Goal: Information Seeking & Learning: Learn about a topic

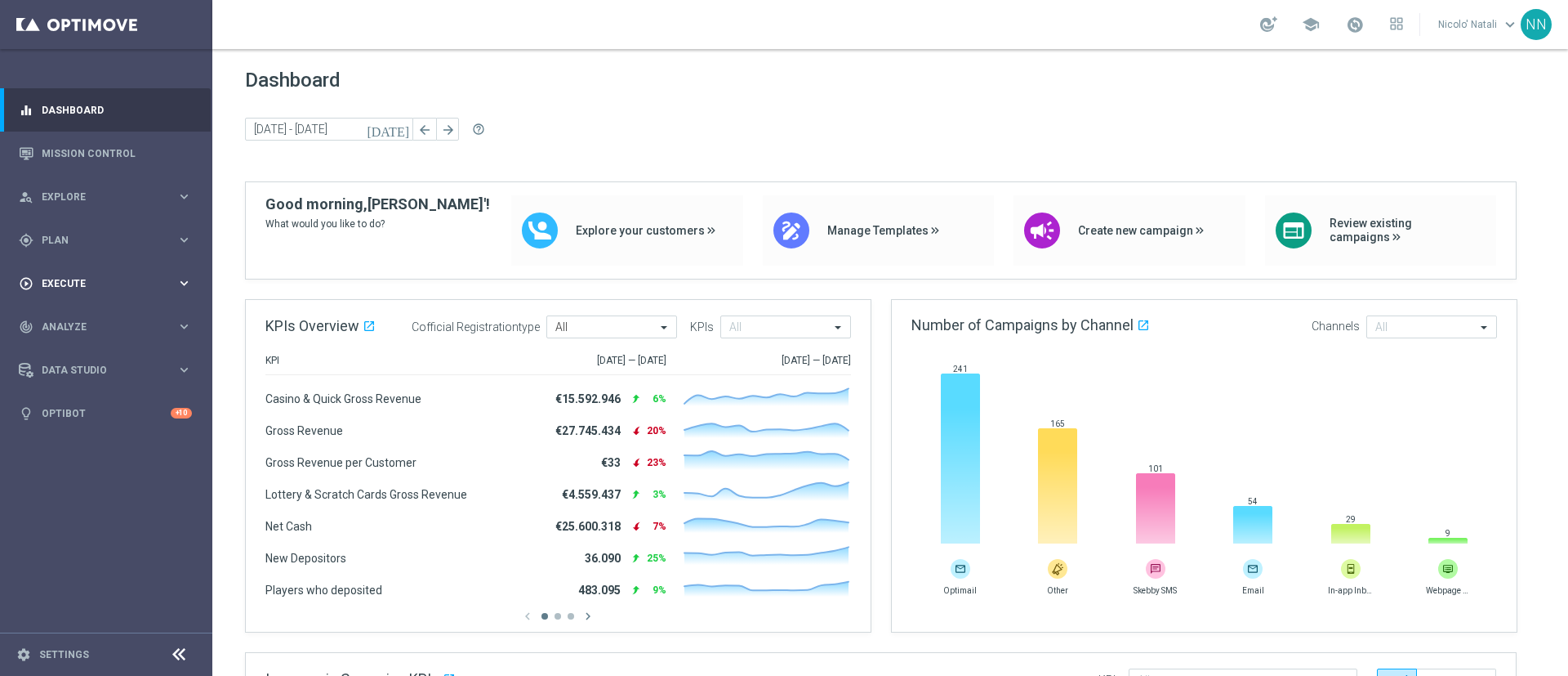
drag, startPoint x: 103, startPoint y: 231, endPoint x: 90, endPoint y: 283, distance: 53.6
click at [90, 283] on accordion "equalizer Dashboard Mission Control" at bounding box center [105, 261] width 210 height 347
click at [55, 244] on div "gps_fixed Plan" at bounding box center [98, 240] width 158 height 15
click at [50, 233] on div "gps_fixed Plan" at bounding box center [98, 240] width 158 height 15
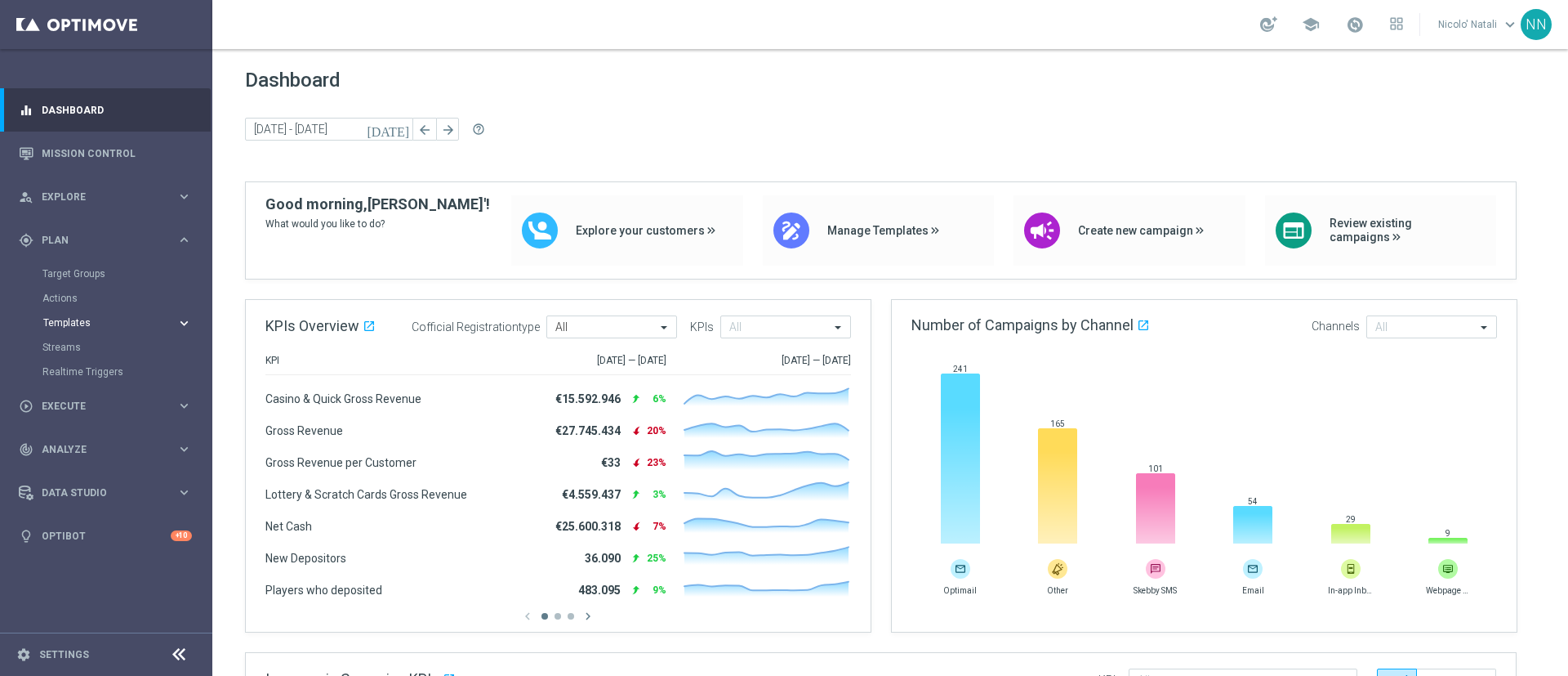
click at [69, 322] on span "Templates" at bounding box center [102, 323] width 117 height 10
click at [71, 348] on link "Optimail" at bounding box center [110, 347] width 120 height 13
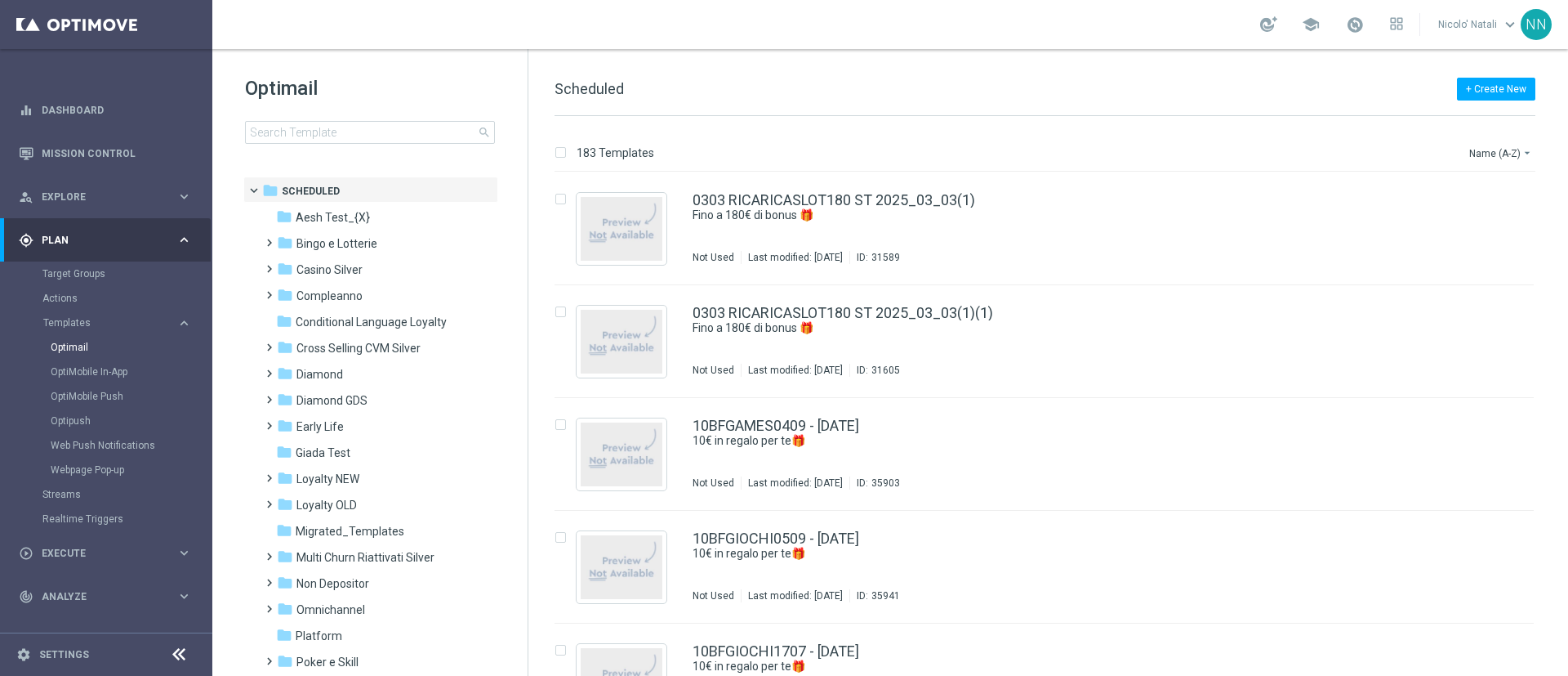
click at [307, 144] on div "Optimail search folder 1 Folder folder Scheduled more_vert folder Aesh Test_{X}…" at bounding box center [370, 150] width 315 height 203
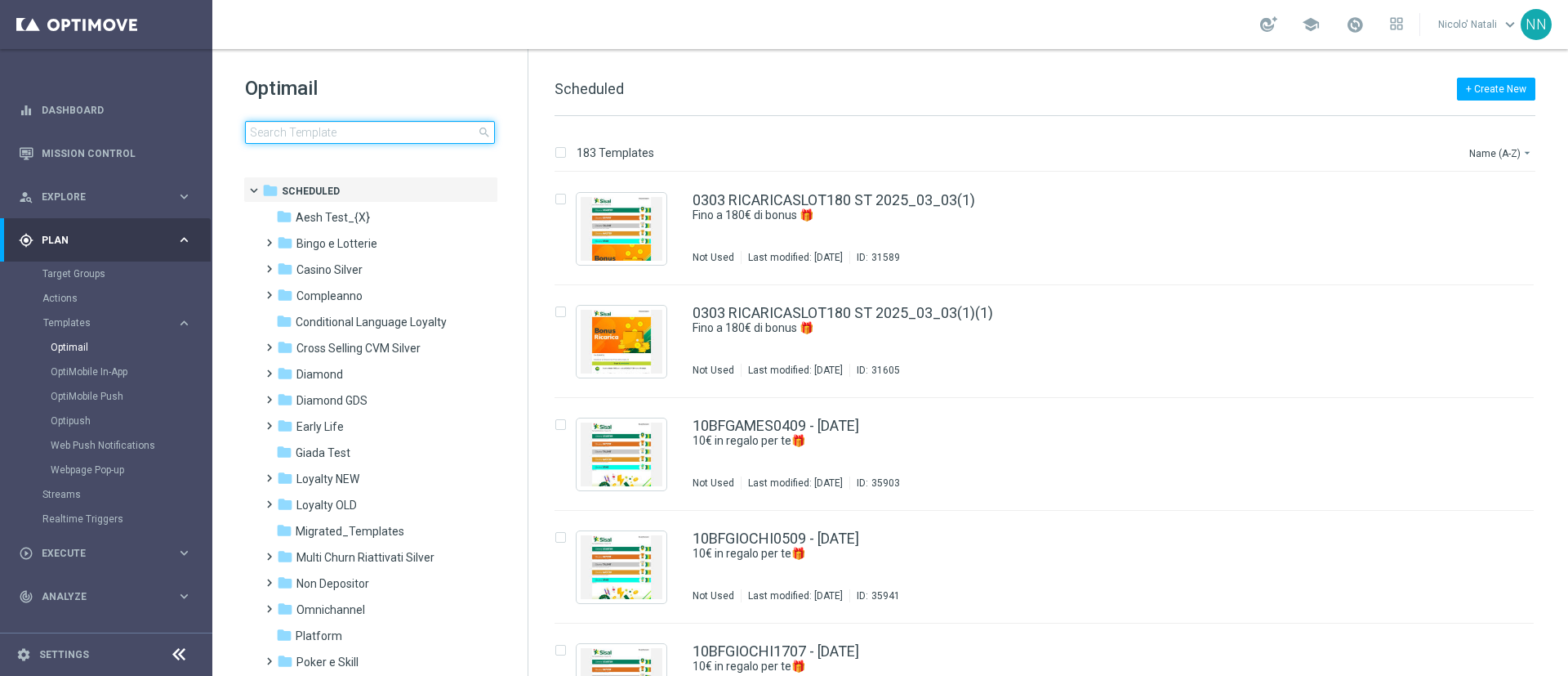
click at [309, 133] on input at bounding box center [370, 131] width 250 height 23
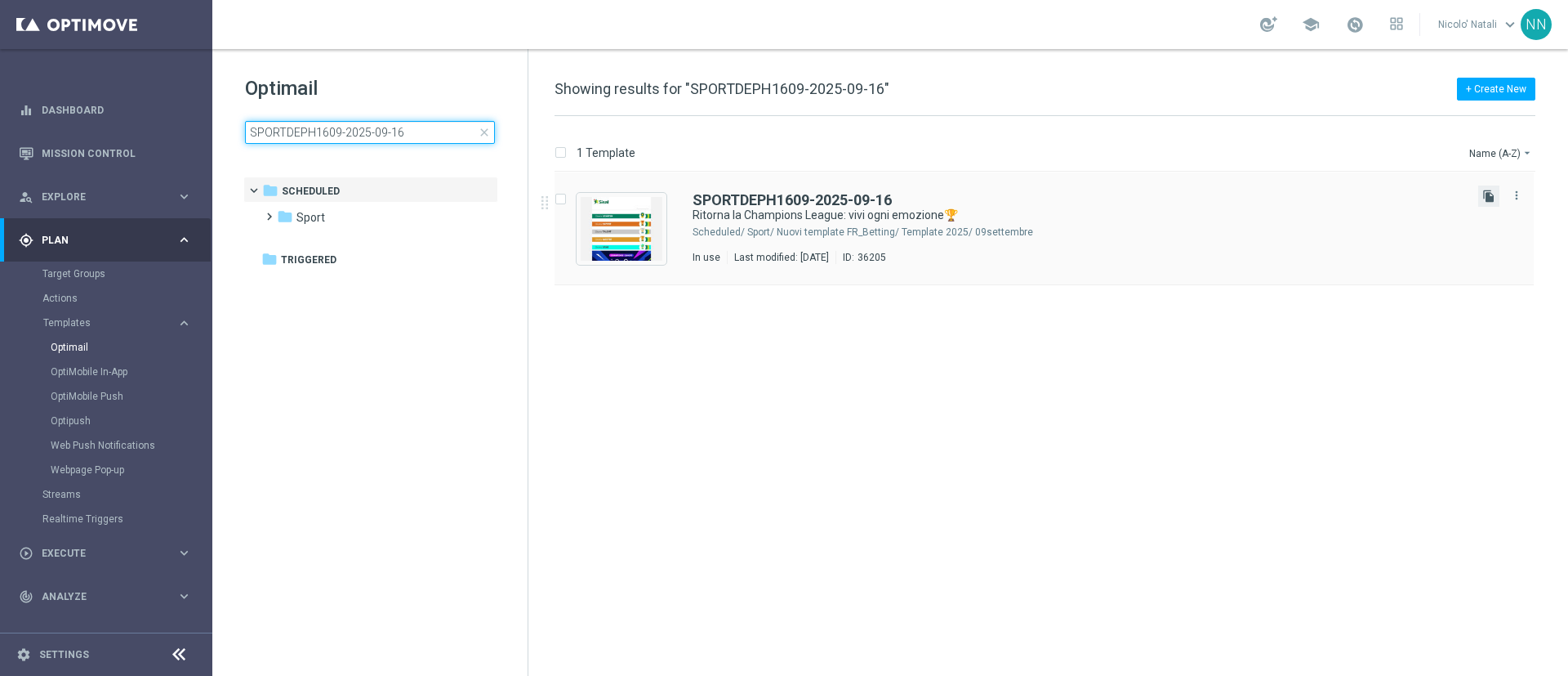
type input "SPORTDEPH1609-2025-09-16"
click at [1491, 199] on icon "file_copy" at bounding box center [1489, 196] width 13 height 13
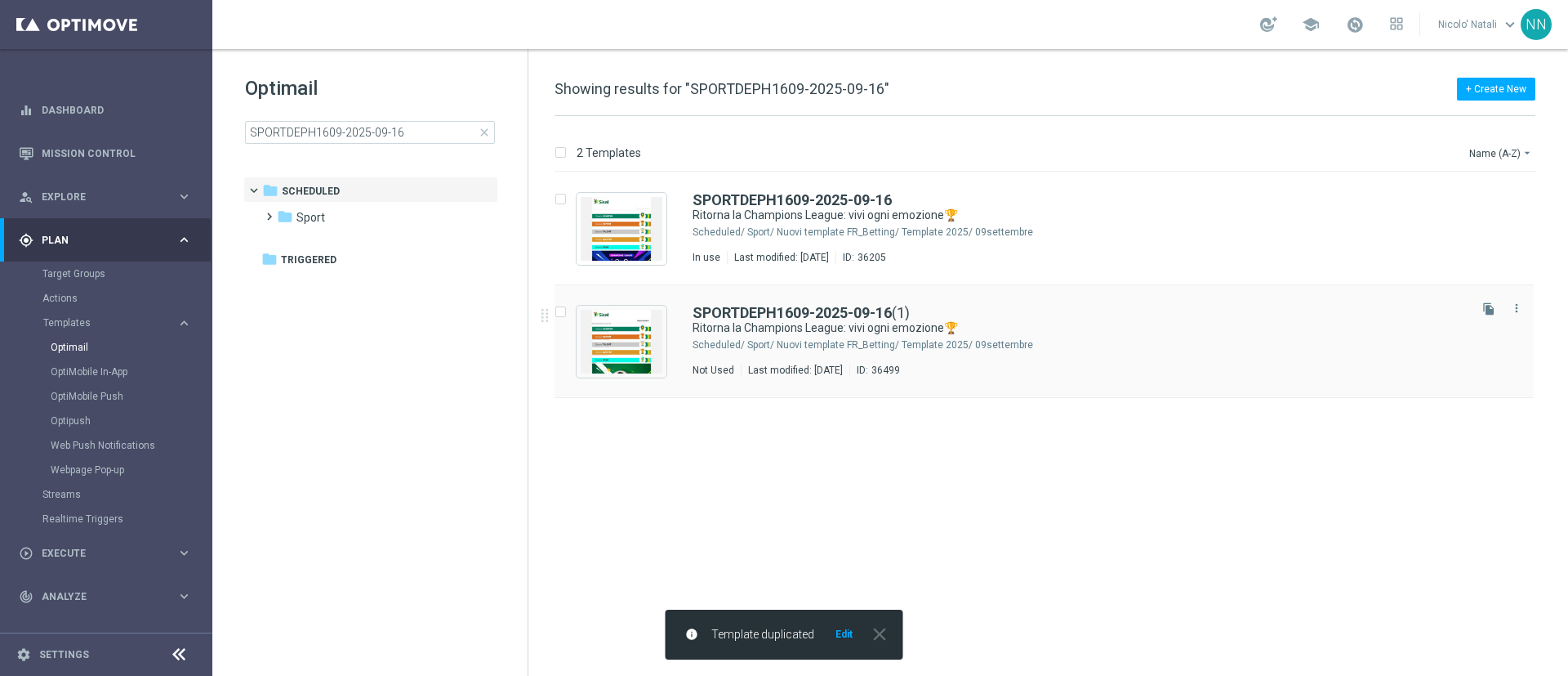
click at [980, 356] on div "SPORTDEPH1609-2025-09-16 (1) Ritorna la Champions League: vivi ogni emozione🏆 S…" at bounding box center [1079, 341] width 773 height 71
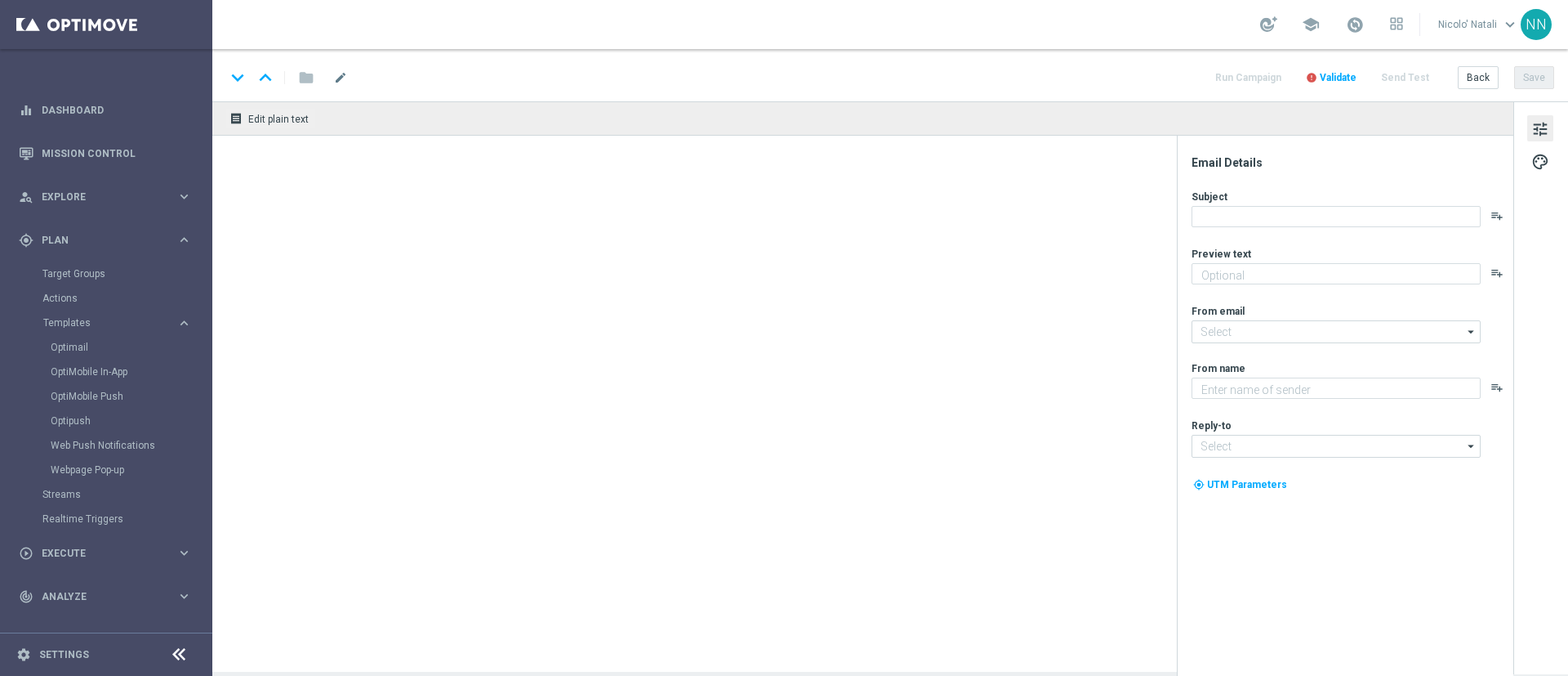
type textarea "Scopri la promozione🎁"
type input "newsletter@comunicazioni.sisal.it"
type textarea "Sisal"
type input "info@sisal.it"
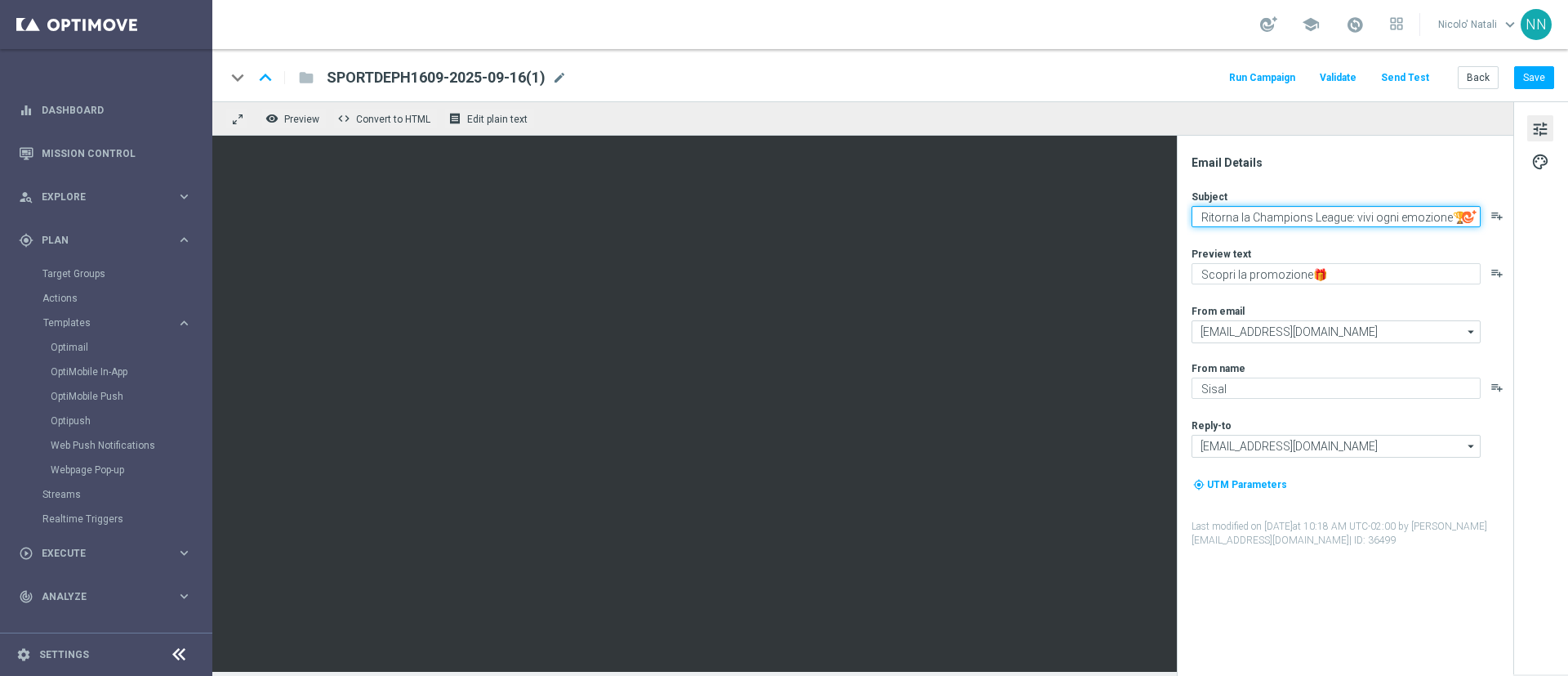
drag, startPoint x: 1349, startPoint y: 215, endPoint x: 1184, endPoint y: 226, distance: 165.4
click at [1184, 226] on div "Email Details Subject Ritorna la Champions League: vivi ogni emozione🏆 playlist…" at bounding box center [1345, 405] width 337 height 541
type textarea "Serie A: vivi ogni emozione🏆"
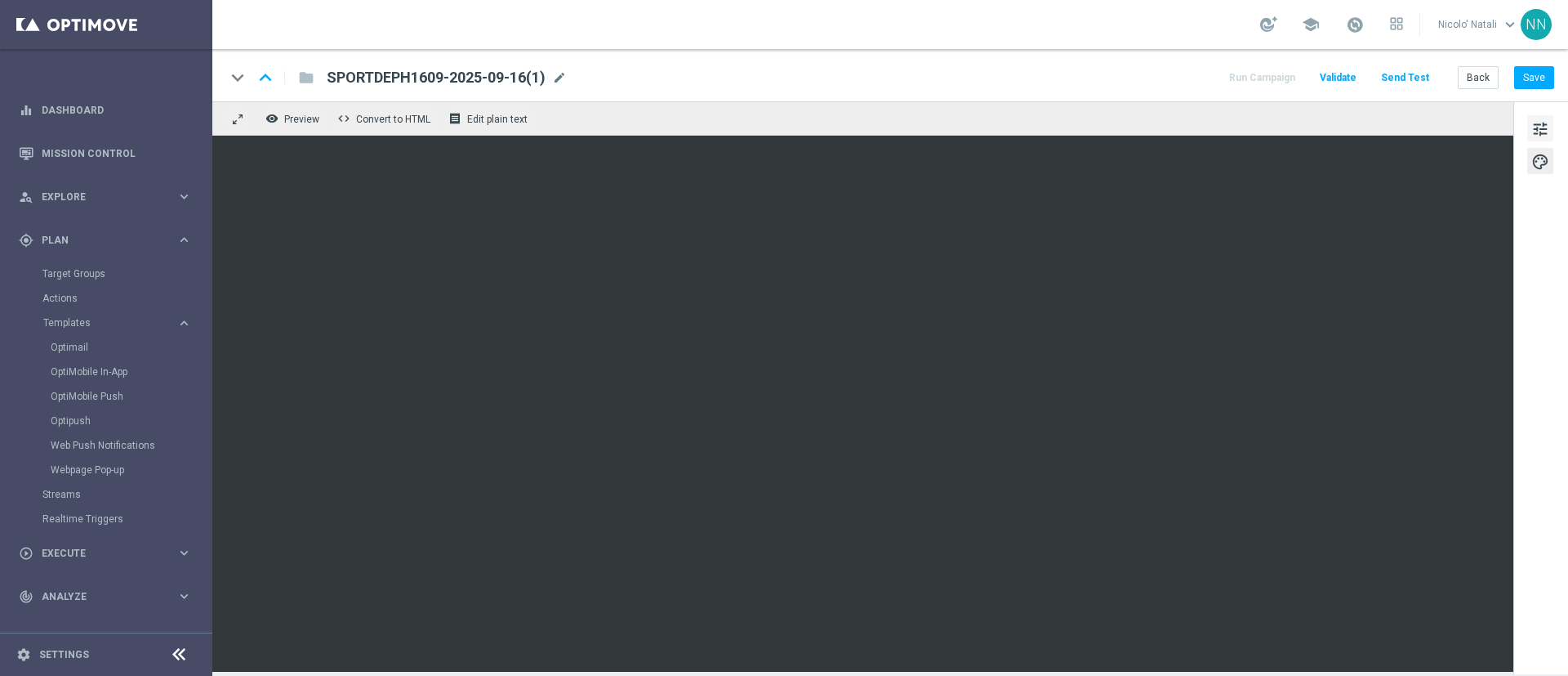
click at [1545, 133] on span "tune" at bounding box center [1540, 128] width 18 height 21
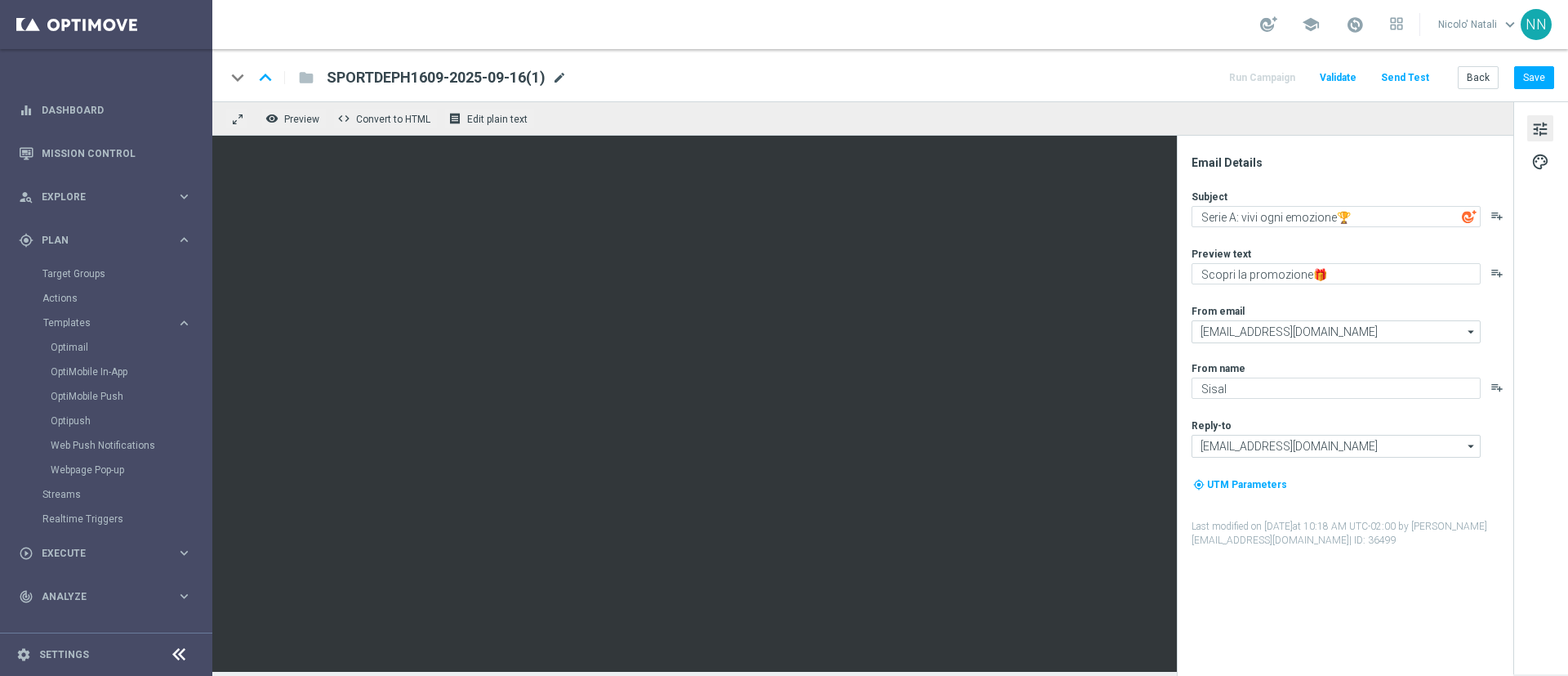
click at [565, 77] on span "mode_edit" at bounding box center [559, 77] width 15 height 15
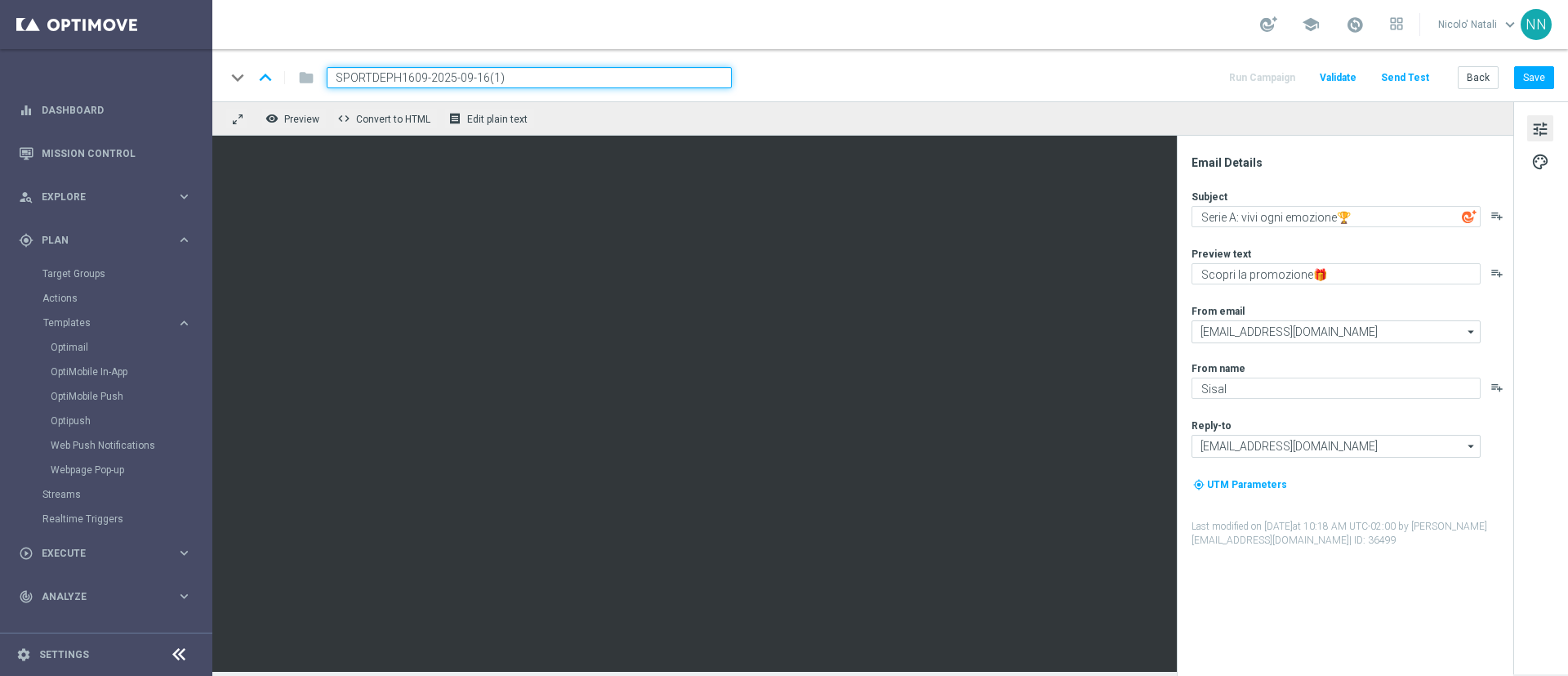
click at [565, 77] on input "SPORTDEPH1609-2025-09-16(1)" at bounding box center [530, 77] width 405 height 21
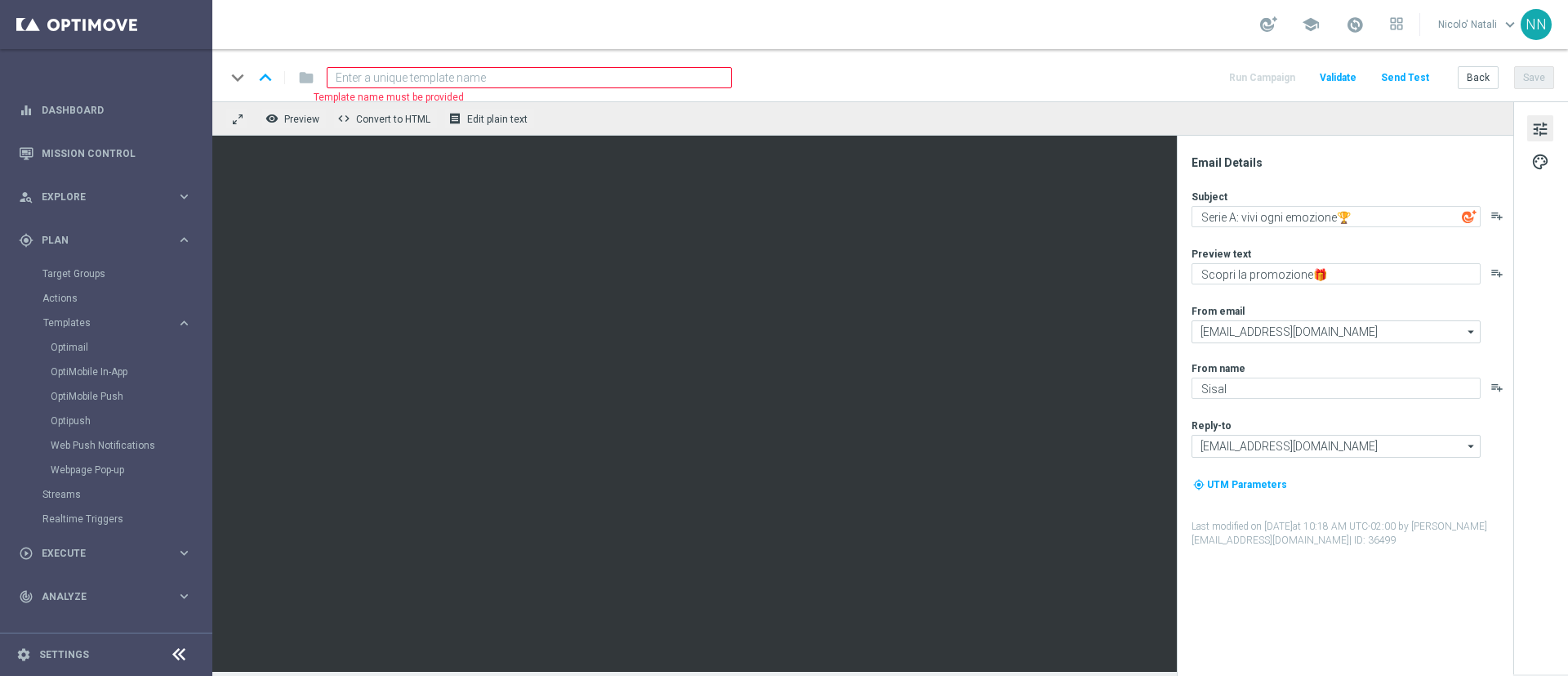
paste input "SPORT-260925-2025-09-26"
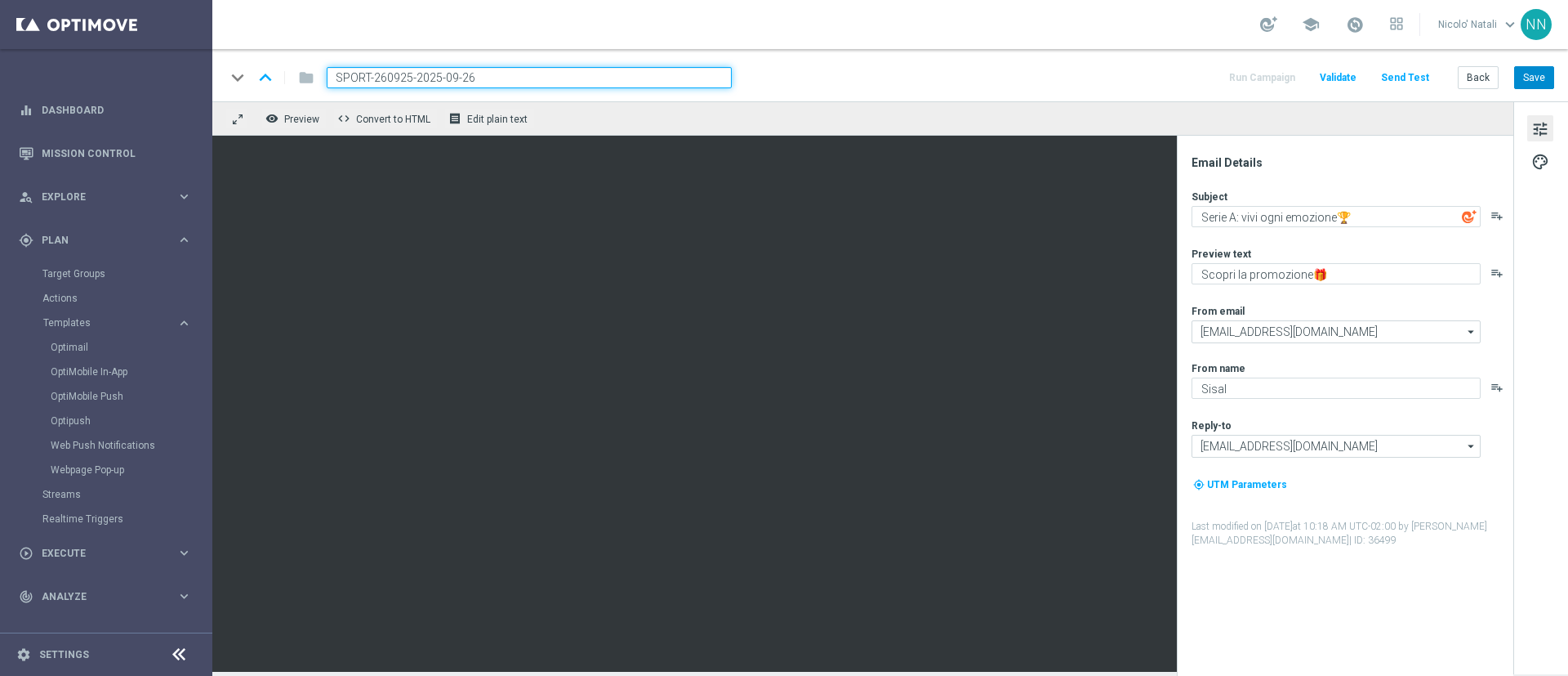
type input "SPORT-260925-2025-09-26"
click at [1543, 74] on button "Save" at bounding box center [1534, 77] width 41 height 23
click at [77, 180] on div "person_search Explore keyboard_arrow_right" at bounding box center [105, 197] width 210 height 43
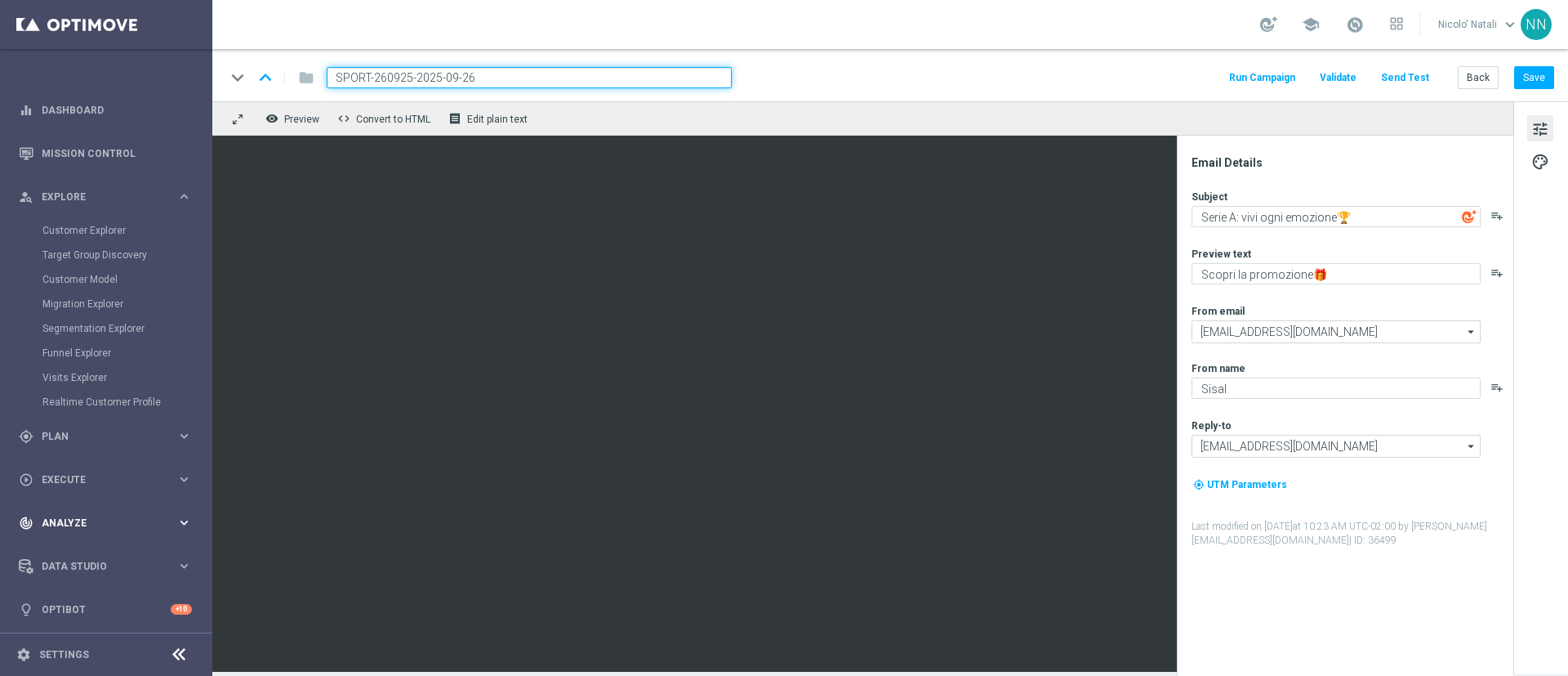
click at [65, 510] on div "track_changes Analyze keyboard_arrow_right" at bounding box center [105, 523] width 210 height 43
click at [85, 361] on link "Customer 360" at bounding box center [106, 360] width 127 height 13
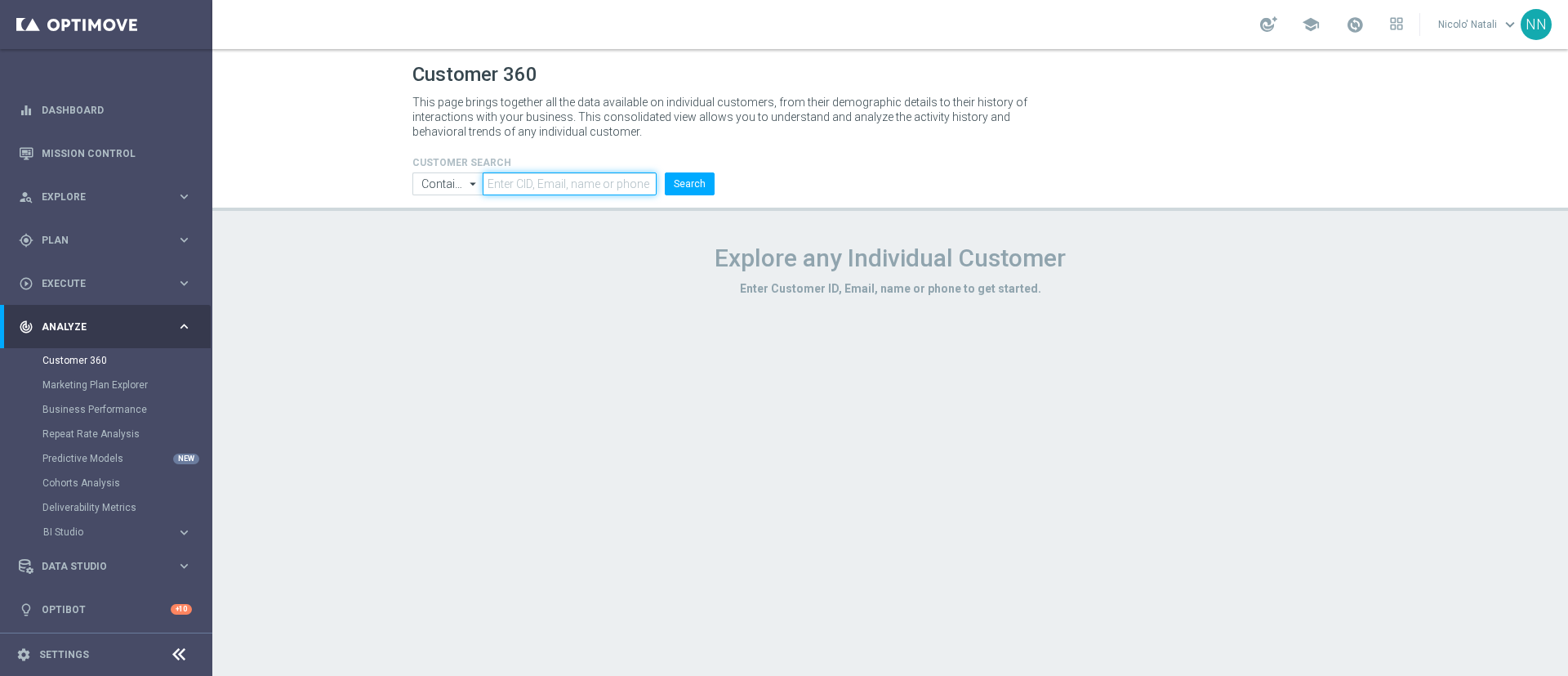
click at [554, 185] on input "text" at bounding box center [570, 183] width 174 height 23
paste input "5084389129772919"
type input "5084389129772919"
click at [696, 182] on button "Search" at bounding box center [690, 183] width 49 height 23
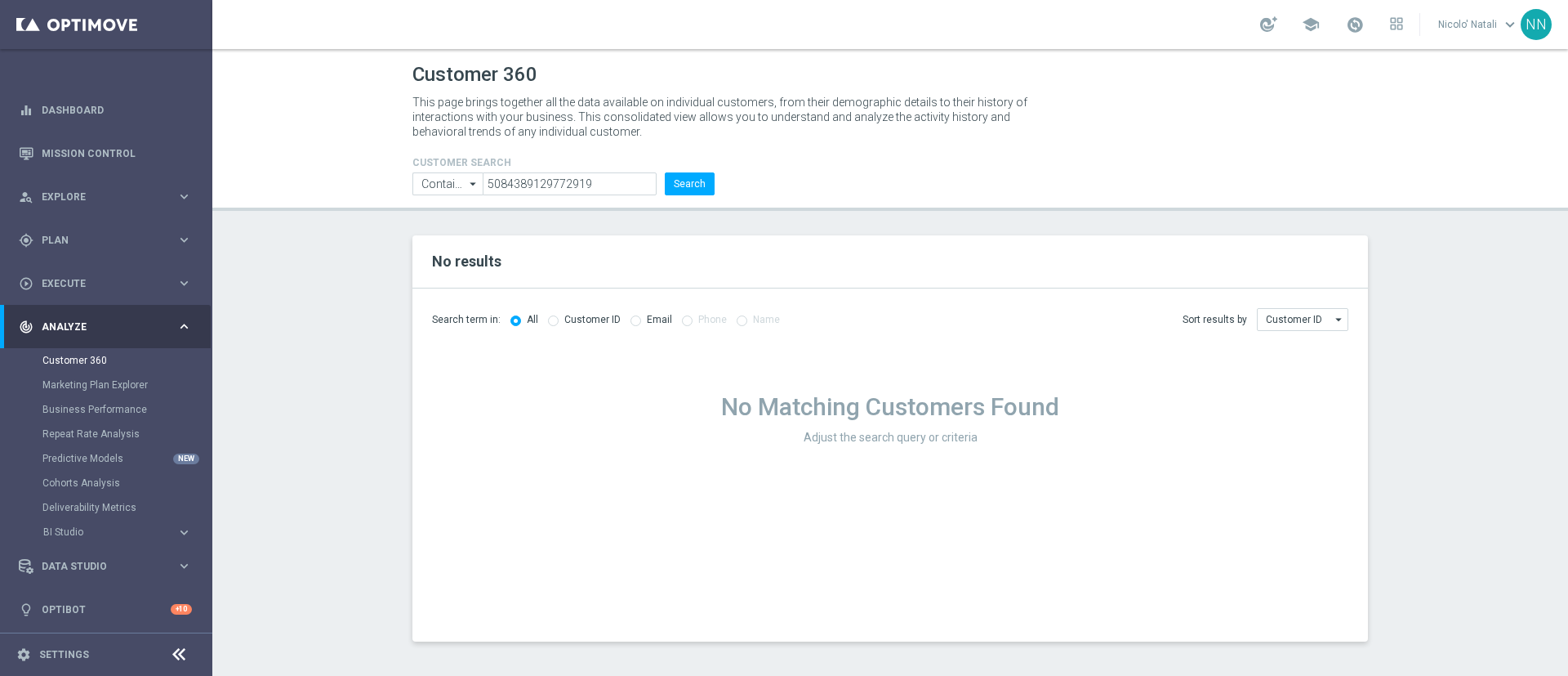
click at [555, 322] on div "Customer ID" at bounding box center [585, 320] width 73 height 14
click at [551, 317] on input "radio" at bounding box center [553, 318] width 11 height 11
radio input "true"
radio input "false"
click at [630, 319] on input "radio" at bounding box center [635, 318] width 11 height 11
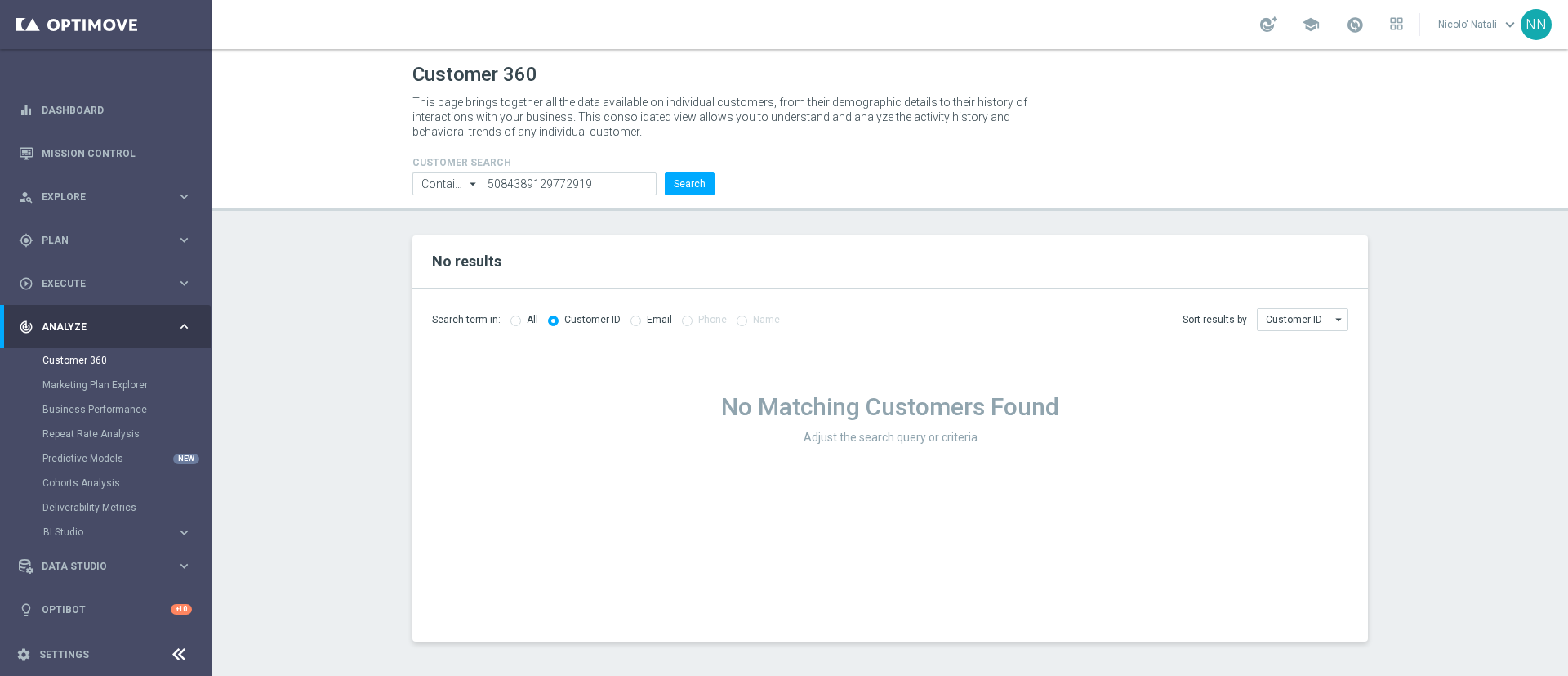
radio input "true"
radio input "false"
click at [699, 324] on label "Phone" at bounding box center [712, 319] width 29 height 12
click at [1314, 326] on input "Customer ID" at bounding box center [1302, 319] width 92 height 23
click at [1296, 362] on div "Email" at bounding box center [1302, 367] width 92 height 23
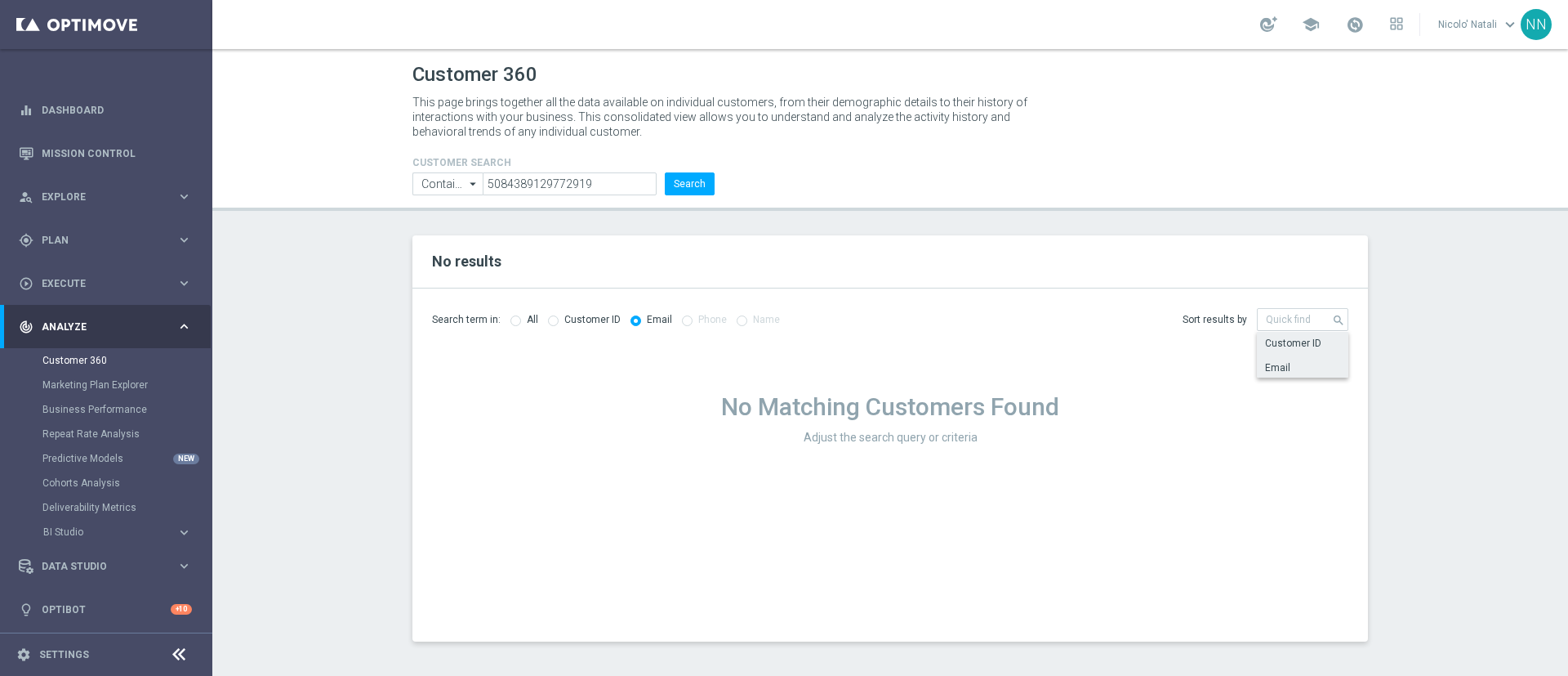
type input "Email"
click at [691, 314] on div "Phone" at bounding box center [703, 320] width 44 height 14
click at [589, 180] on input "5084389129772919" at bounding box center [570, 183] width 174 height 23
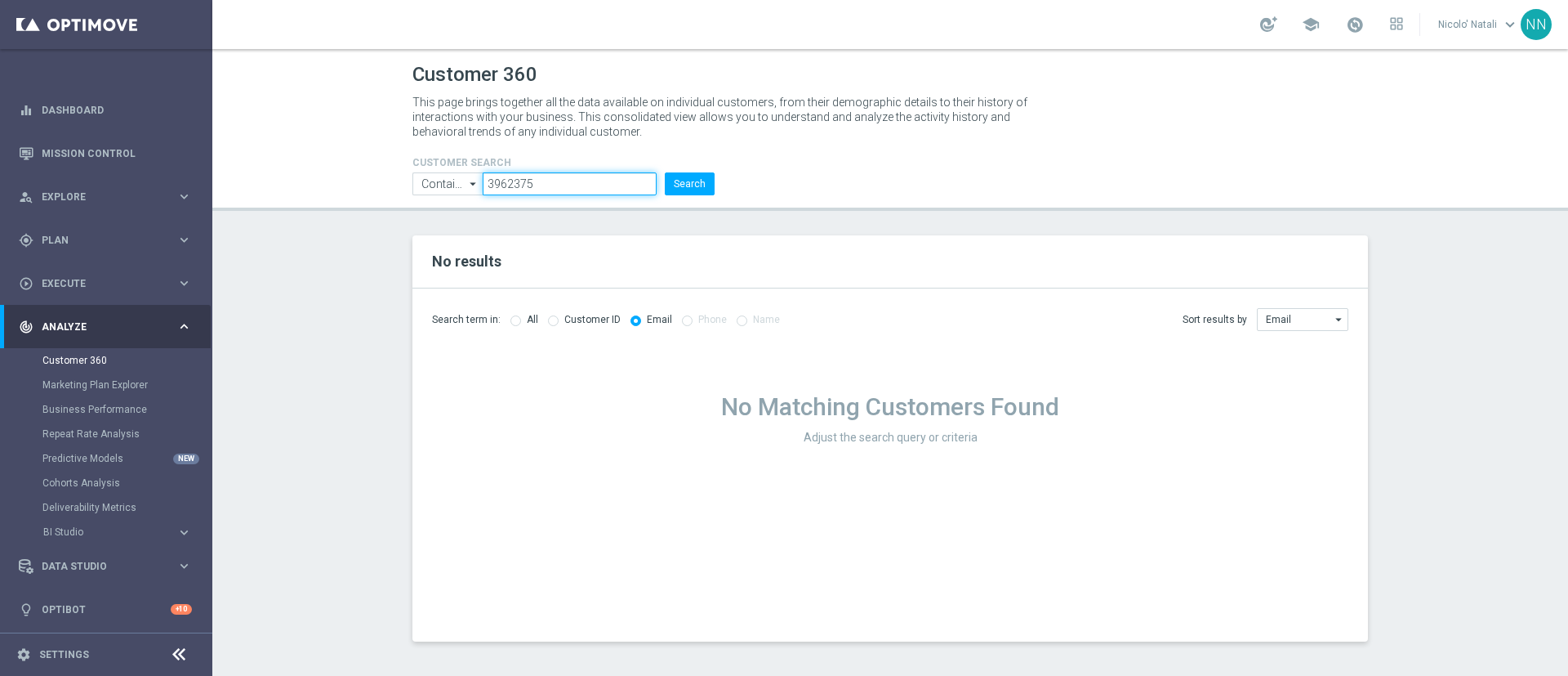
type input "3962375"
click at [516, 318] on input "radio" at bounding box center [516, 318] width 11 height 11
radio input "true"
radio input "false"
click at [683, 196] on header "Customer 360 This page brings together all the data available on individual cus…" at bounding box center [890, 130] width 1357 height 162
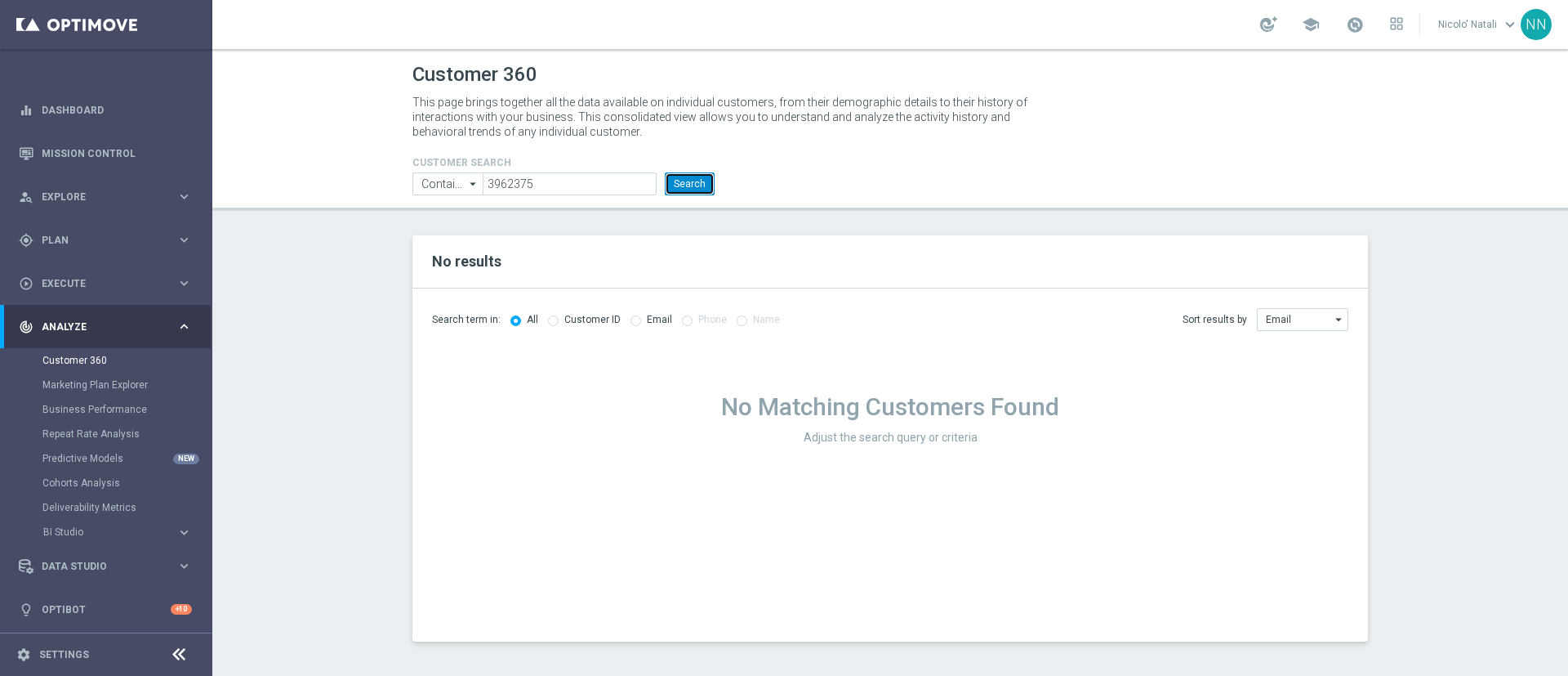
click at [687, 187] on button "Search" at bounding box center [690, 183] width 49 height 23
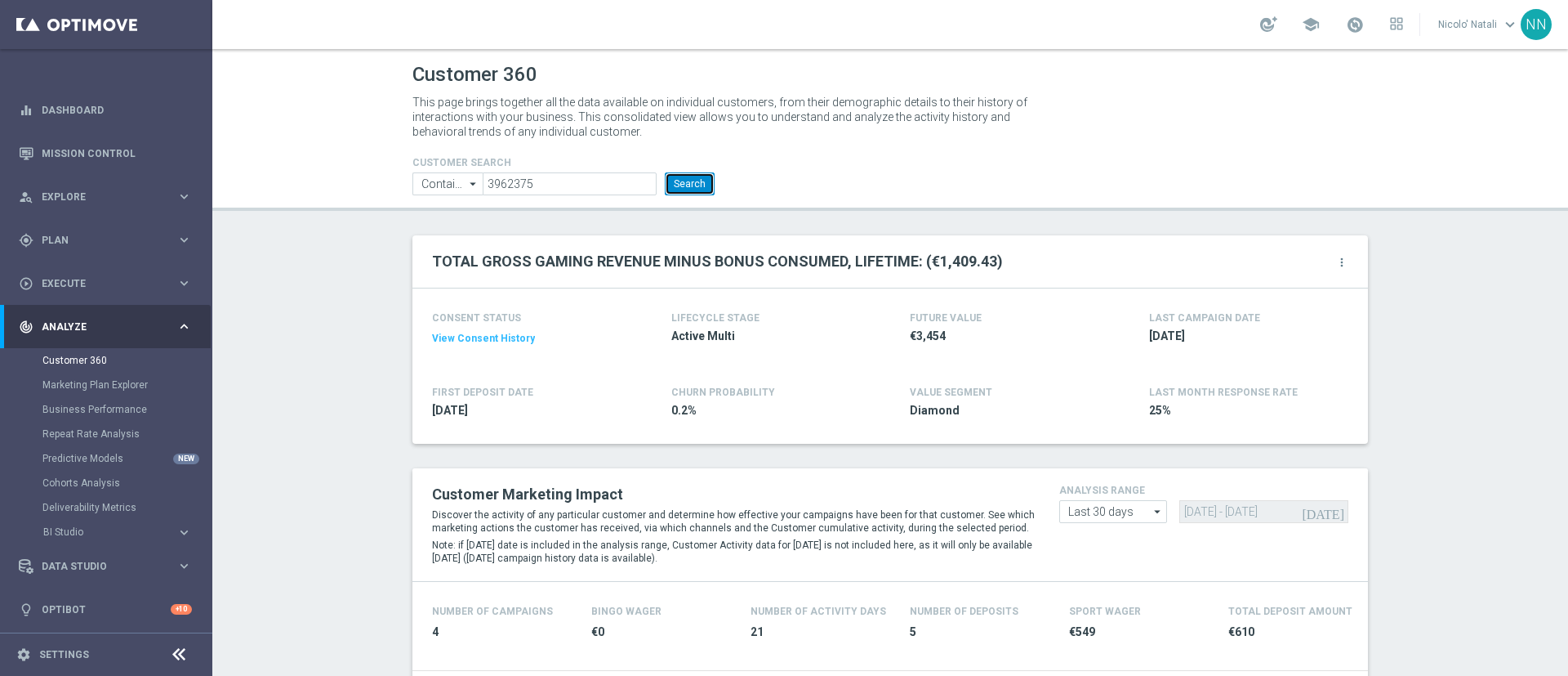
scroll to position [187, 0]
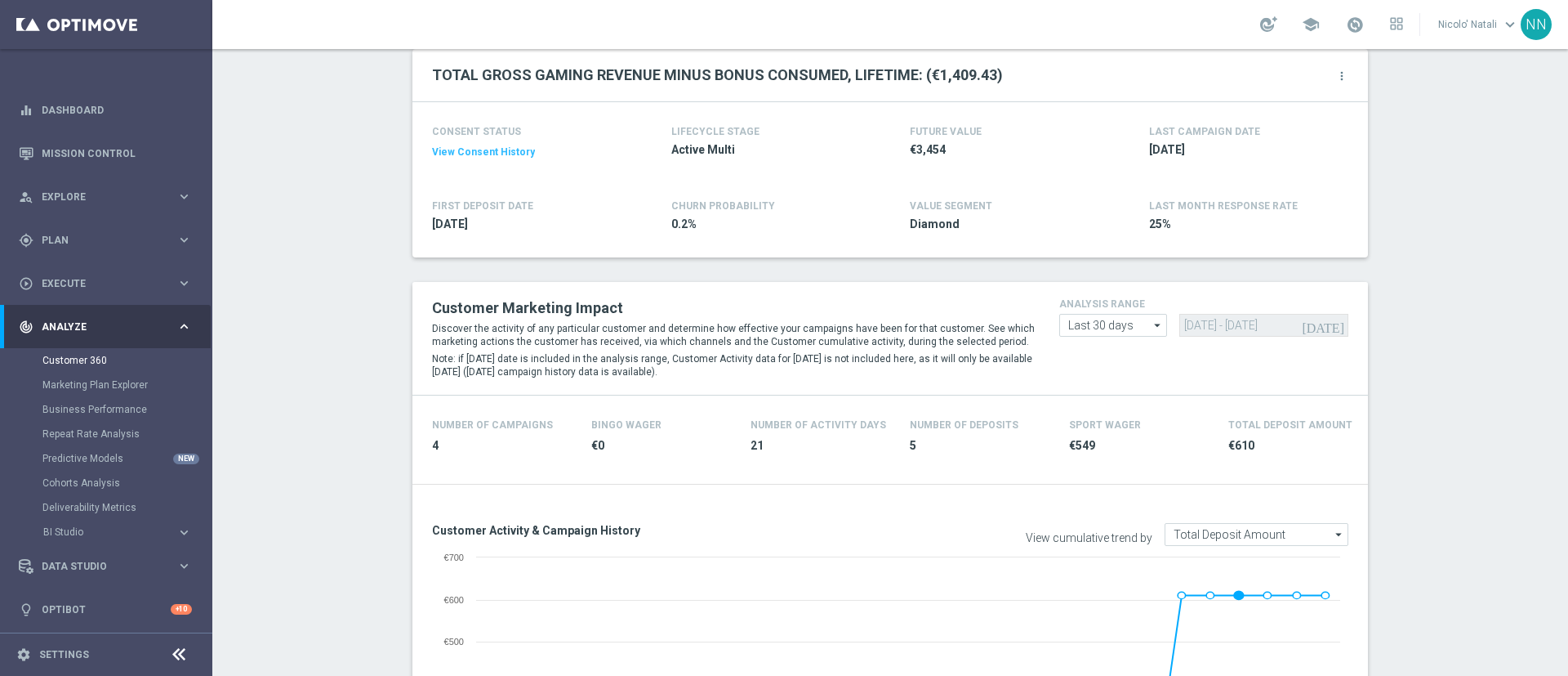
click at [1123, 311] on div "analysis range Last 30 days Last 30 days arrow_drop_down Drag here to set row g…" at bounding box center [1203, 315] width 313 height 42
click at [1119, 321] on input "Last 30 days" at bounding box center [1113, 324] width 108 height 23
click at [1092, 372] on div "Last 30 days" at bounding box center [1097, 374] width 58 height 15
type input "Last 30 days"
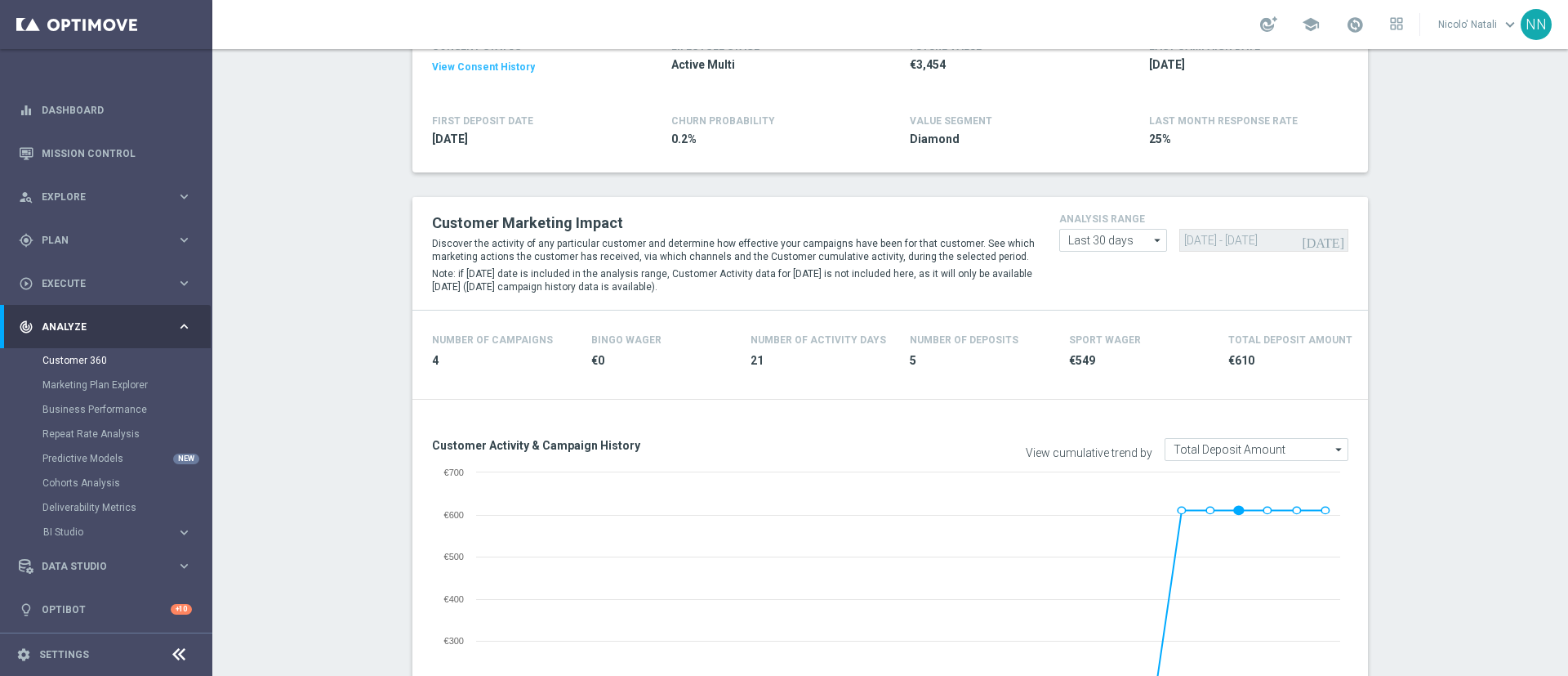
scroll to position [272, 0]
click at [1181, 435] on div "View cumulative trend by Total Deposit Amount Total Deposit Amount arrow_drop_d…" at bounding box center [1125, 448] width 470 height 31
click at [1183, 443] on input "Total Deposit Amount" at bounding box center [1257, 448] width 184 height 23
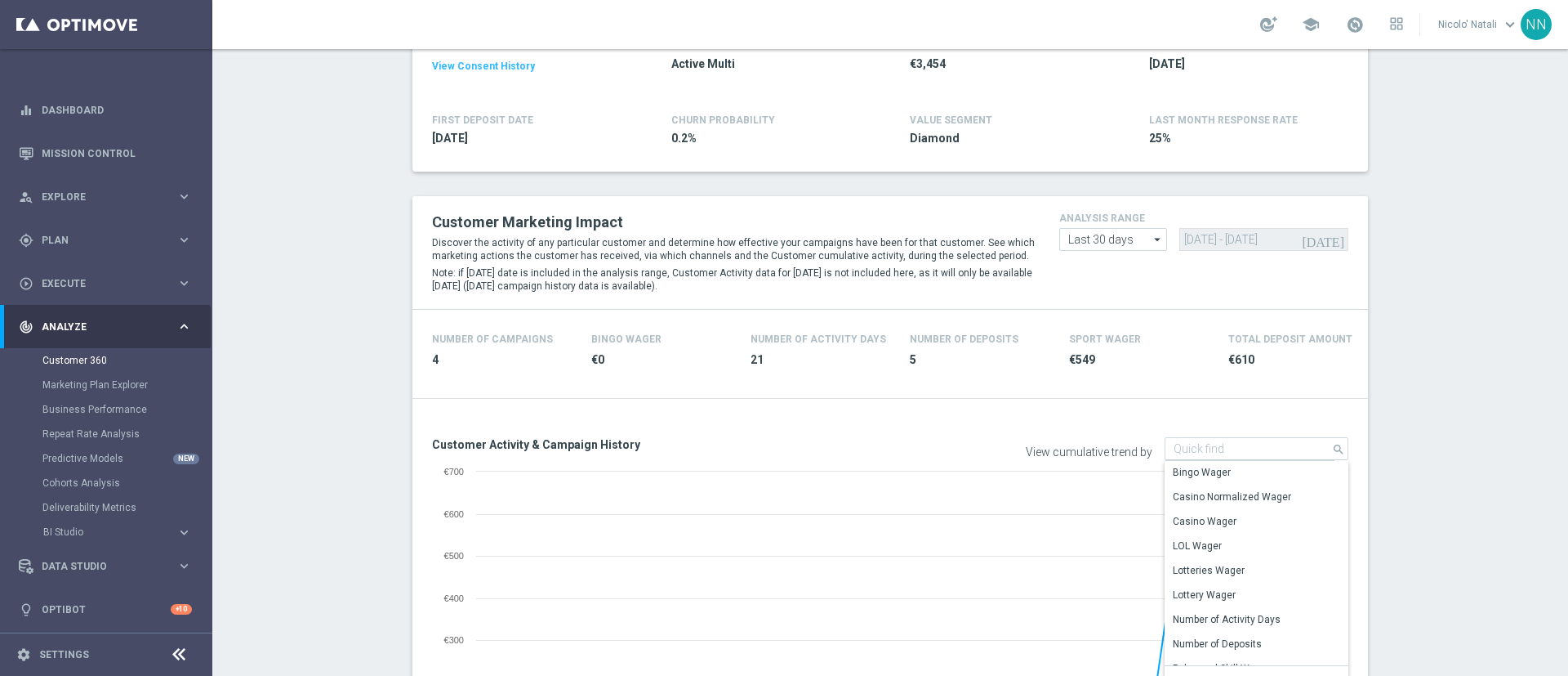
type input "Total Deposit Amount"
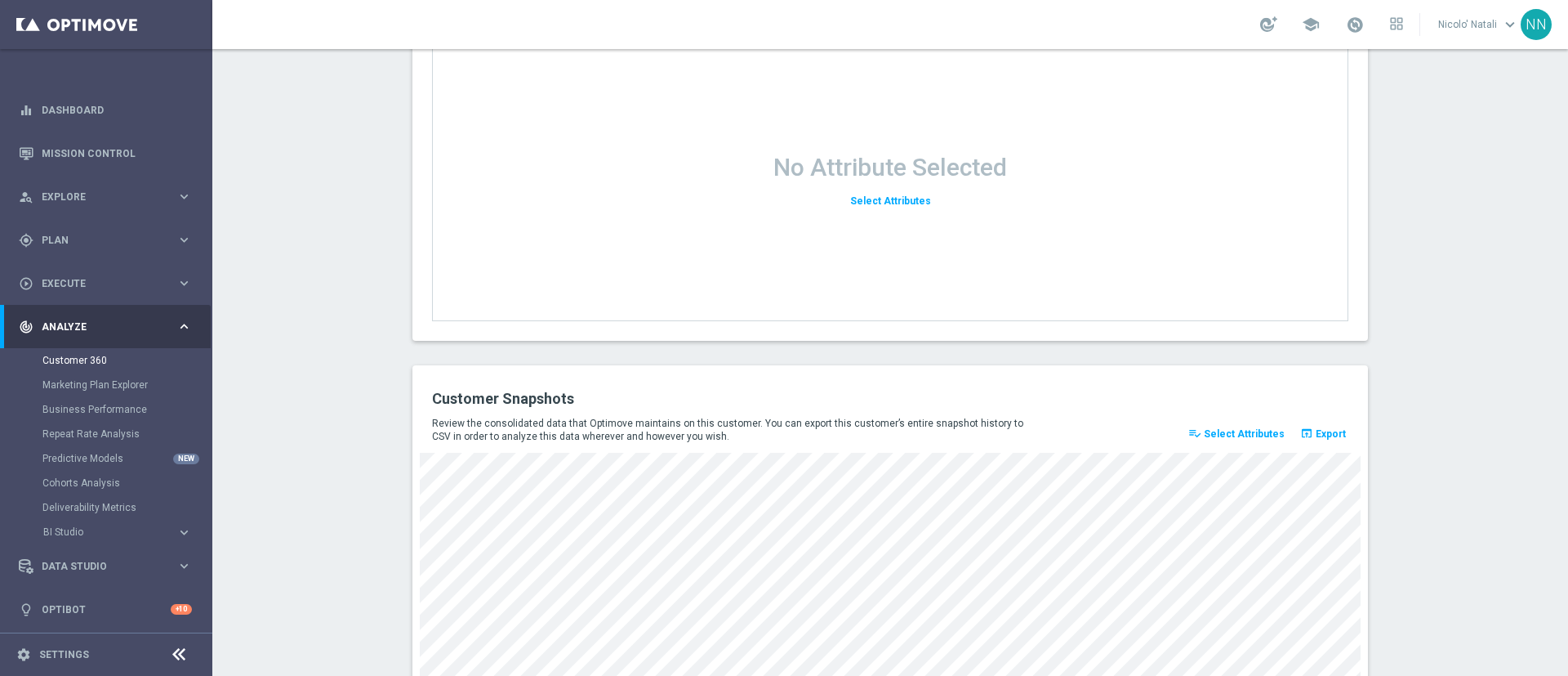
scroll to position [2164, 0]
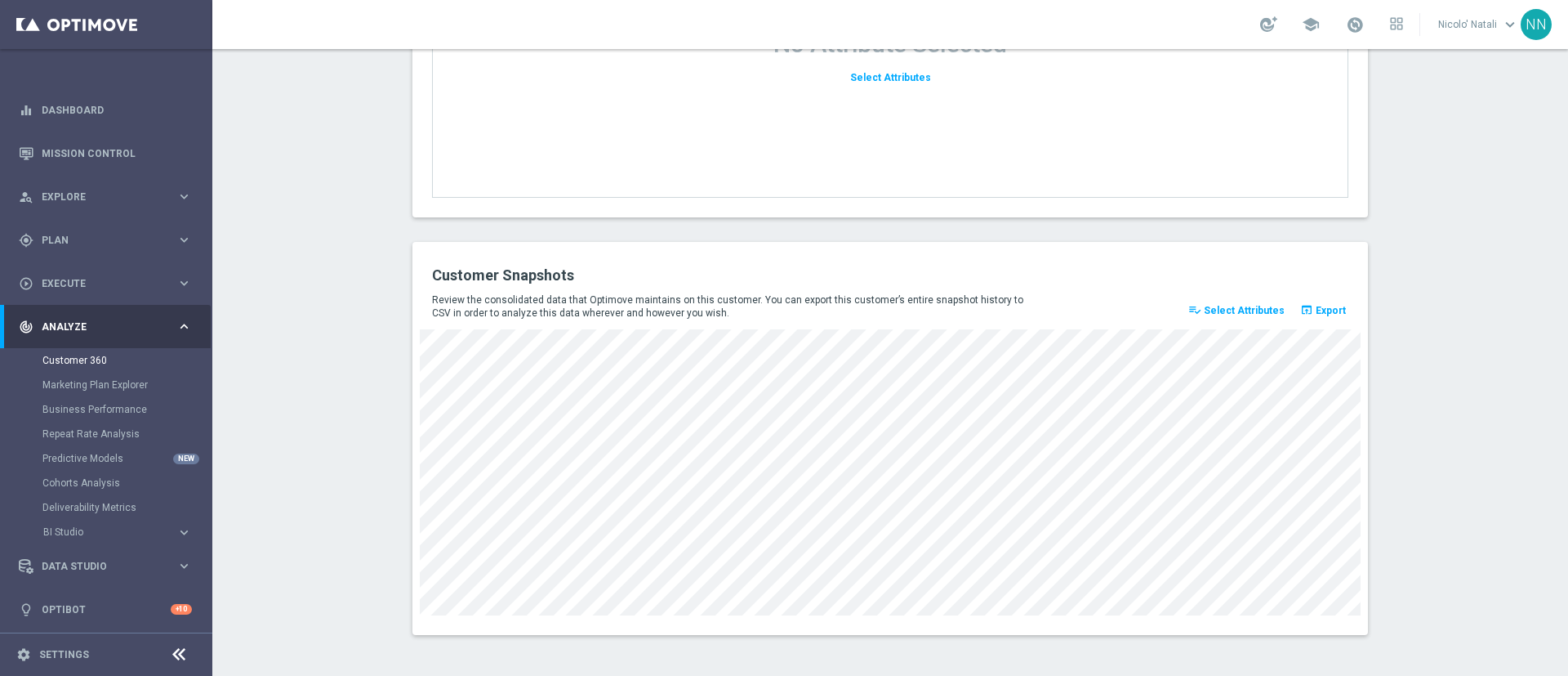
click at [1257, 311] on span "Select Attributes" at bounding box center [1245, 310] width 81 height 12
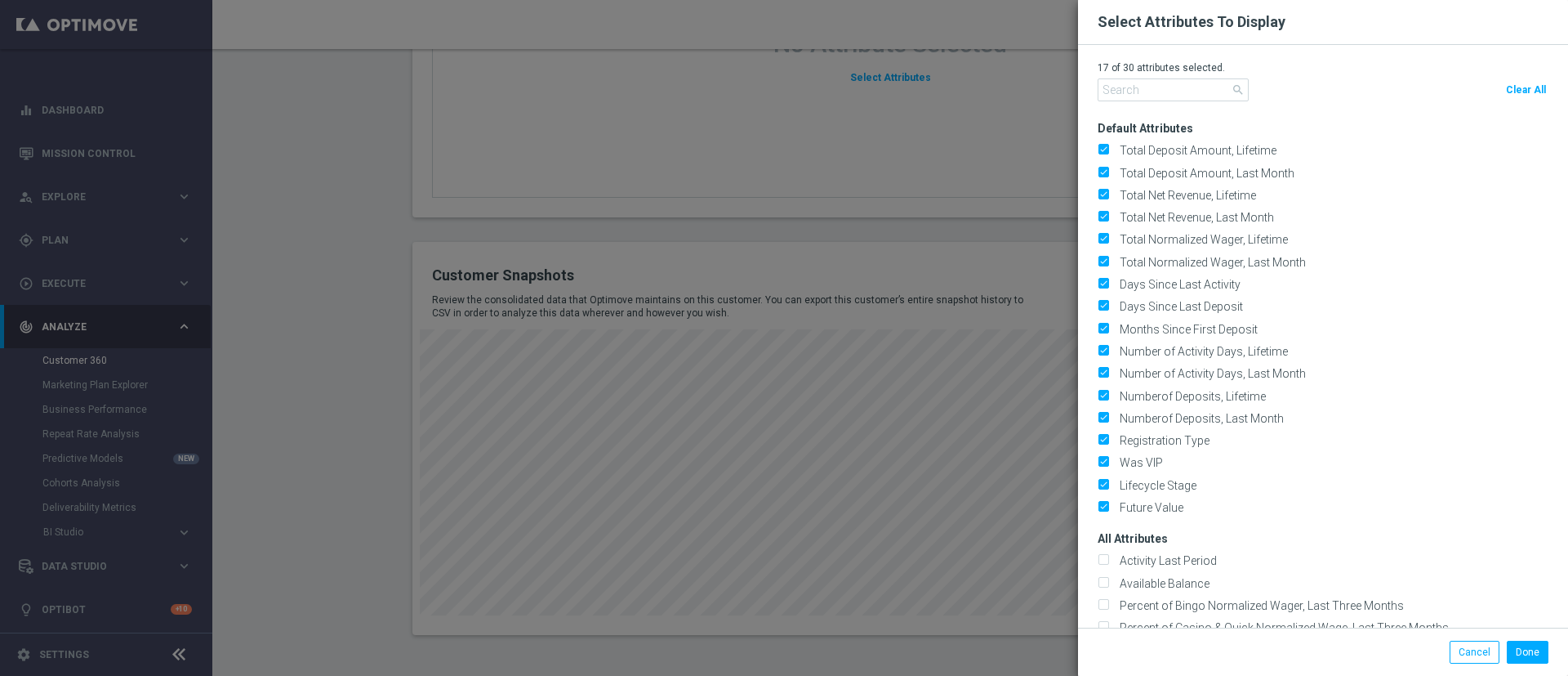
click at [754, 158] on modal-container "Select Attributes To Display 17 of 30 attributes selected. search Clear All Def…" at bounding box center [784, 338] width 1568 height 676
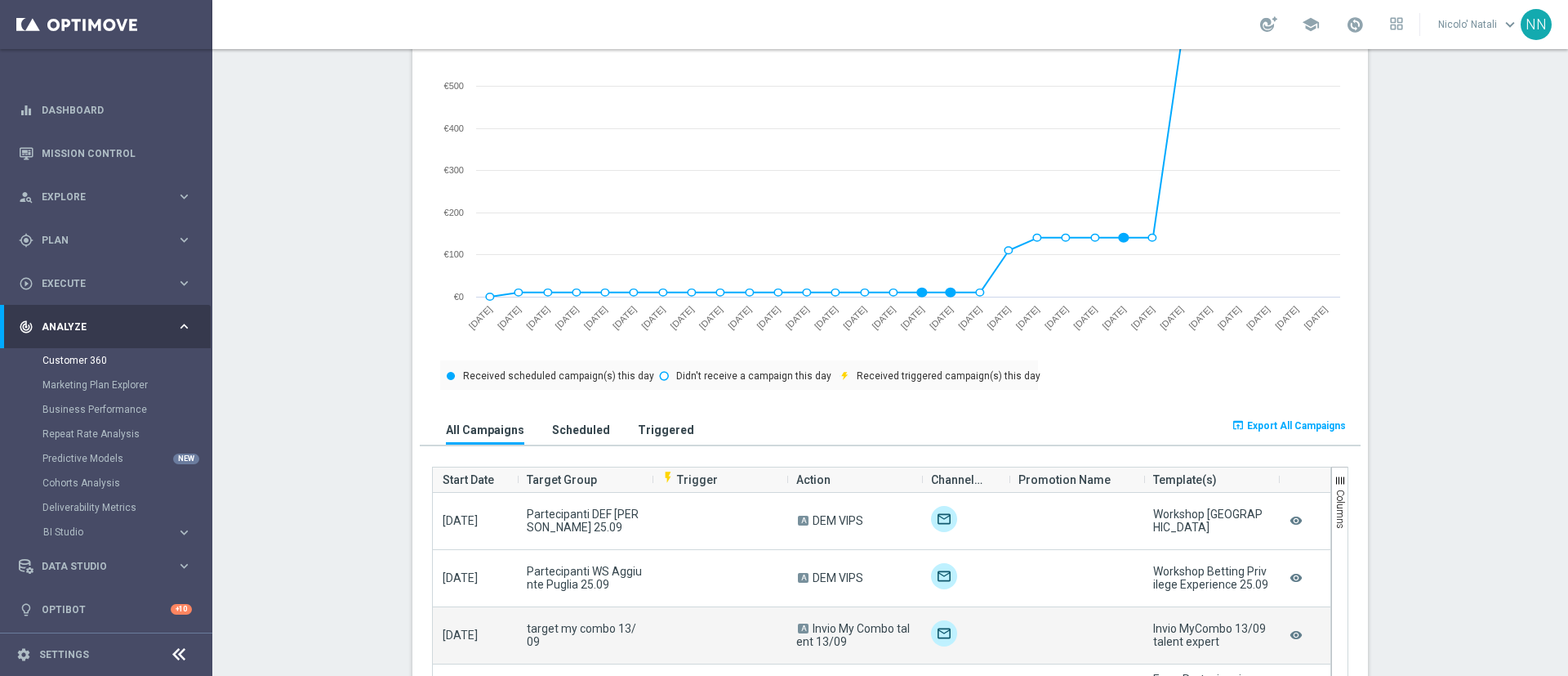
scroll to position [740, 0]
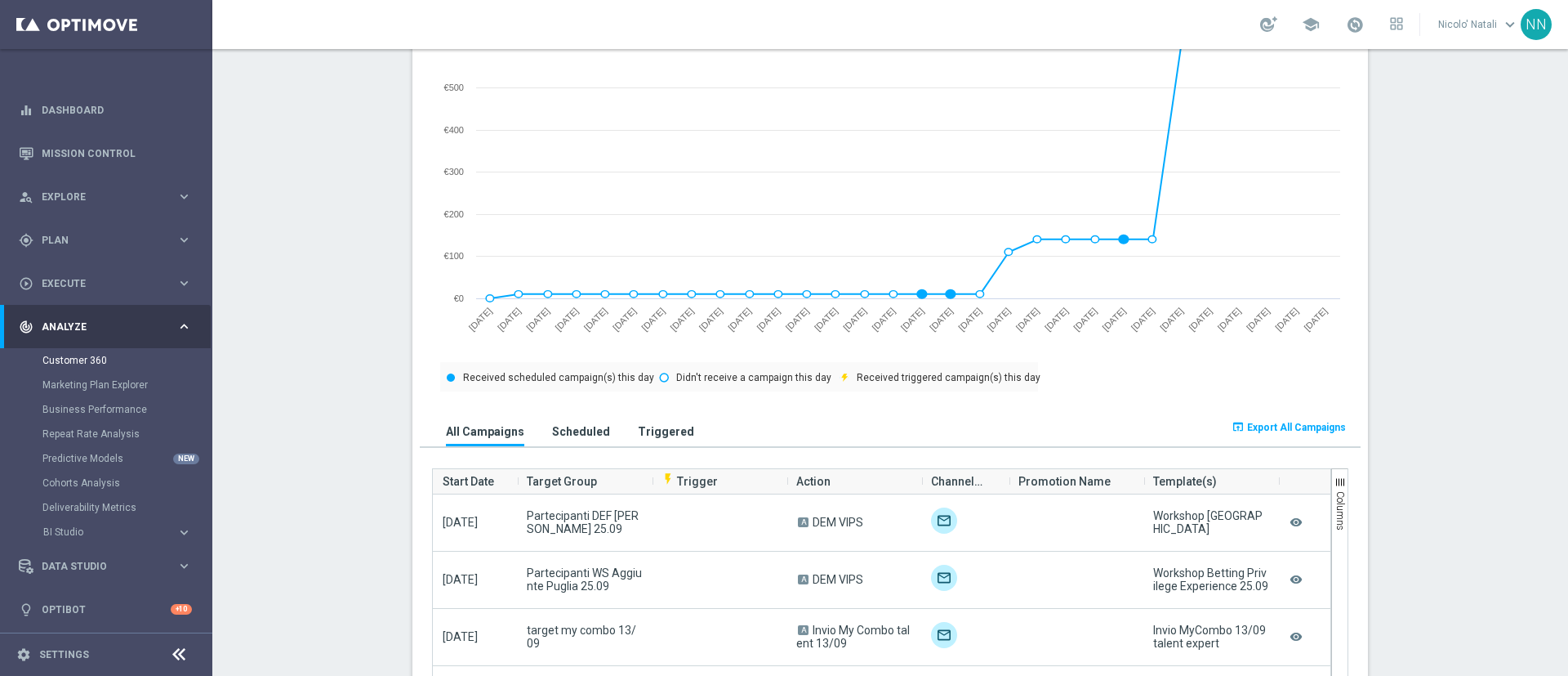
click at [599, 430] on div "All Campaigns Scheduled Triggered" at bounding box center [773, 424] width 705 height 42
click at [584, 430] on h3 "Scheduled" at bounding box center [581, 431] width 58 height 15
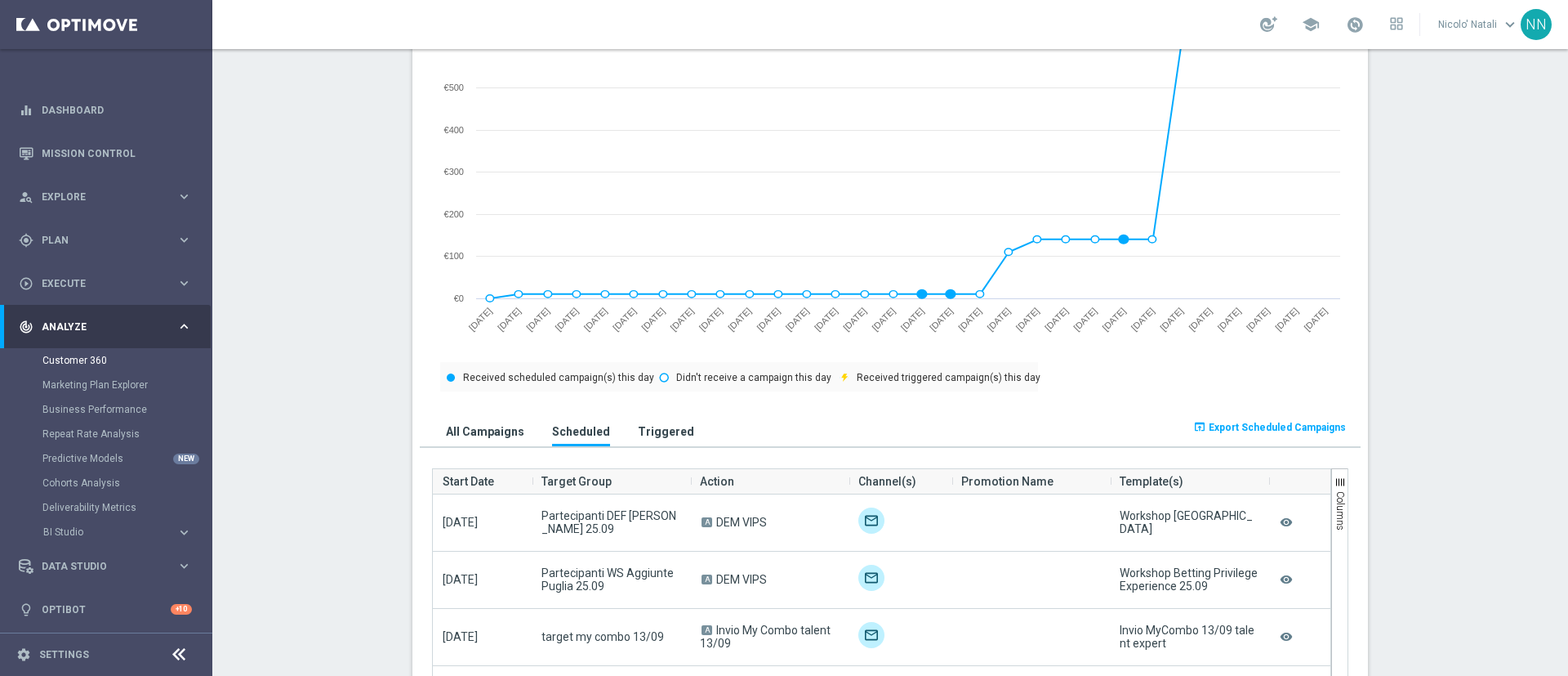
click at [639, 435] on h3 "Triggered" at bounding box center [666, 431] width 56 height 15
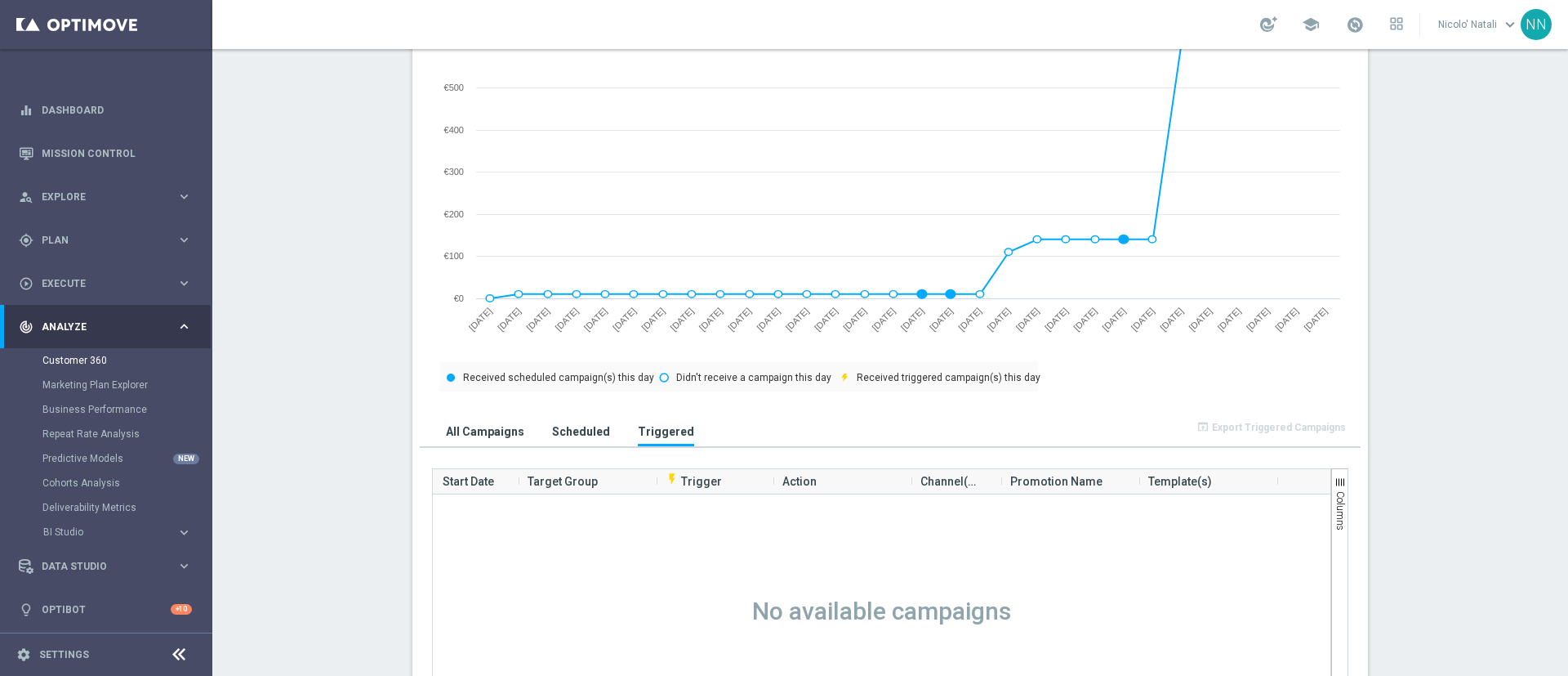
click at [490, 430] on h3 "All Campaigns" at bounding box center [484, 431] width 78 height 15
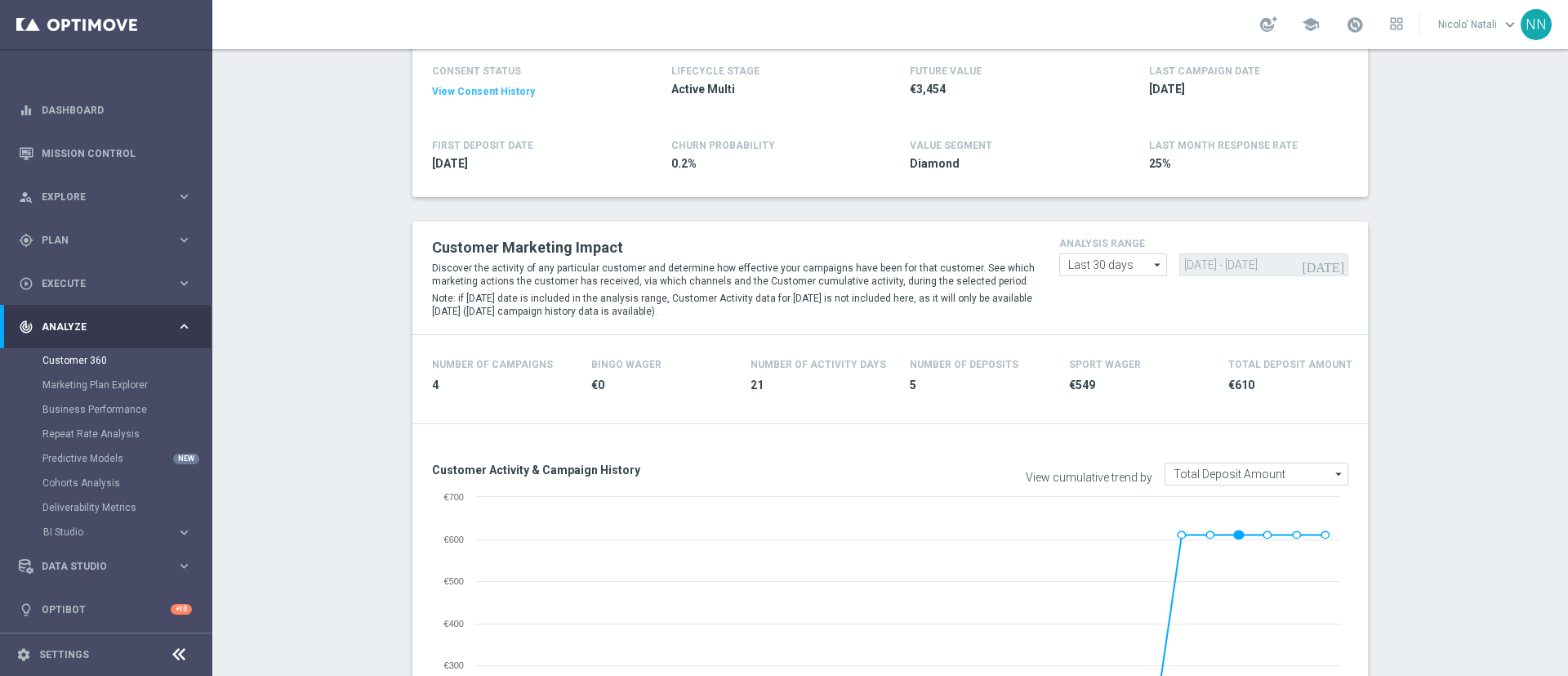
scroll to position [243, 0]
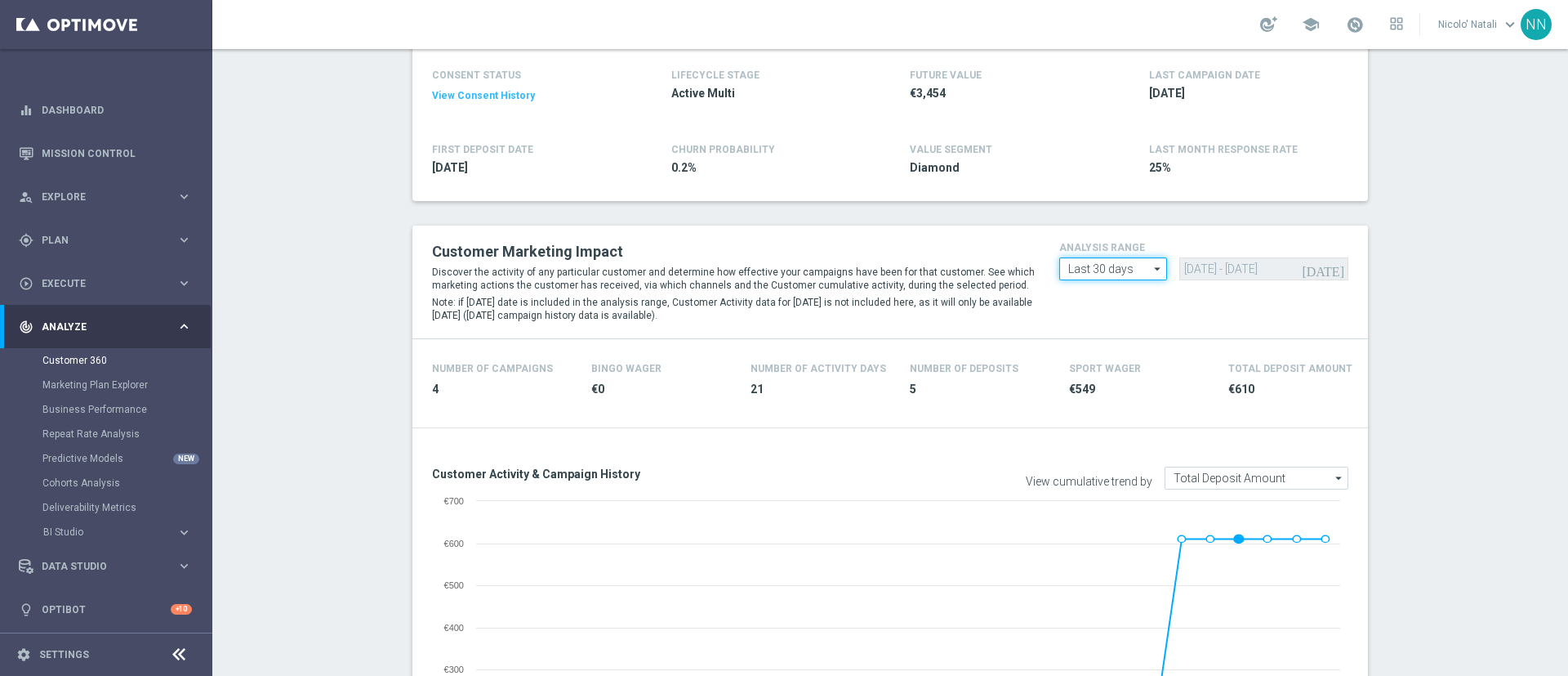
click at [1109, 272] on input "Last 30 days" at bounding box center [1113, 268] width 108 height 23
click at [1094, 336] on div "Last 90 days" at bounding box center [1097, 342] width 58 height 15
type input "Last 90 days"
type input "29 Jun 2025 - 26 Sep 2025"
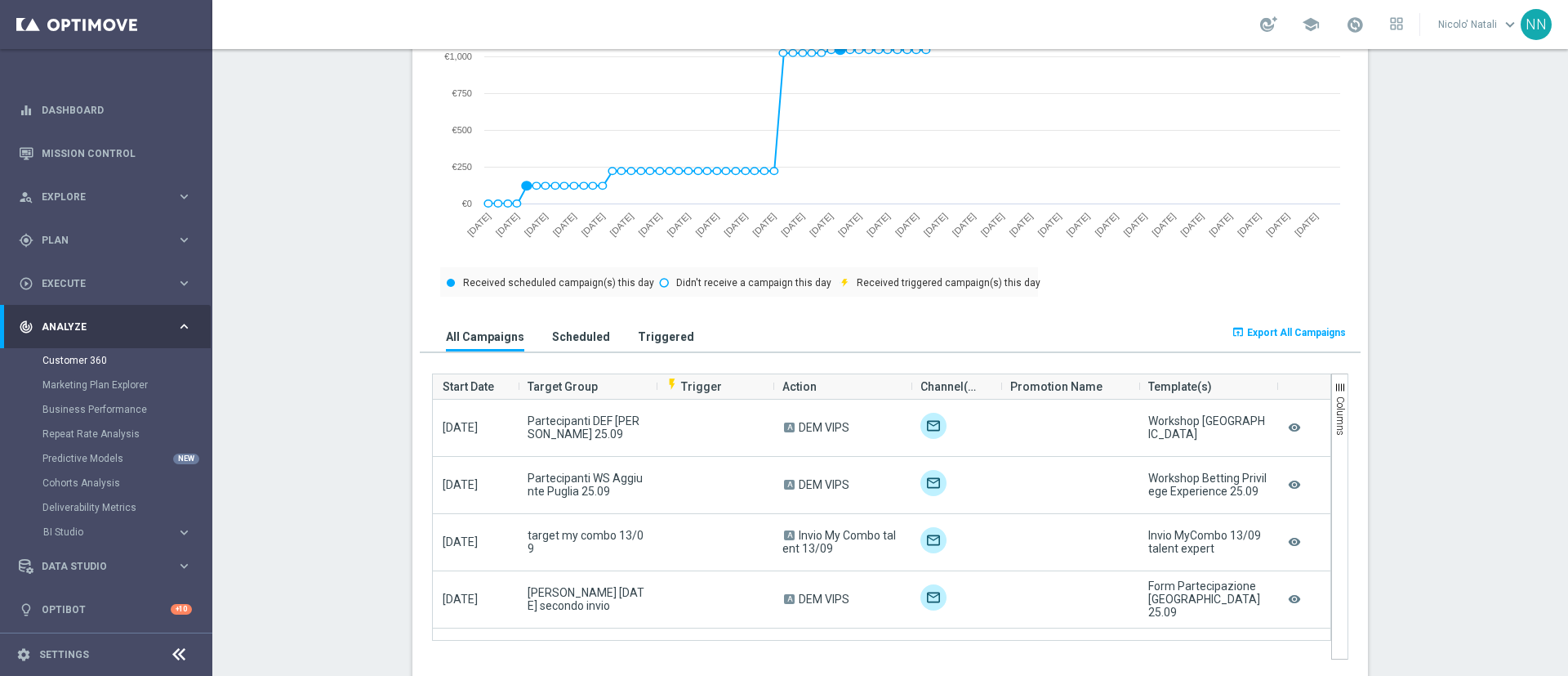
scroll to position [838, 0]
click at [1251, 327] on span "Export All Campaigns" at bounding box center [1297, 329] width 99 height 12
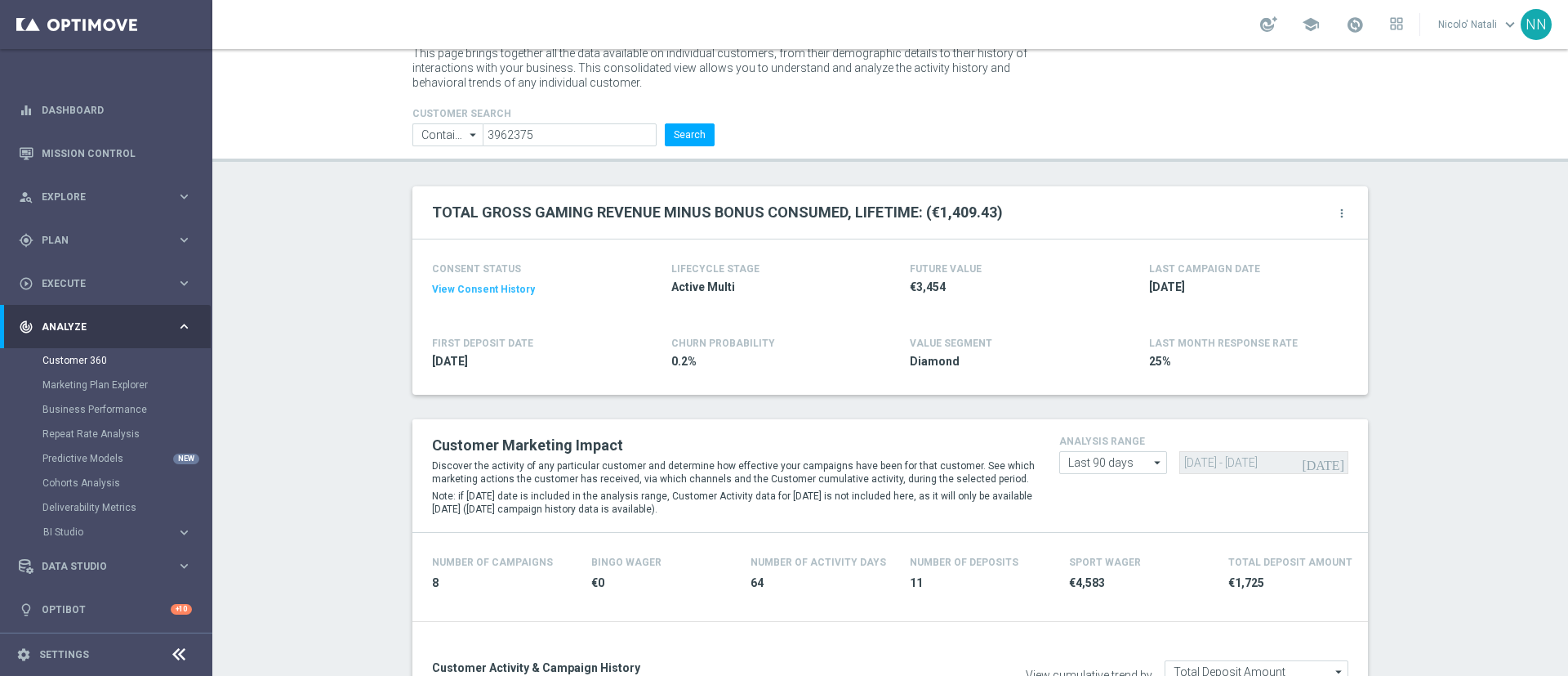
scroll to position [0, 0]
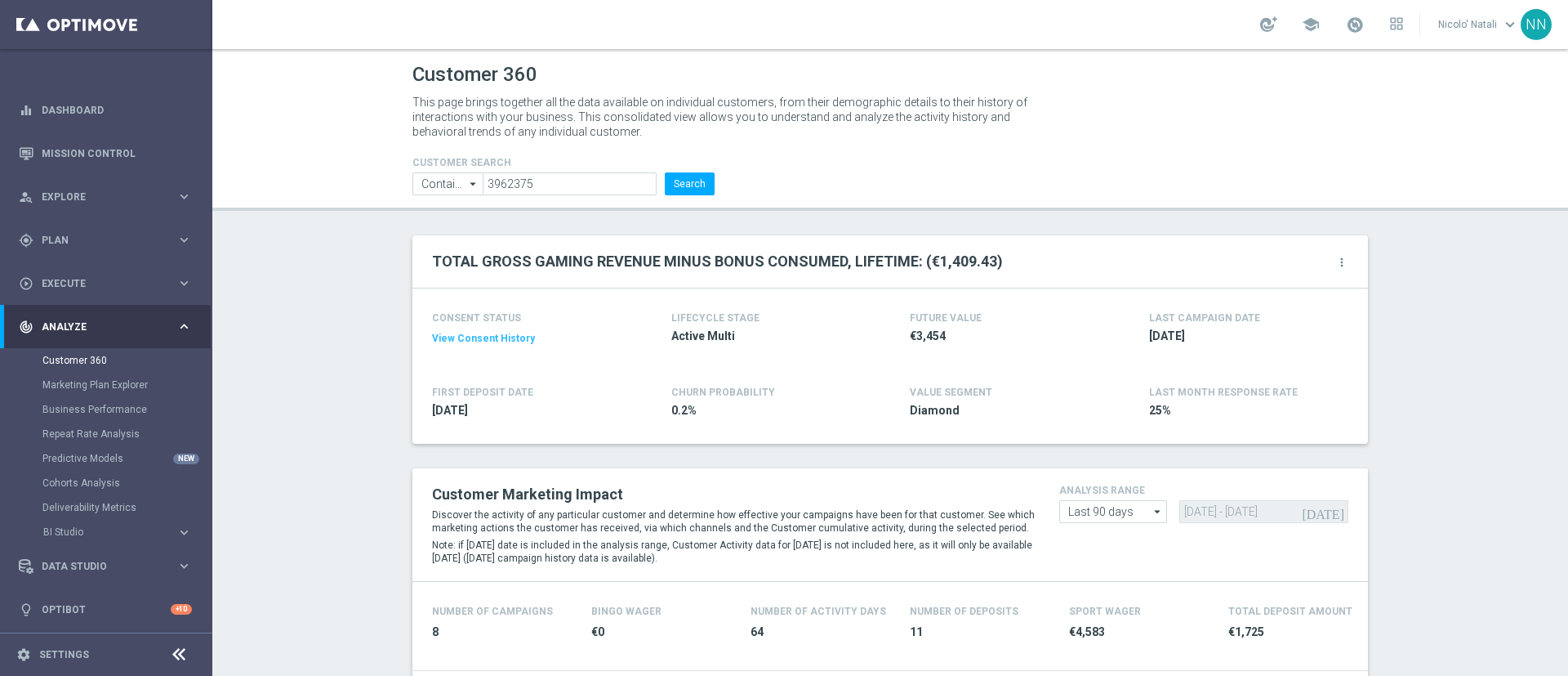
click at [1336, 264] on icon "more_vert" at bounding box center [1342, 262] width 13 height 13
click at [1282, 292] on li "Change Attribute" at bounding box center [1275, 288] width 139 height 25
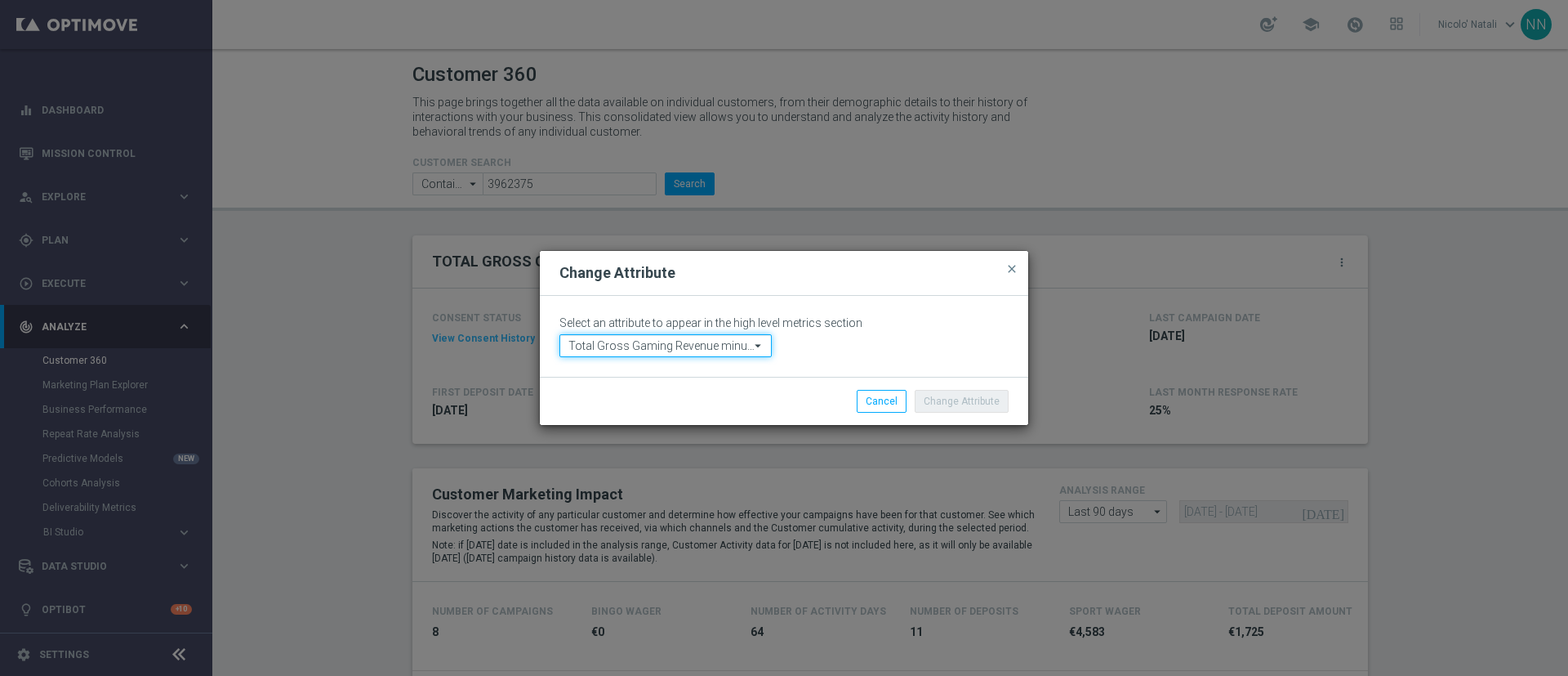
click at [718, 349] on input "Total Gross Gaming Revenue minus Bonus Consumed, Lifetime" at bounding box center [665, 345] width 212 height 23
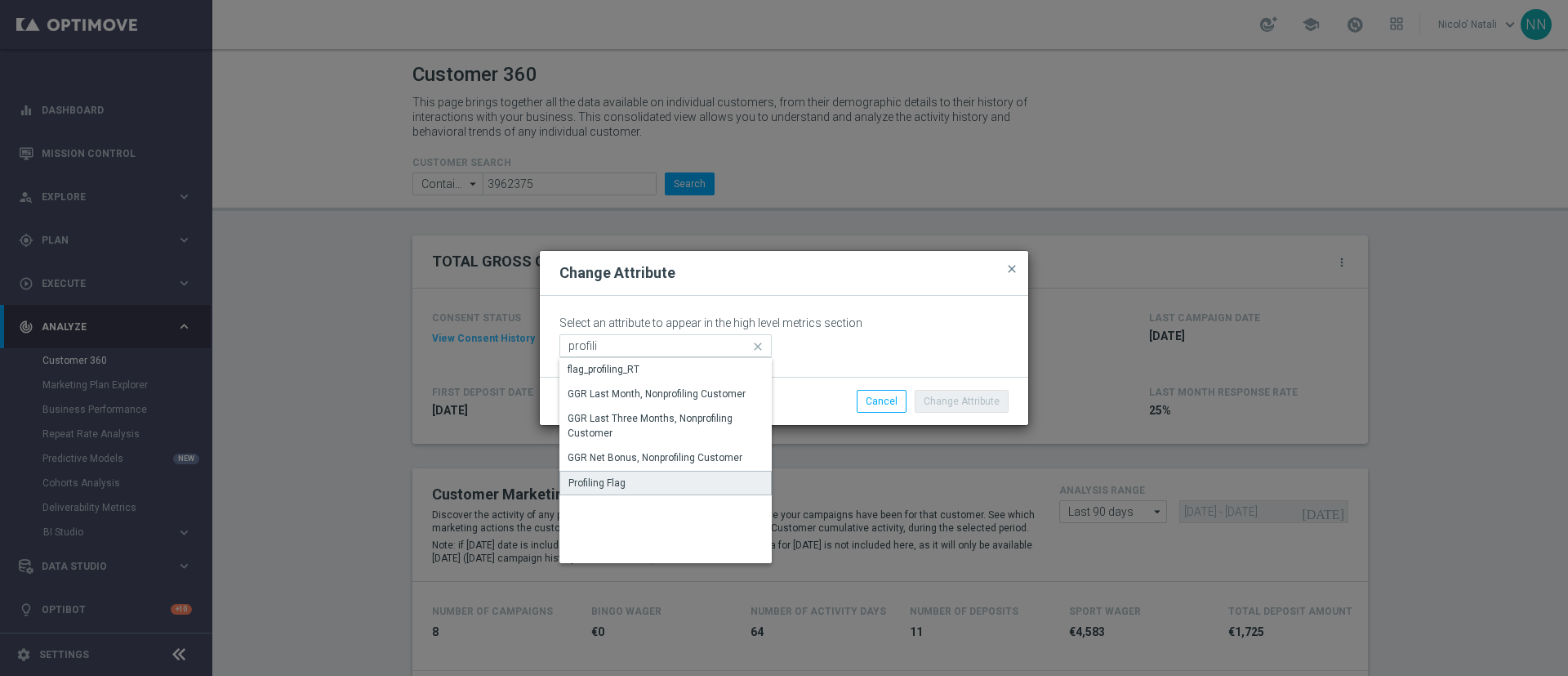
click at [597, 473] on div "Profiling Flag" at bounding box center [665, 482] width 212 height 25
type input "Profiling Flag"
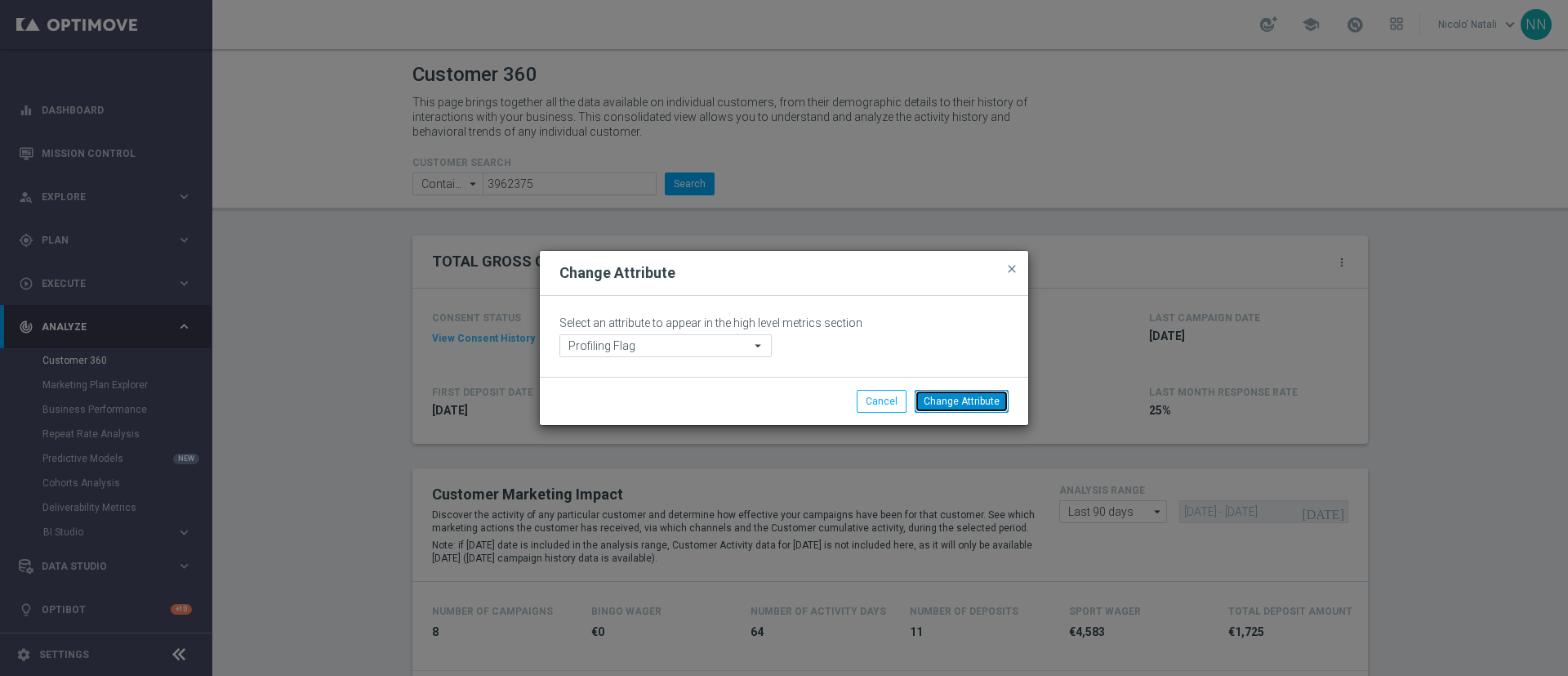
click at [970, 401] on button "Change Attribute" at bounding box center [961, 400] width 94 height 23
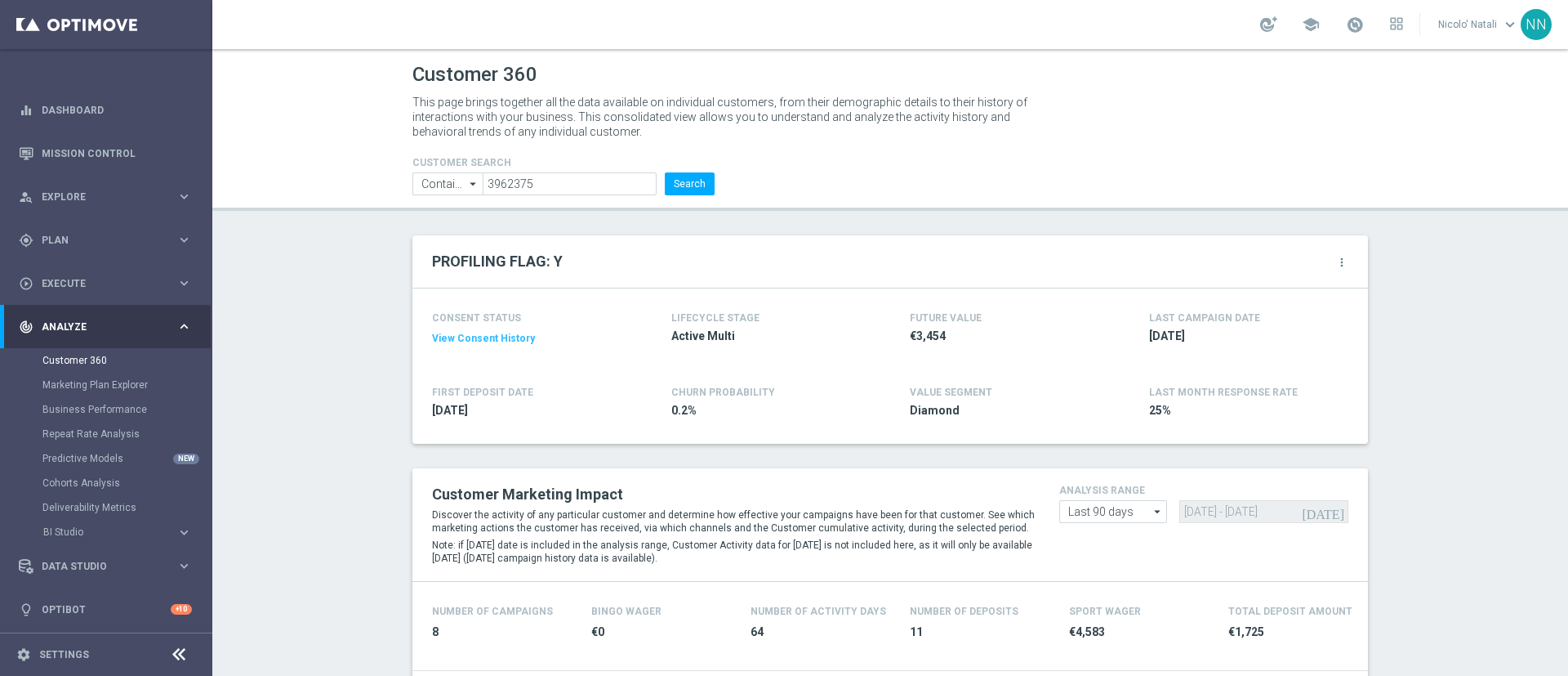
click at [1336, 259] on icon "more_vert" at bounding box center [1342, 262] width 13 height 13
click at [1277, 284] on span "Change Attribute" at bounding box center [1255, 290] width 76 height 12
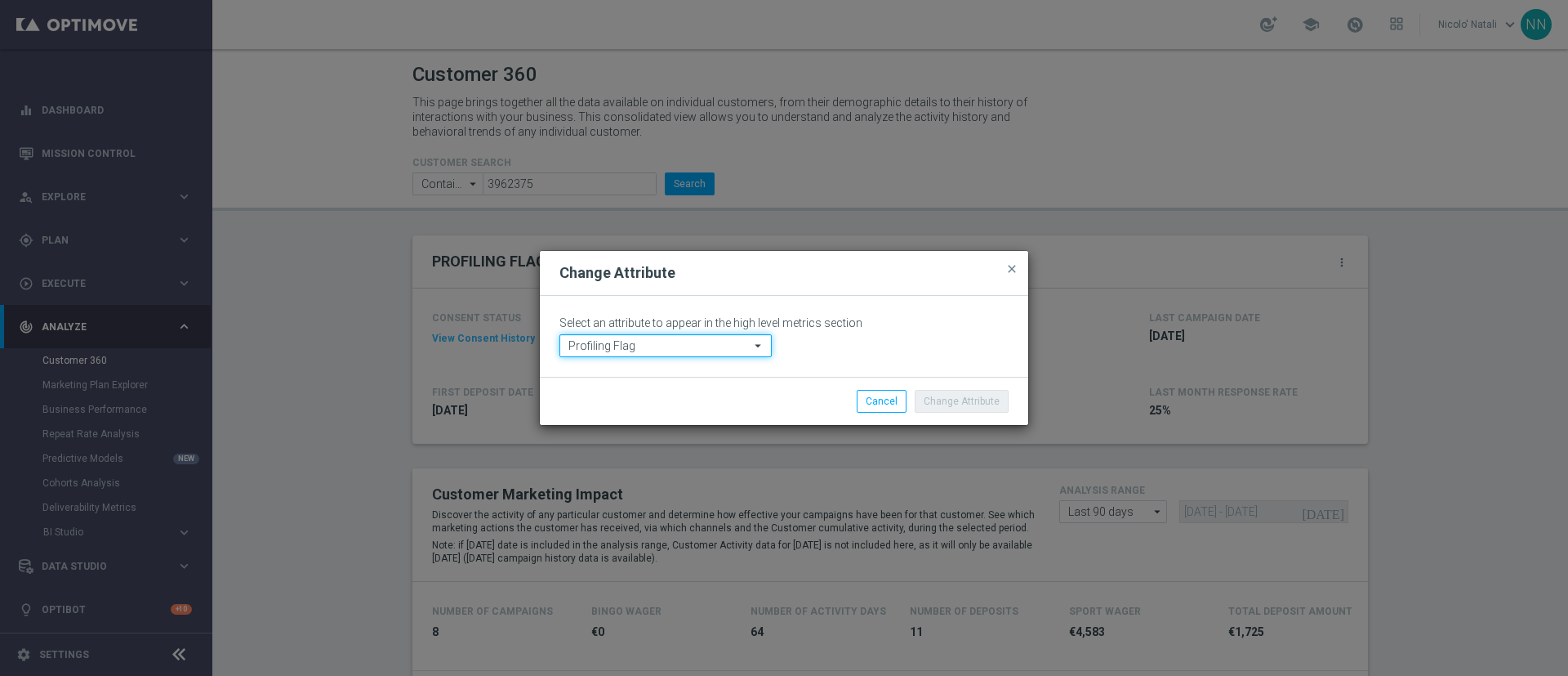
click at [704, 343] on input "Profiling Flag" at bounding box center [665, 345] width 212 height 23
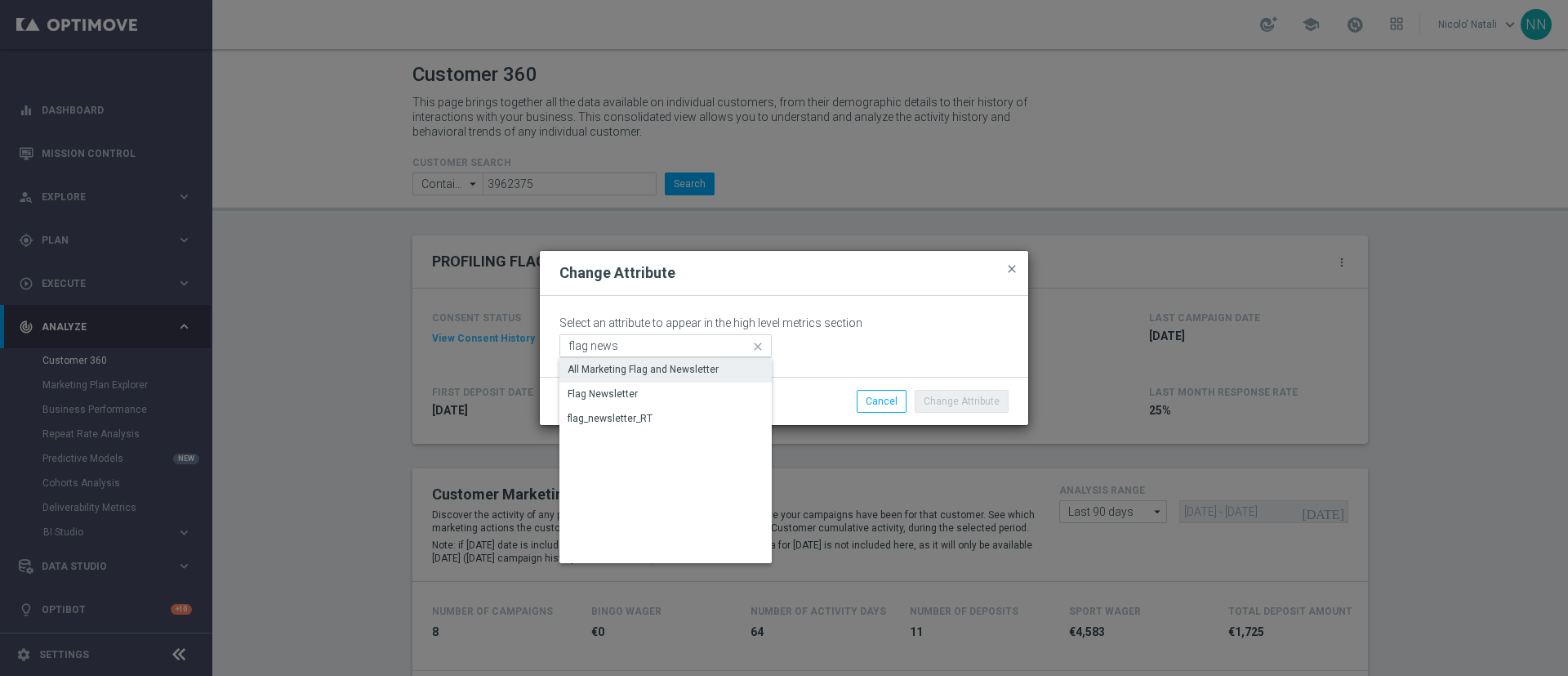
click at [633, 375] on div "All Marketing Flag and Newsletter" at bounding box center [643, 369] width 151 height 15
type input "All Marketing Flag and Newsletter"
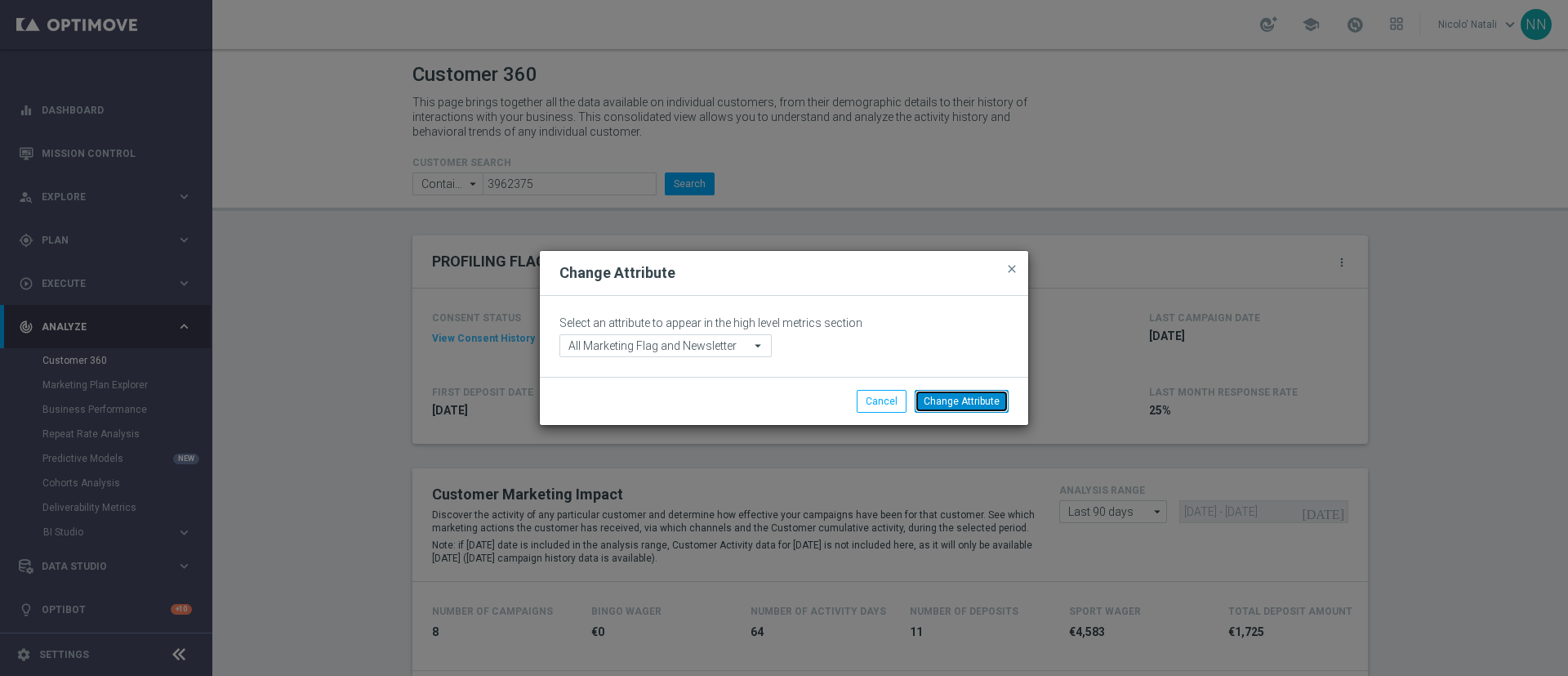
click at [966, 406] on button "Change Attribute" at bounding box center [961, 400] width 94 height 23
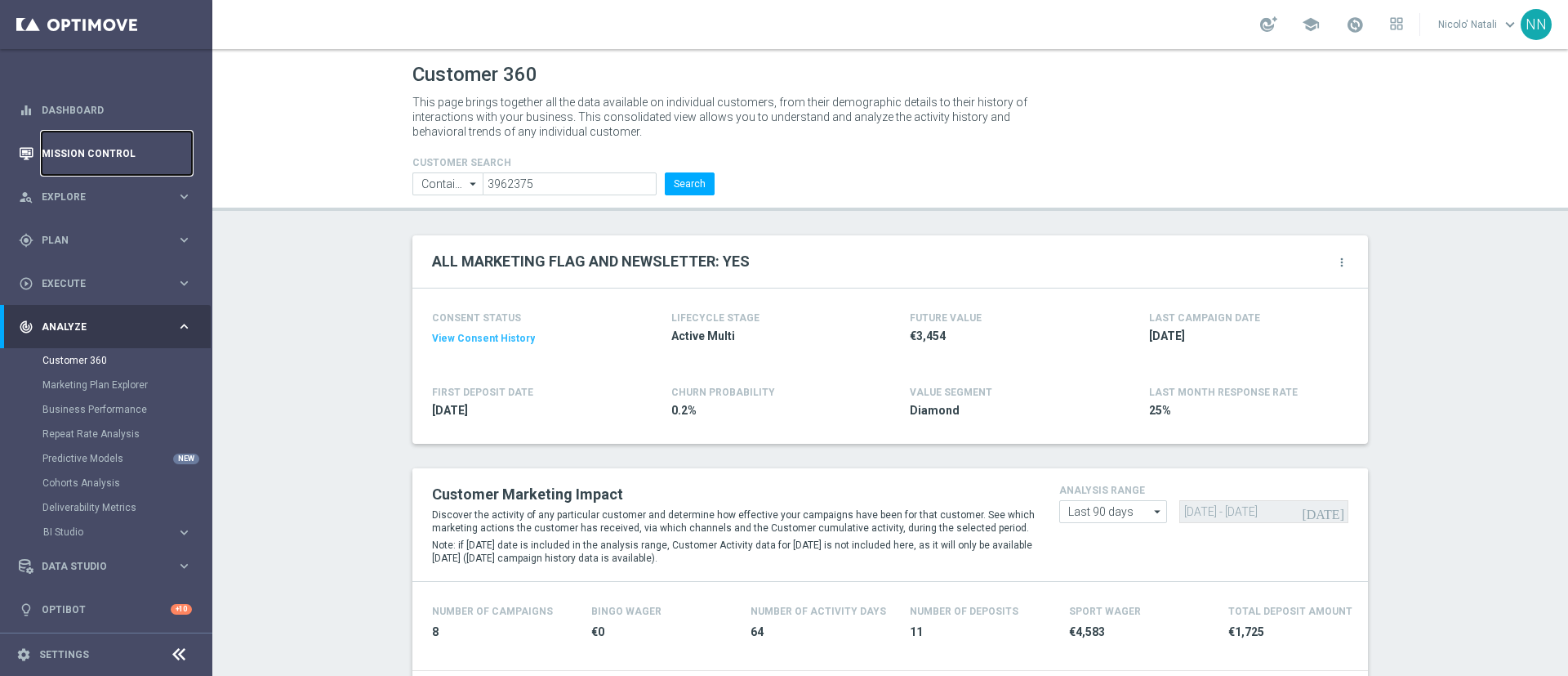
click at [92, 146] on link "Mission Control" at bounding box center [117, 153] width 150 height 43
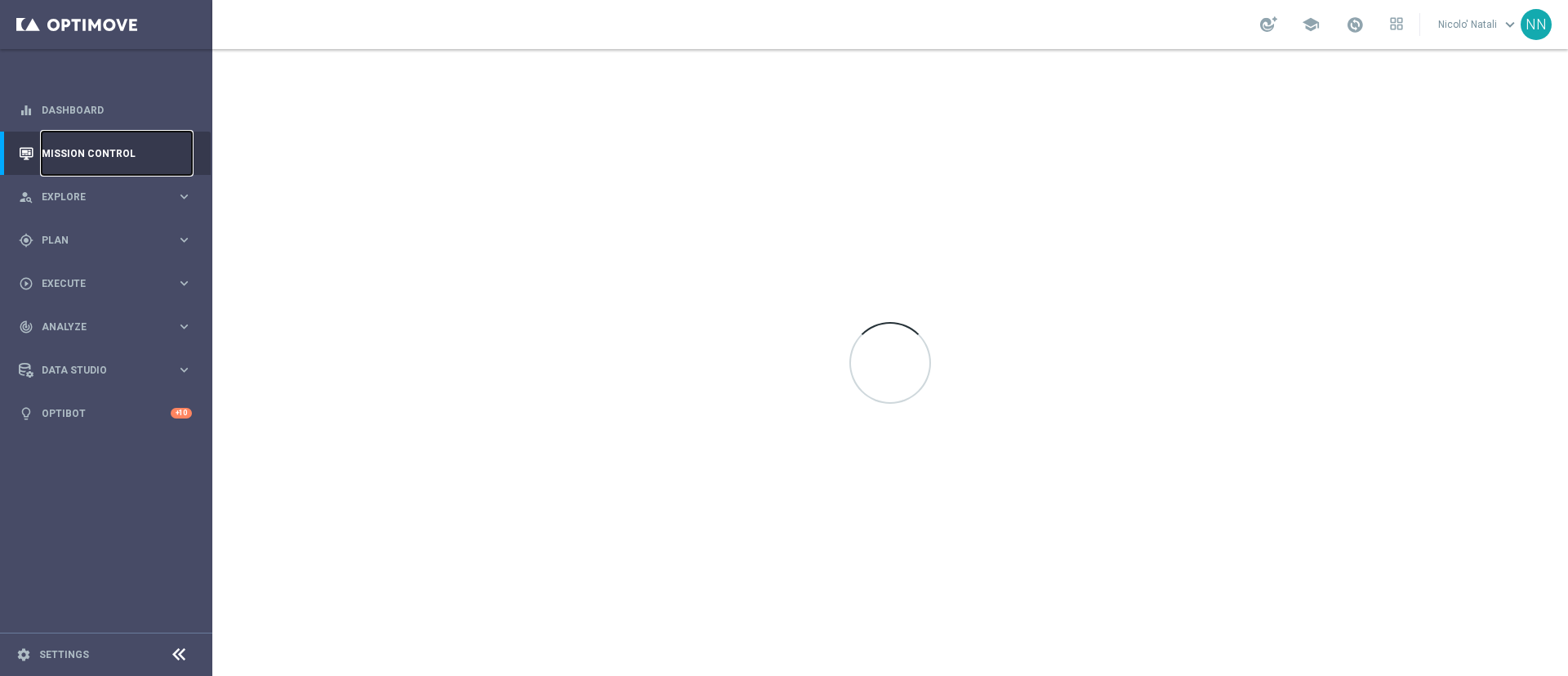
click at [92, 146] on link "Mission Control" at bounding box center [117, 153] width 150 height 43
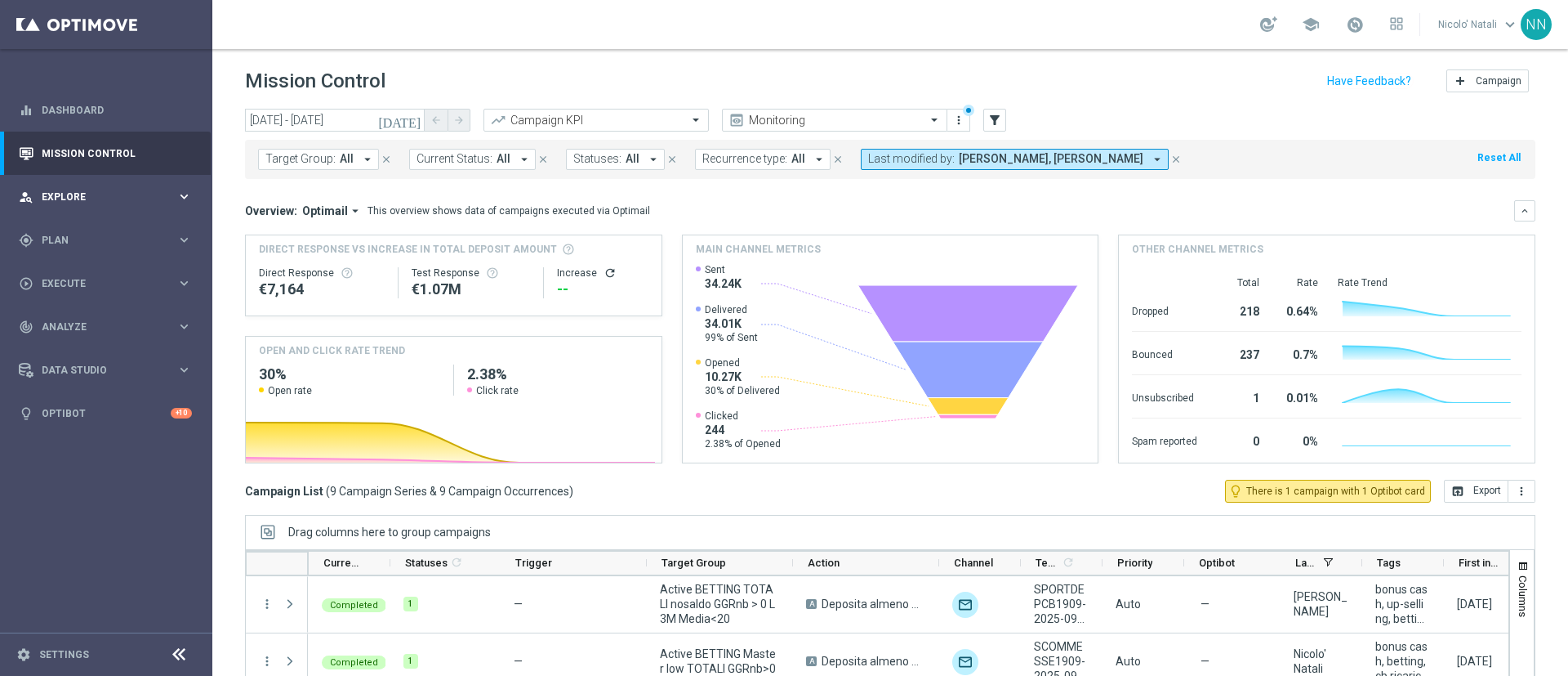
click at [79, 210] on div "person_search Explore keyboard_arrow_right" at bounding box center [105, 197] width 210 height 43
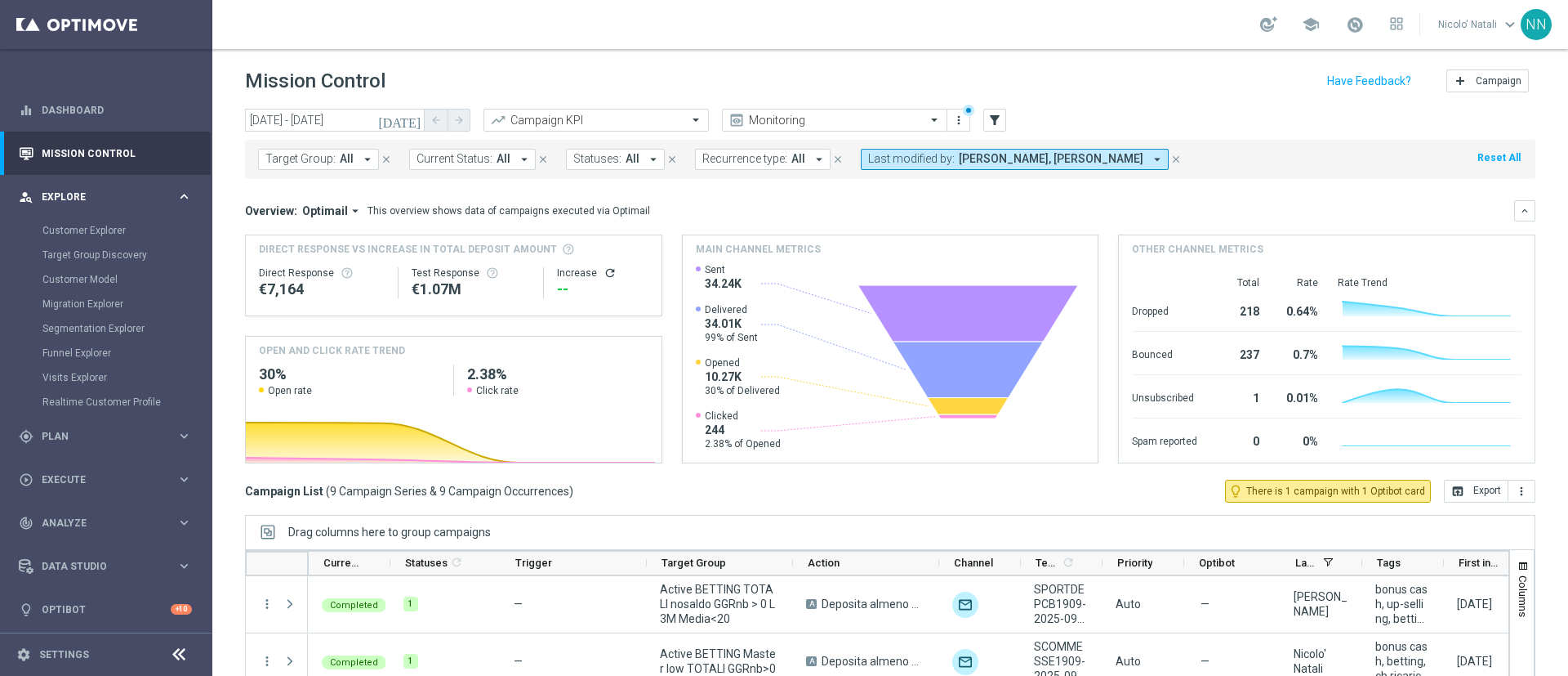
click at [73, 190] on div "person_search Explore" at bounding box center [98, 197] width 158 height 15
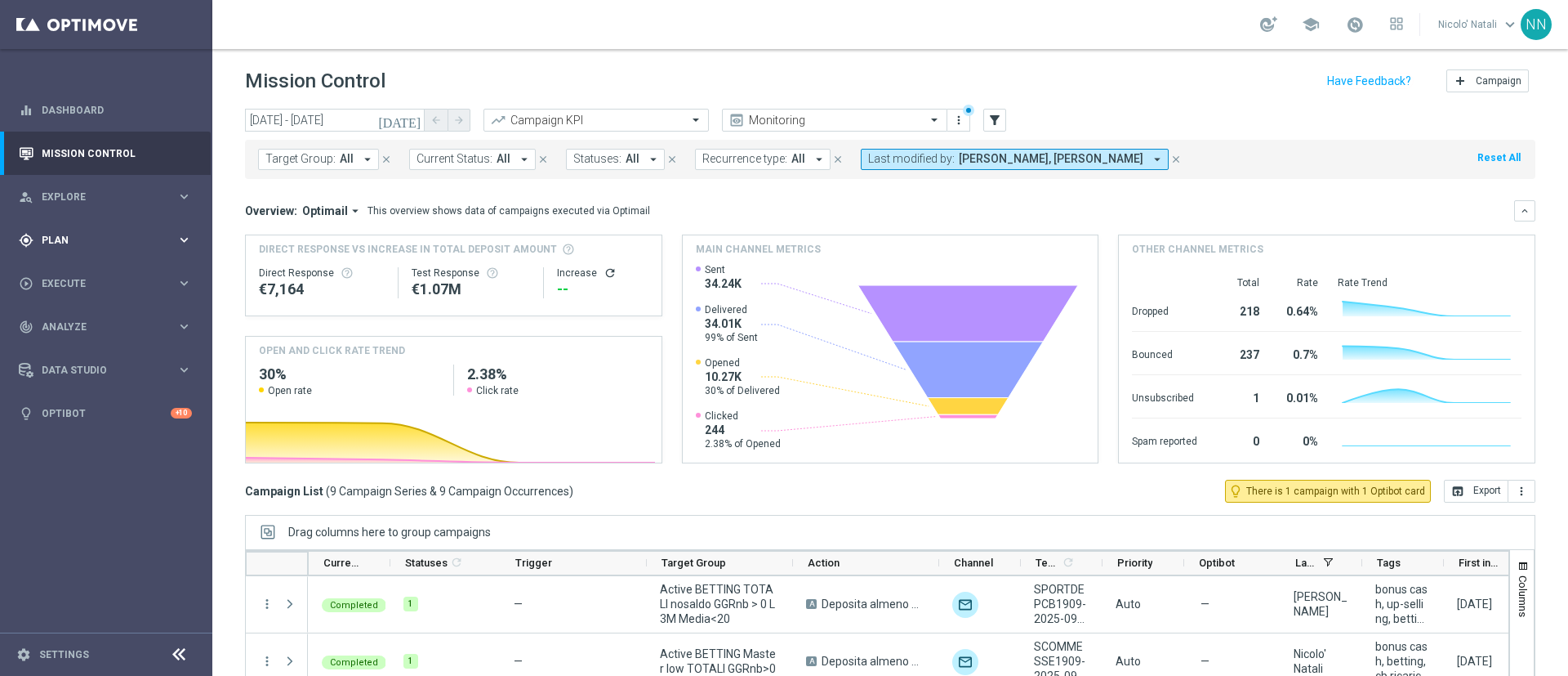
click at [74, 236] on span "Plan" at bounding box center [109, 240] width 134 height 10
click at [77, 270] on link "Target Groups" at bounding box center [106, 273] width 127 height 13
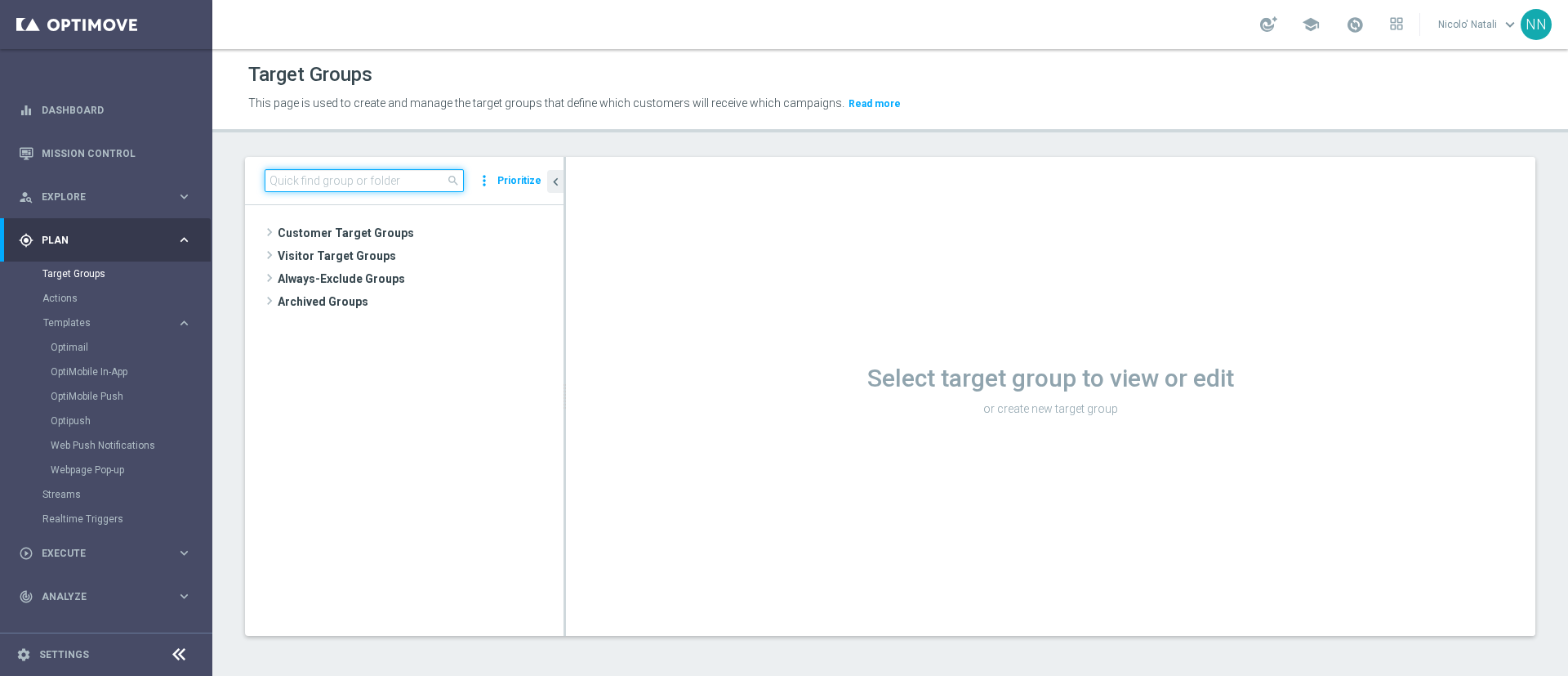
click at [304, 182] on input at bounding box center [365, 180] width 200 height 23
type input "m"
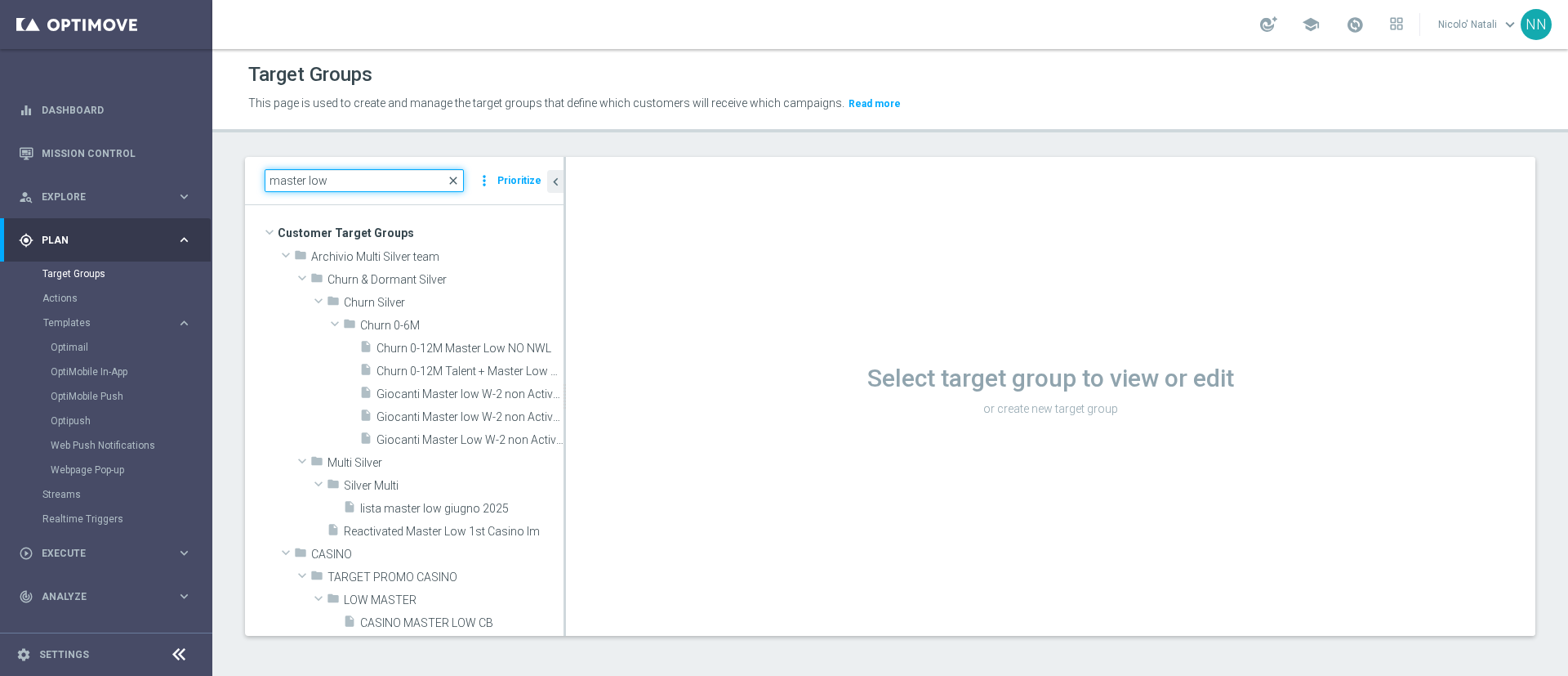
type input "master low"
click at [456, 182] on span "close" at bounding box center [453, 180] width 13 height 13
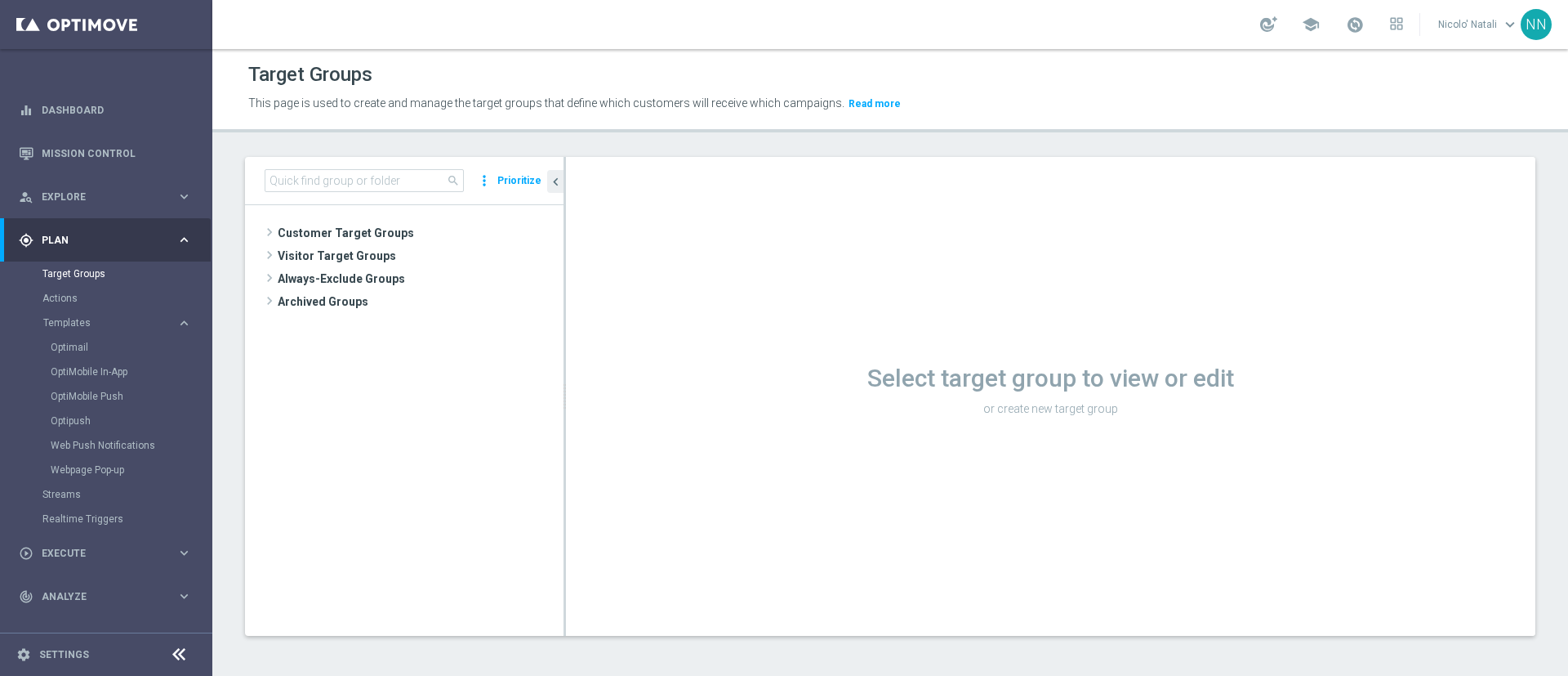
click at [456, 182] on span "search" at bounding box center [453, 180] width 13 height 13
click at [374, 171] on input at bounding box center [365, 180] width 200 height 23
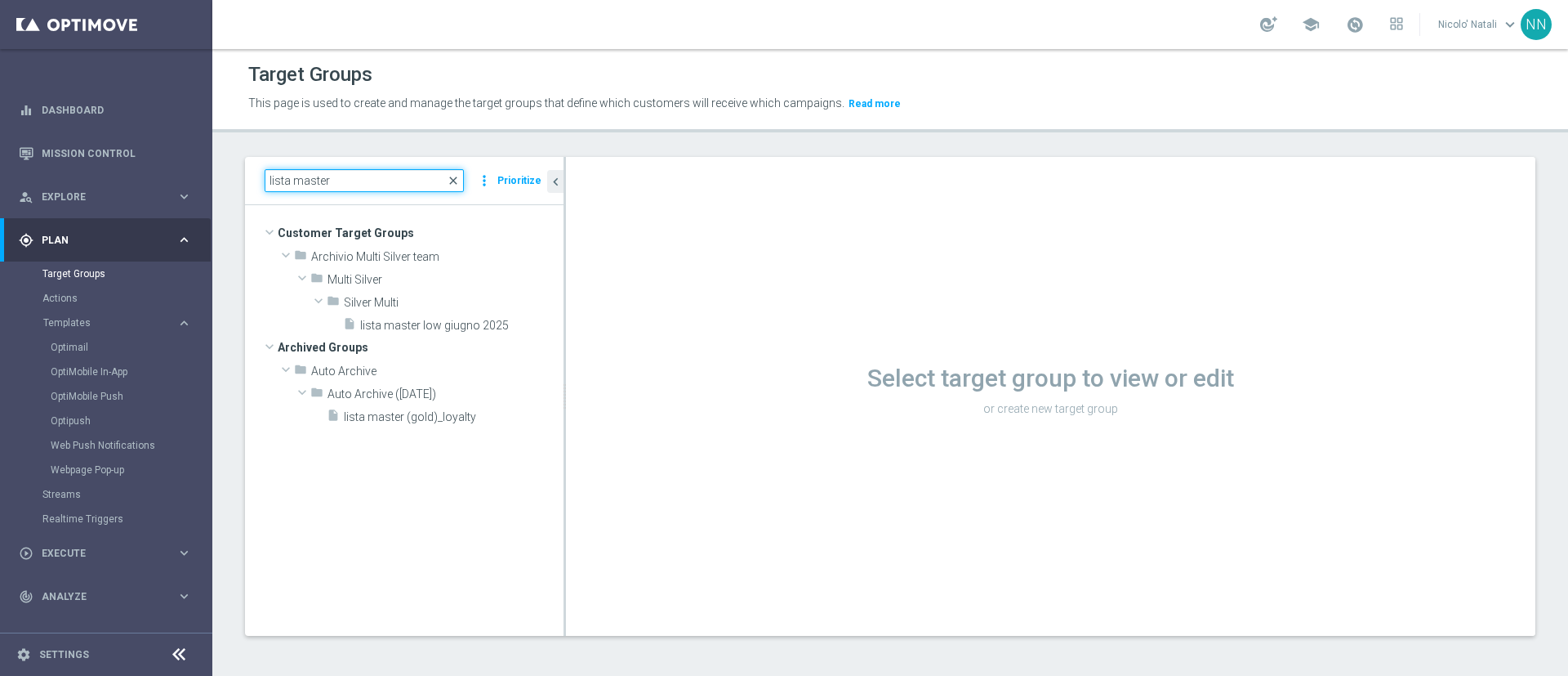
type input "lista master"
click at [456, 182] on span "close" at bounding box center [453, 180] width 13 height 13
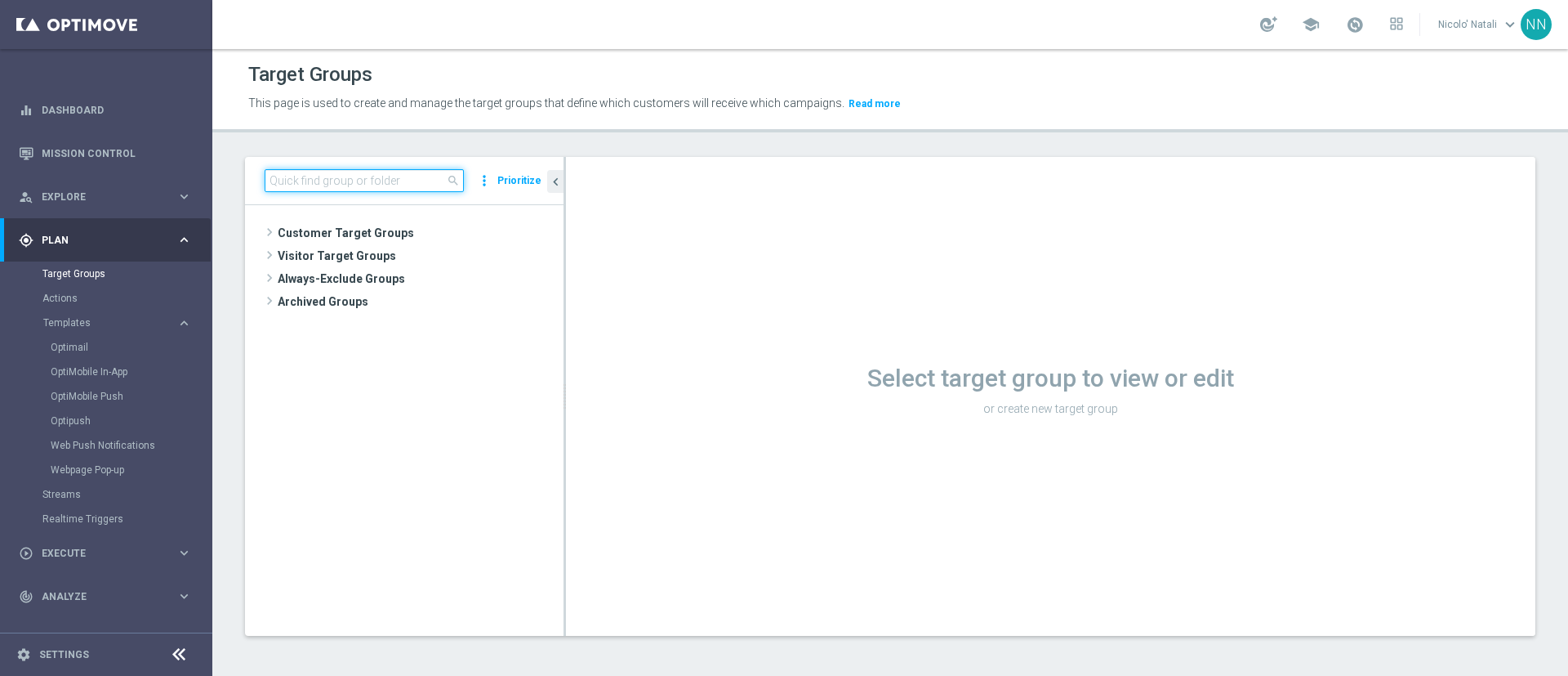
click at [416, 178] on input at bounding box center [365, 180] width 200 height 23
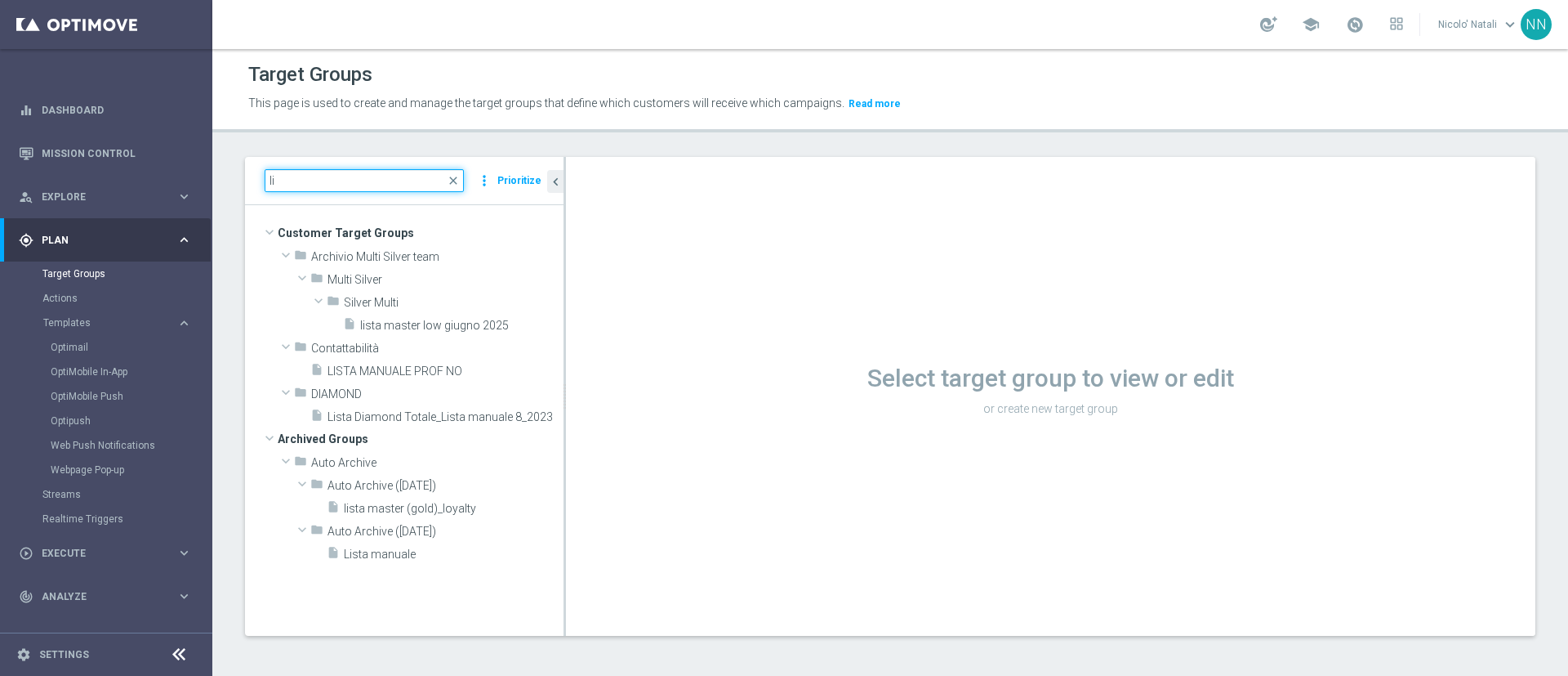
type input "l"
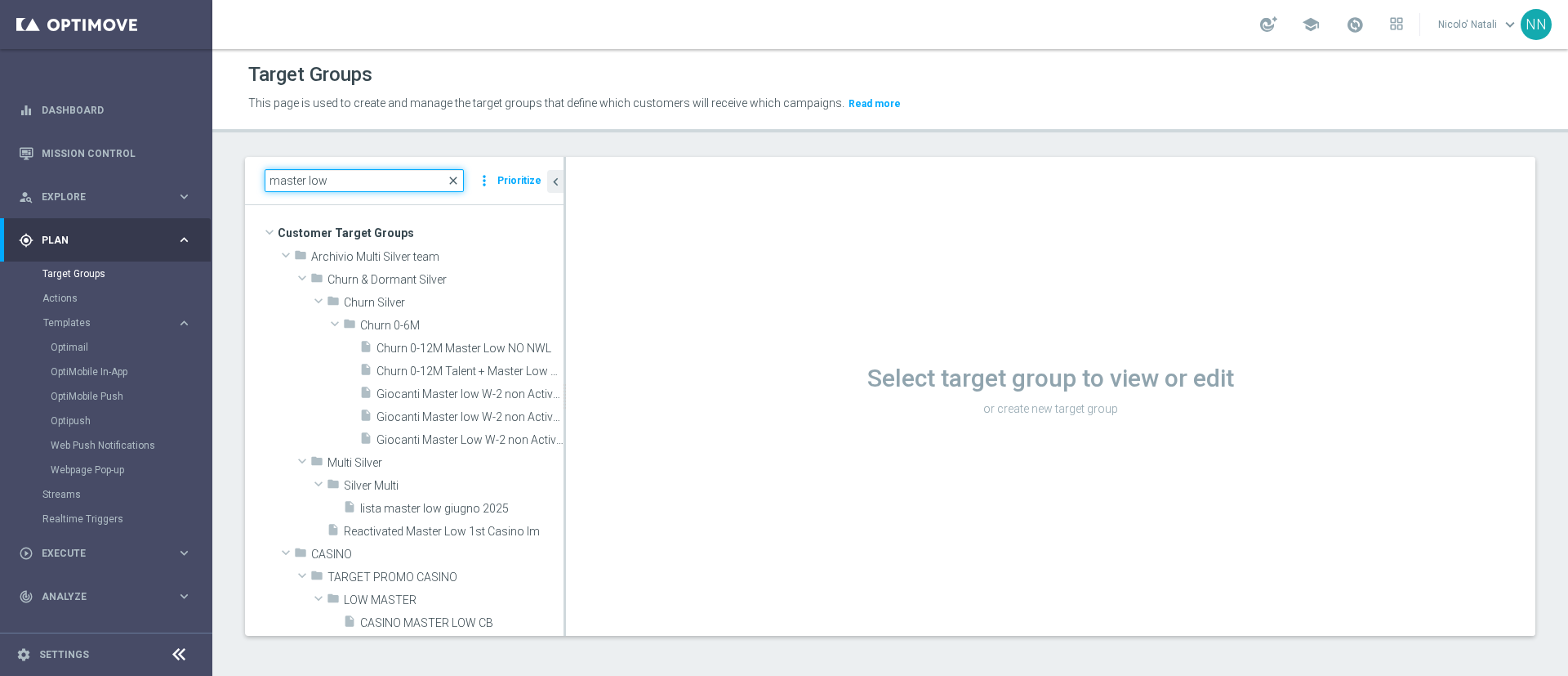
type input "master low"
click at [459, 177] on span "close" at bounding box center [453, 180] width 13 height 13
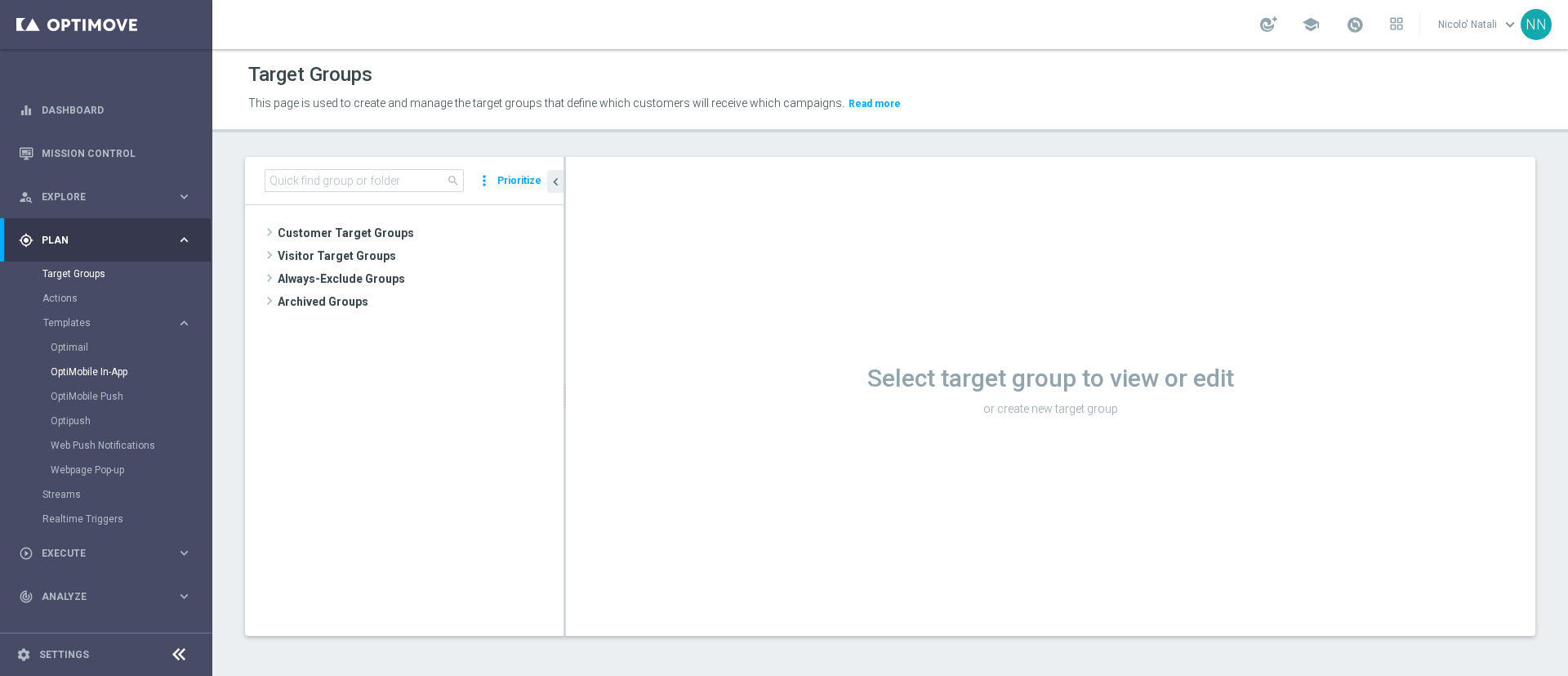
scroll to position [76, 0]
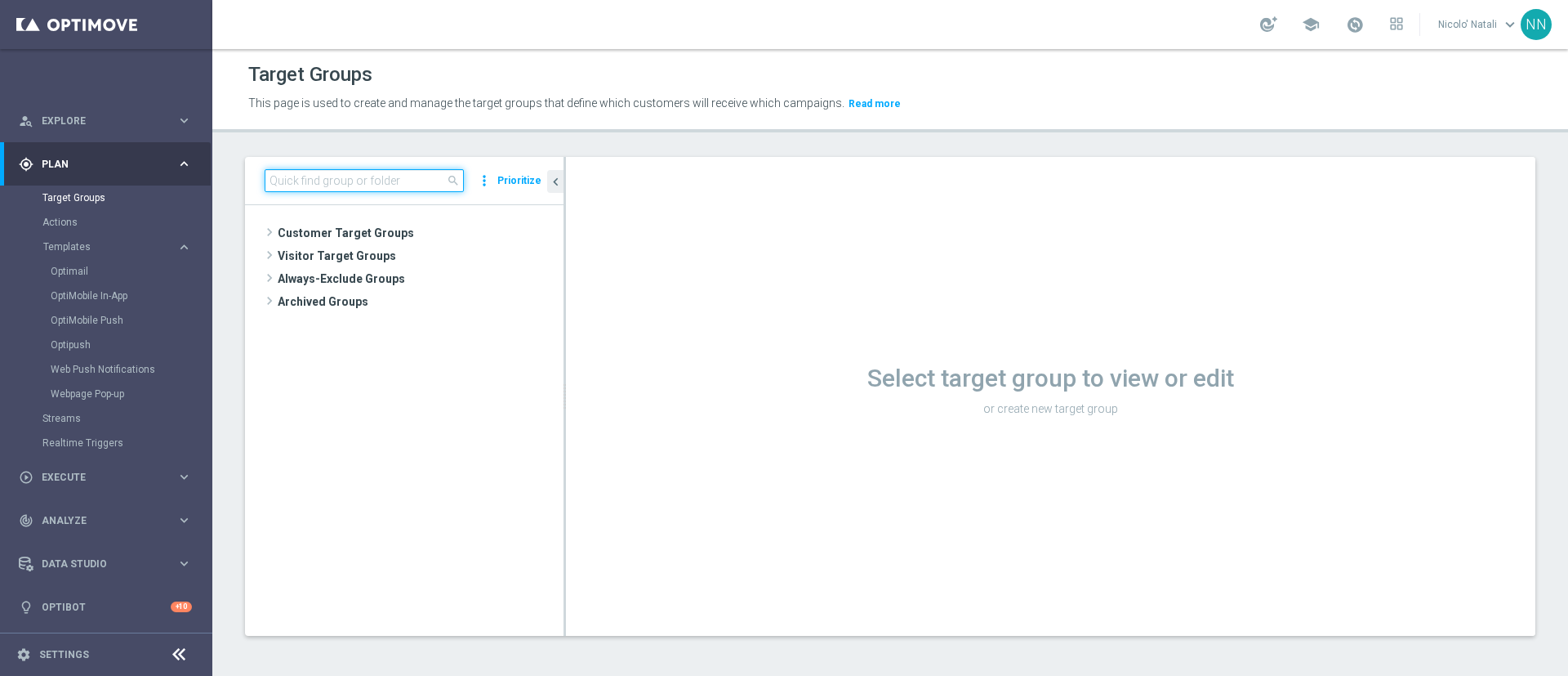
click at [378, 185] on input at bounding box center [365, 180] width 200 height 23
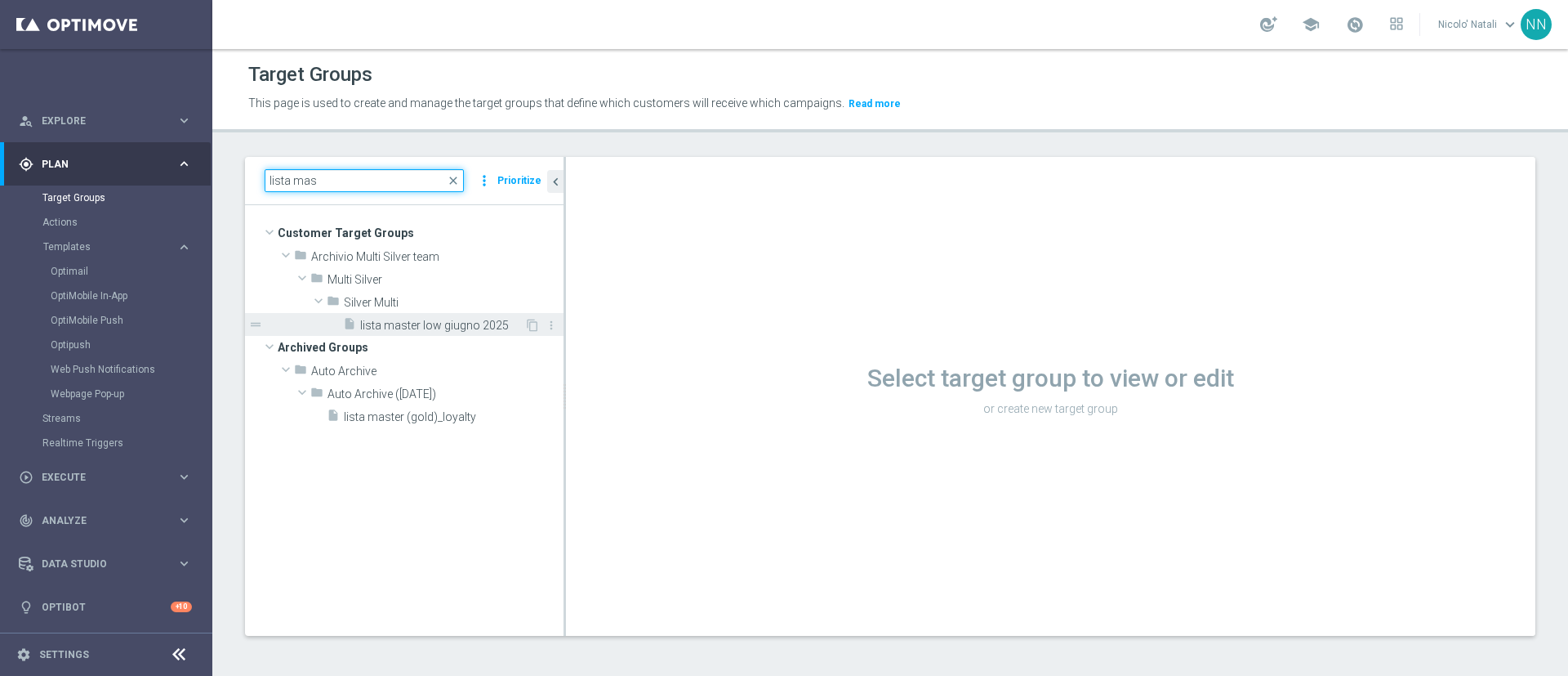
type input "lista mas"
click at [418, 323] on span "lista master low giugno 2025" at bounding box center [443, 325] width 164 height 14
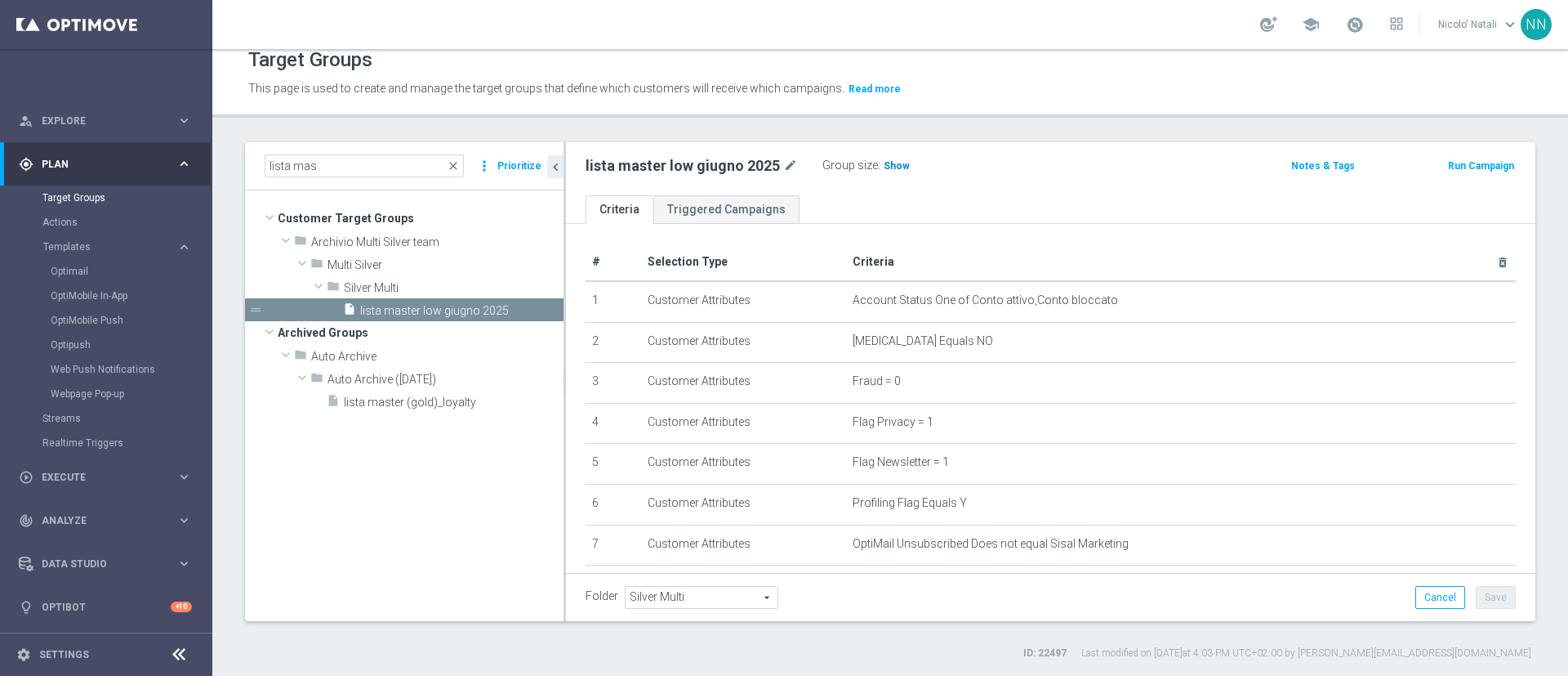
click at [894, 163] on span "Show" at bounding box center [897, 166] width 26 height 12
click at [62, 564] on span "Data Studio" at bounding box center [109, 564] width 134 height 10
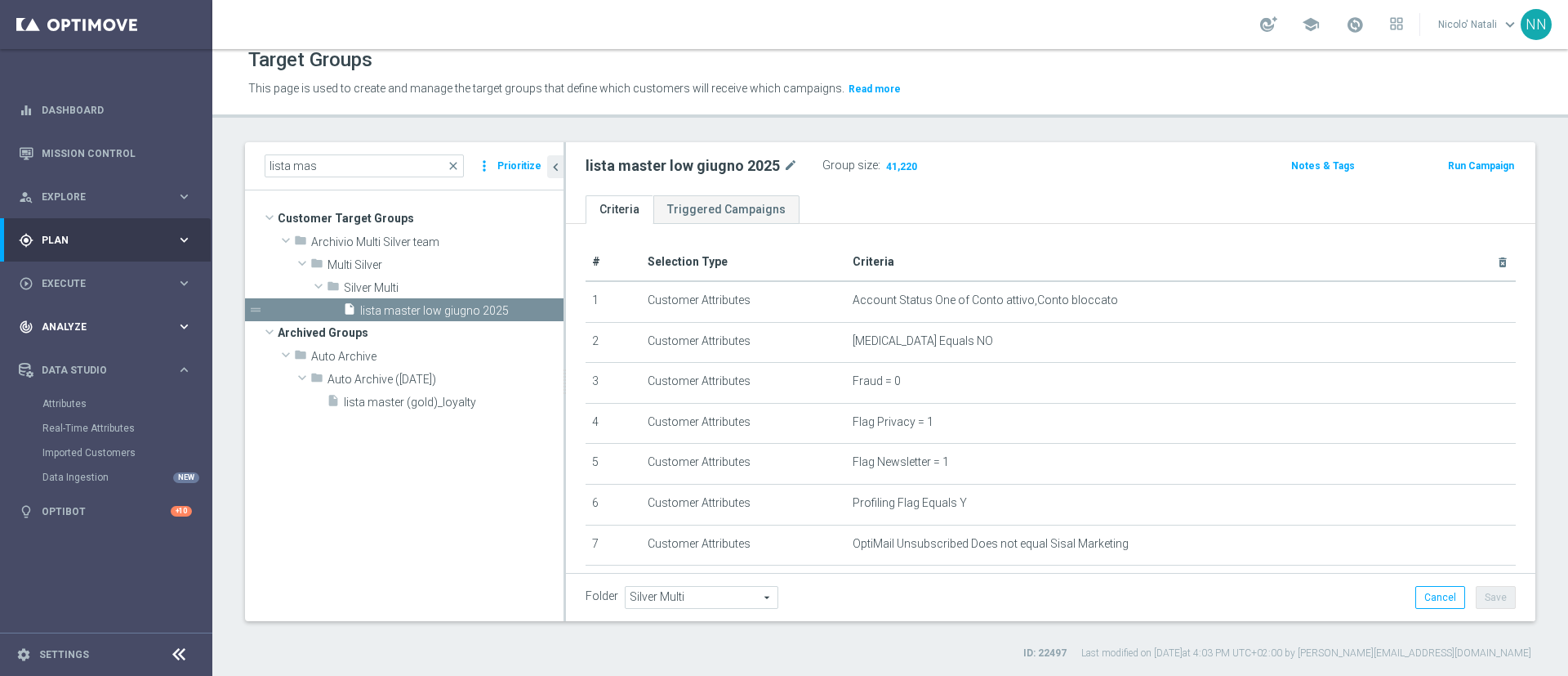
click at [73, 323] on span "Analyze" at bounding box center [109, 327] width 134 height 10
click at [79, 357] on link "Customer 360" at bounding box center [106, 360] width 127 height 13
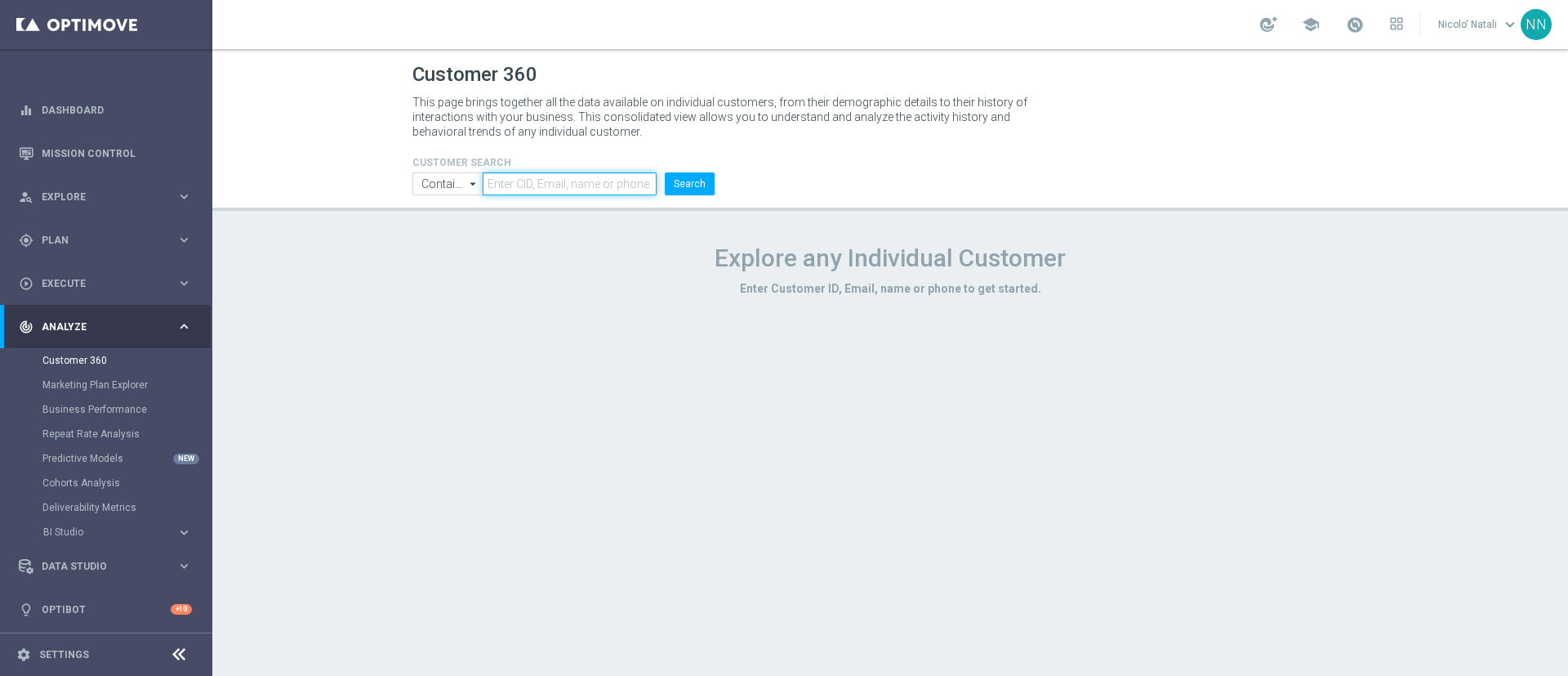
click at [520, 183] on input "text" at bounding box center [570, 183] width 174 height 23
paste input "3962375"
type input "3962375"
click at [690, 189] on button "Search" at bounding box center [690, 183] width 49 height 23
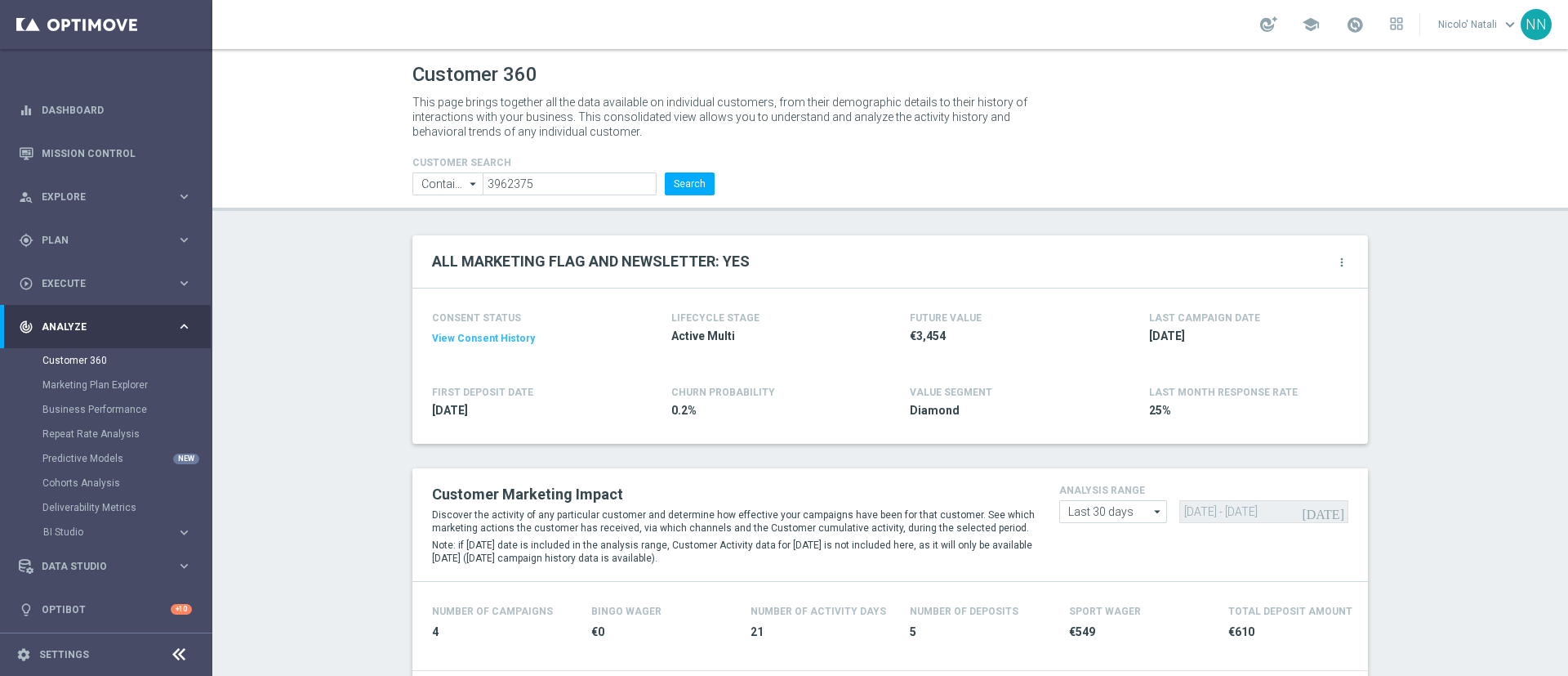
click at [708, 337] on span "Active Multi" at bounding box center [767, 336] width 191 height 16
copy opti-metric "Active Multi"
click at [846, 377] on div "CONSENT STATUS View Consent History FIRST DEPOSIT DATE 2022-01-12 LIFECYCLE STA…" at bounding box center [890, 366] width 955 height 155
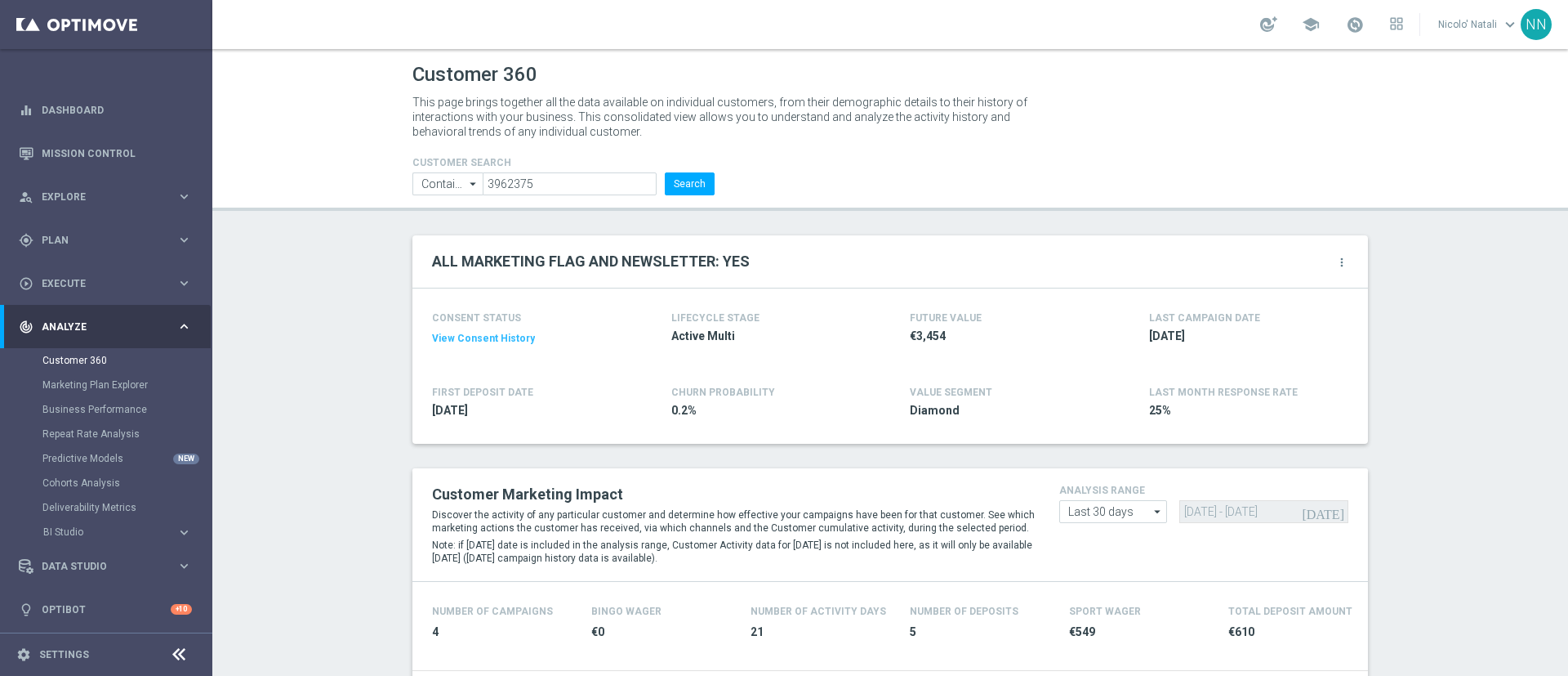
click at [1336, 263] on icon "more_vert" at bounding box center [1342, 262] width 13 height 13
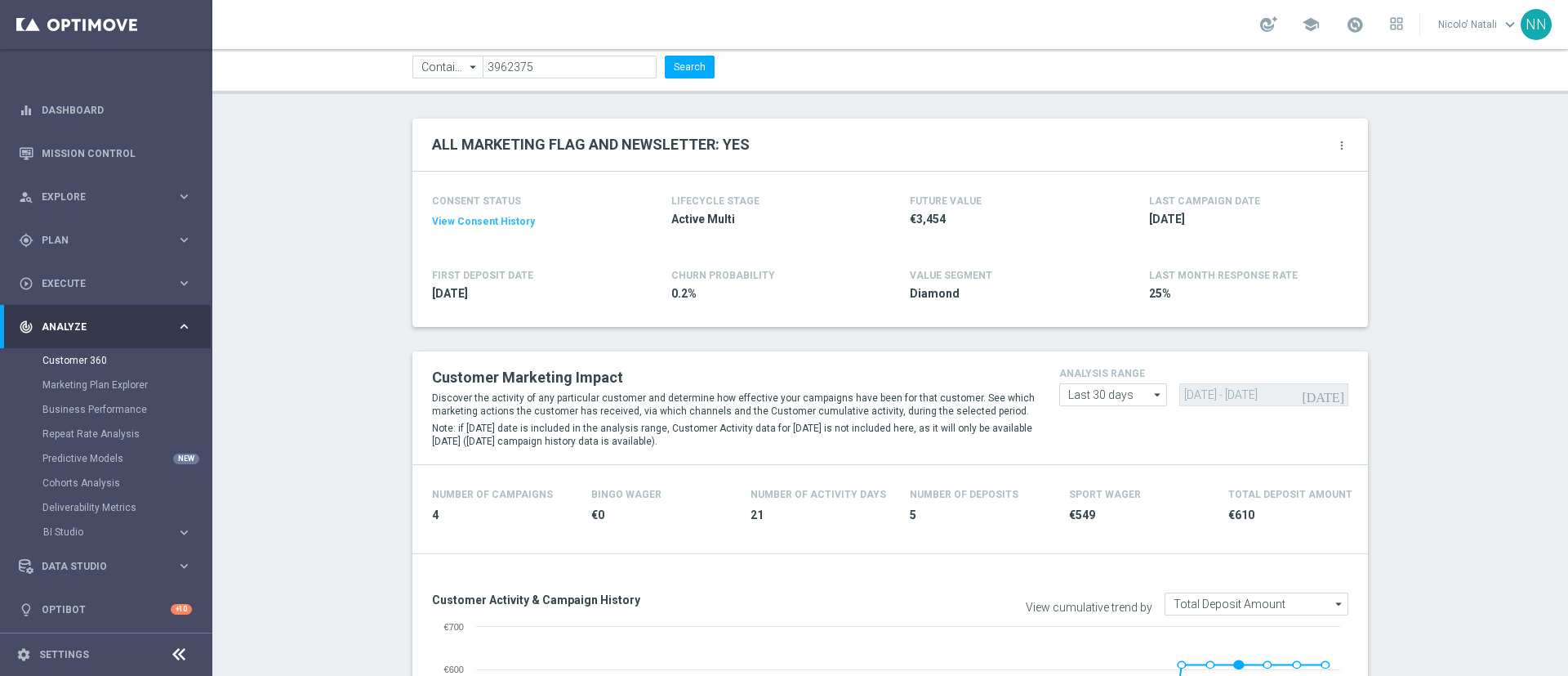
scroll to position [116, 0]
click at [1121, 397] on input "Last 30 days" at bounding box center [1113, 395] width 108 height 23
click at [1089, 474] on div "Last 90 days" at bounding box center [1097, 468] width 58 height 15
type input "Last 90 days"
type input "29 Jun 2025 - 26 Sep 2025"
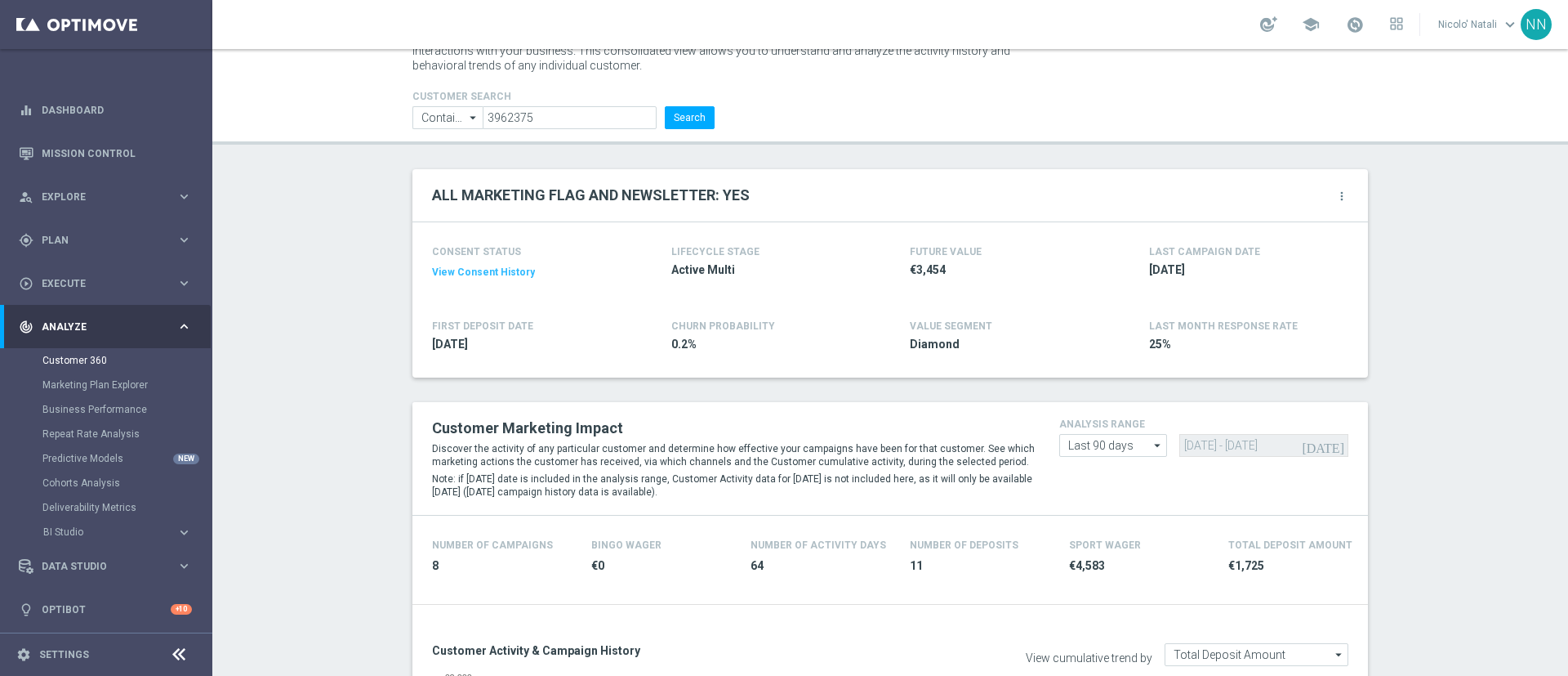
scroll to position [63, 0]
click at [442, 270] on button "View Consent History" at bounding box center [483, 275] width 103 height 14
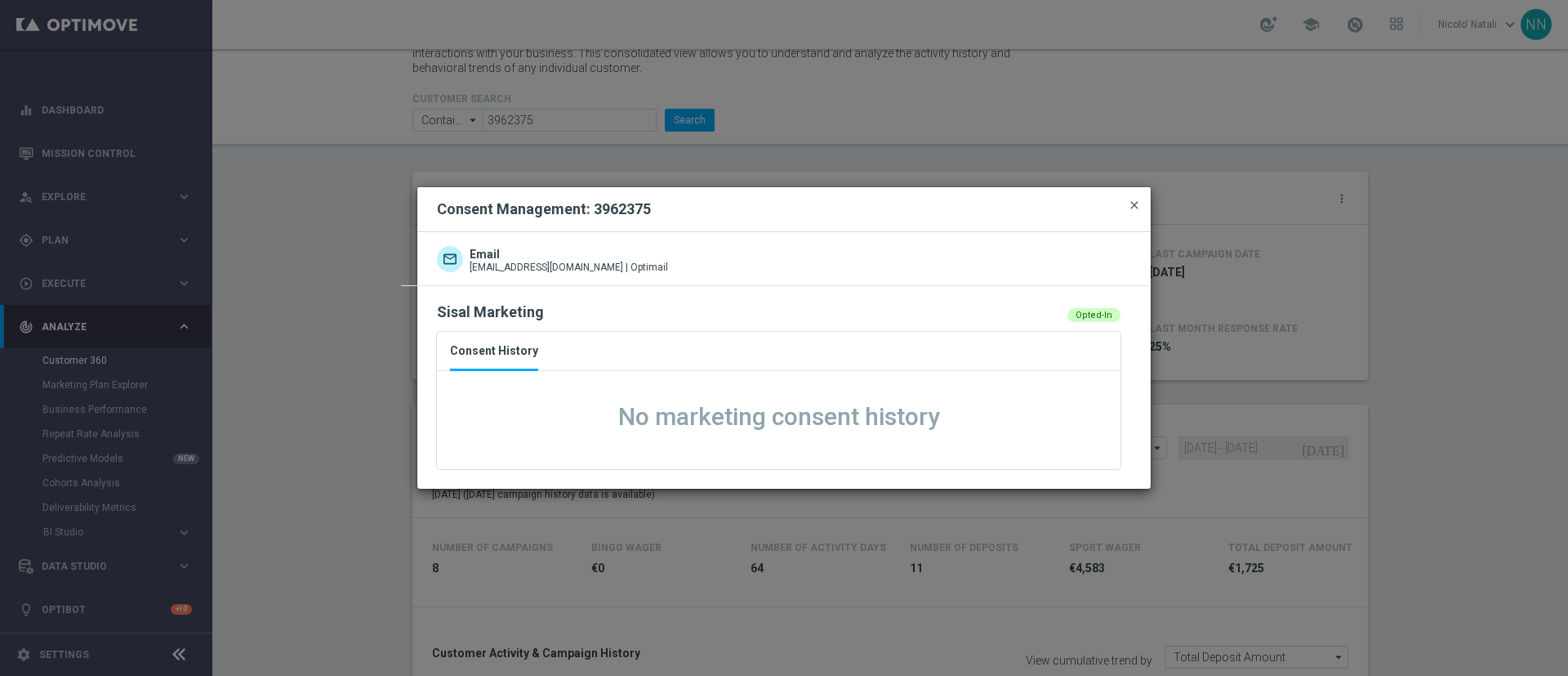
click at [1135, 201] on span "close" at bounding box center [1134, 205] width 13 height 13
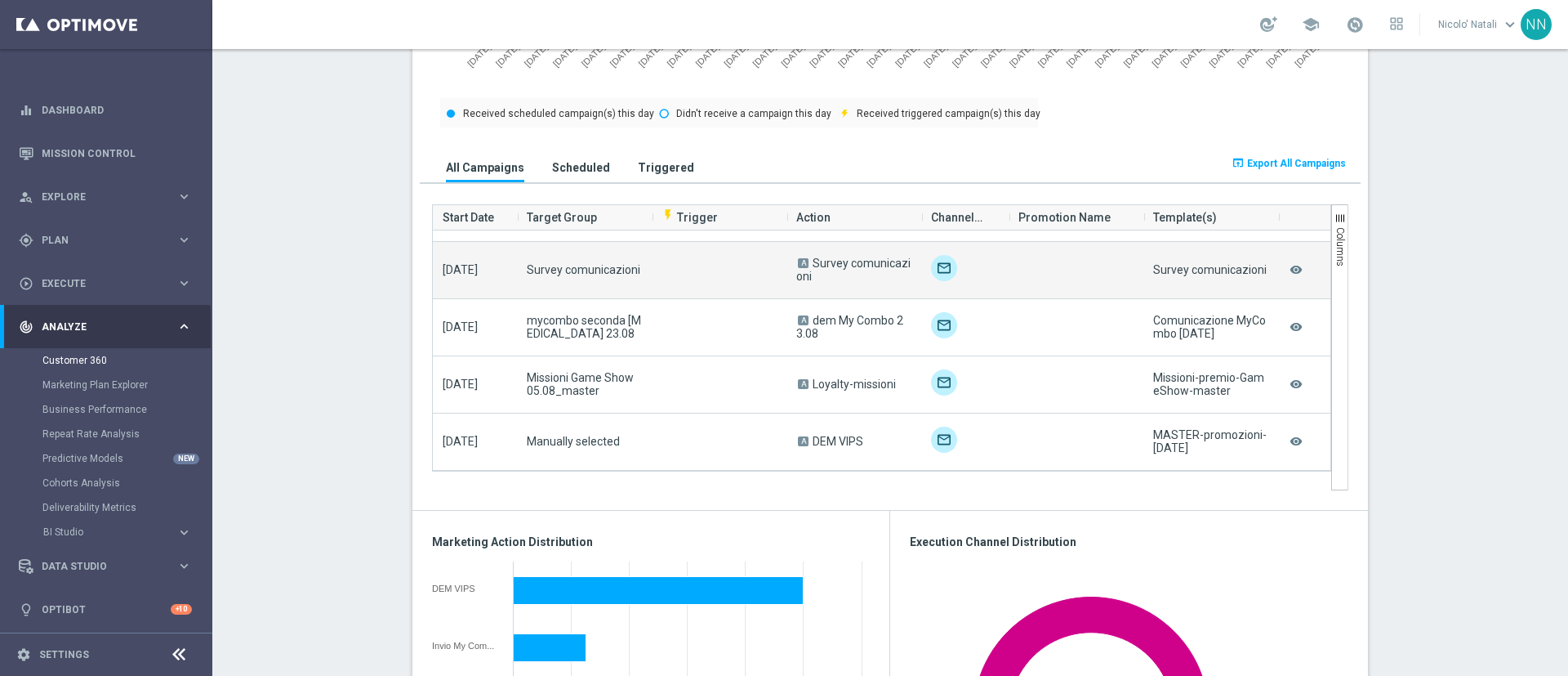
scroll to position [1007, 0]
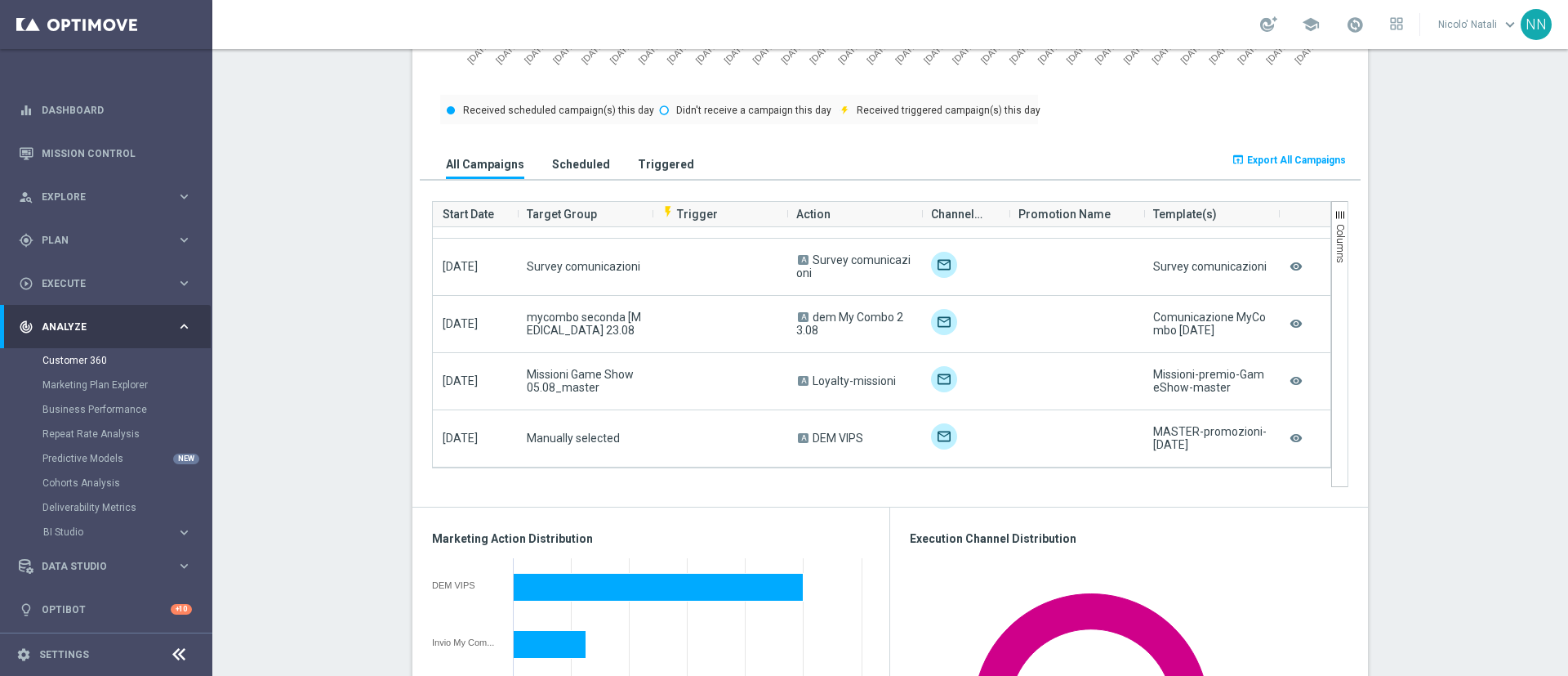
click at [564, 156] on button "Scheduled" at bounding box center [581, 163] width 66 height 31
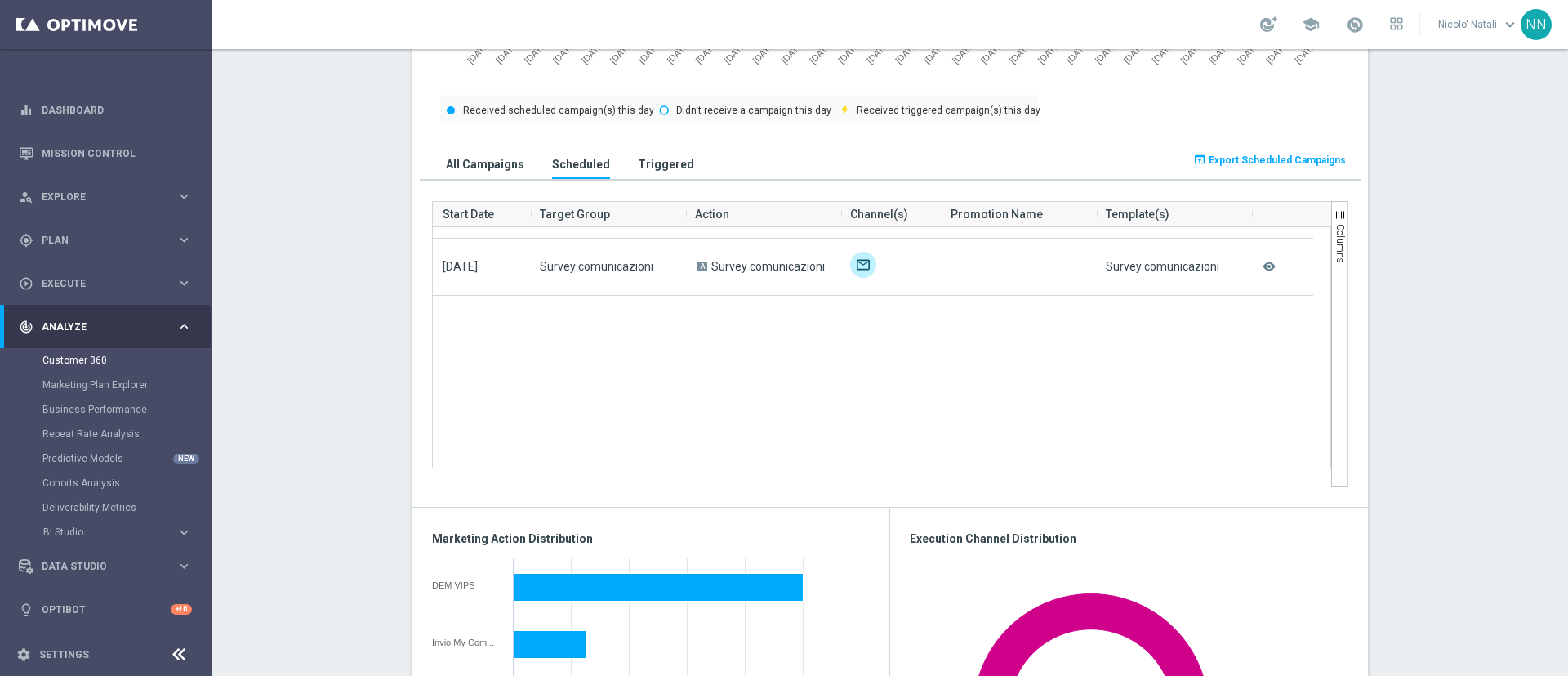
scroll to position [0, 0]
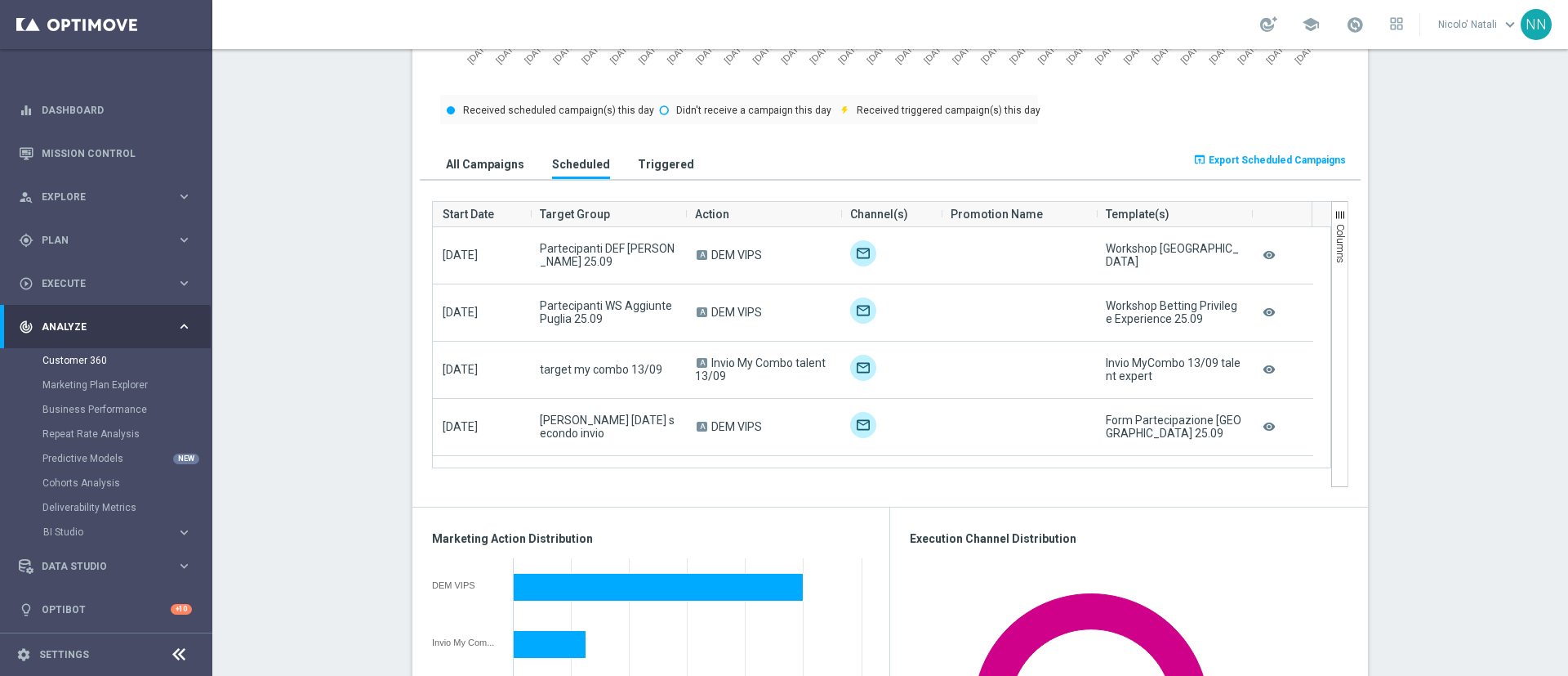
click at [642, 160] on h3 "Triggered" at bounding box center [666, 164] width 56 height 15
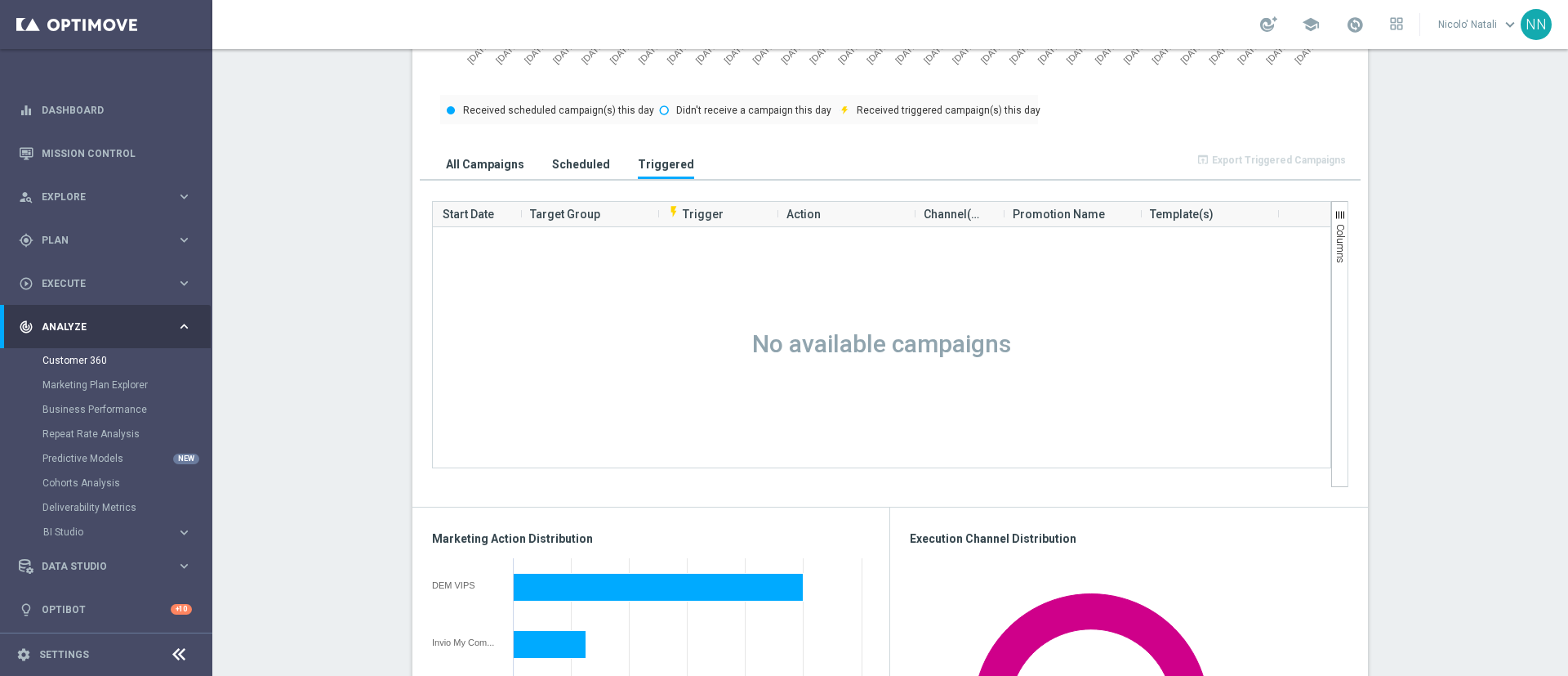
click at [495, 163] on h3 "All Campaigns" at bounding box center [484, 164] width 78 height 15
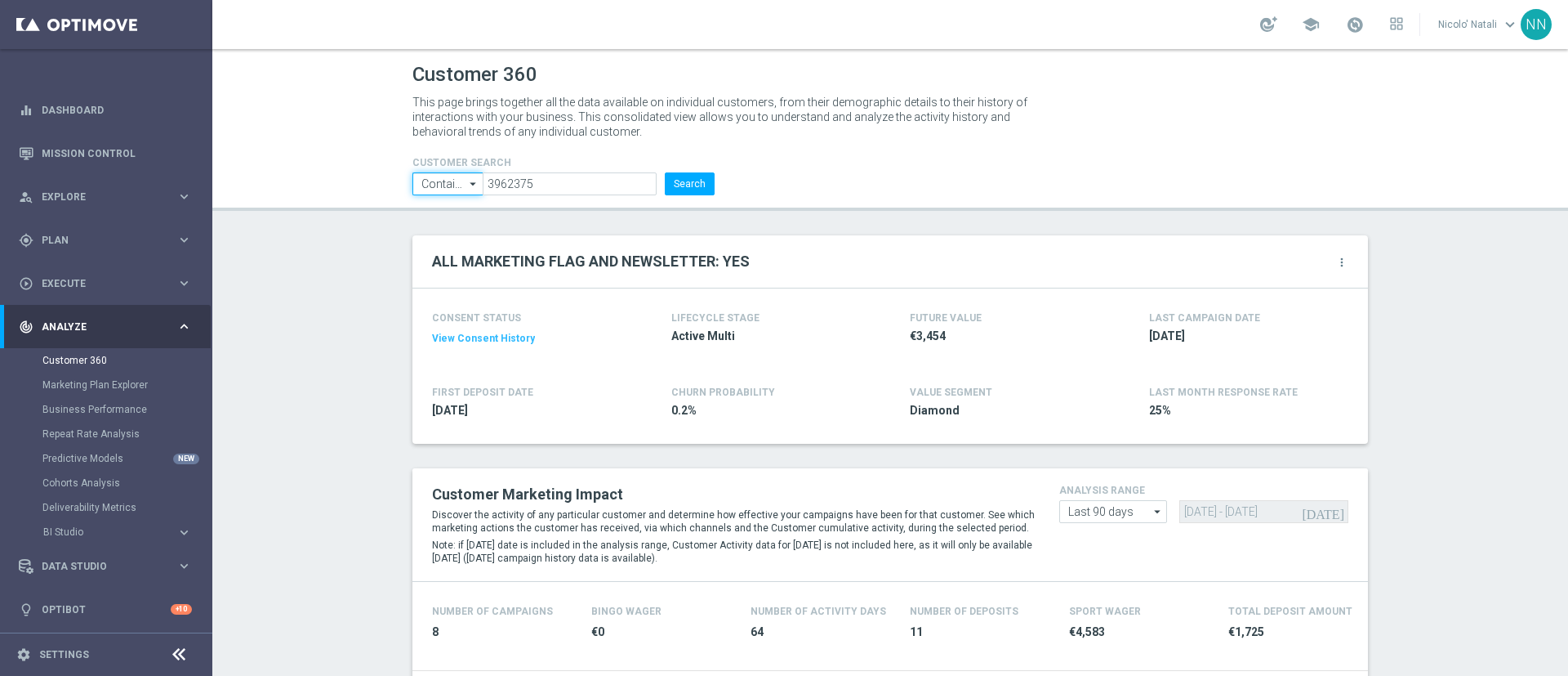
click at [455, 187] on input "Contains" at bounding box center [448, 183] width 70 height 23
click at [449, 225] on div "Equals" at bounding box center [448, 231] width 70 height 23
type input "Equals"
click at [676, 185] on button "Search" at bounding box center [690, 183] width 49 height 23
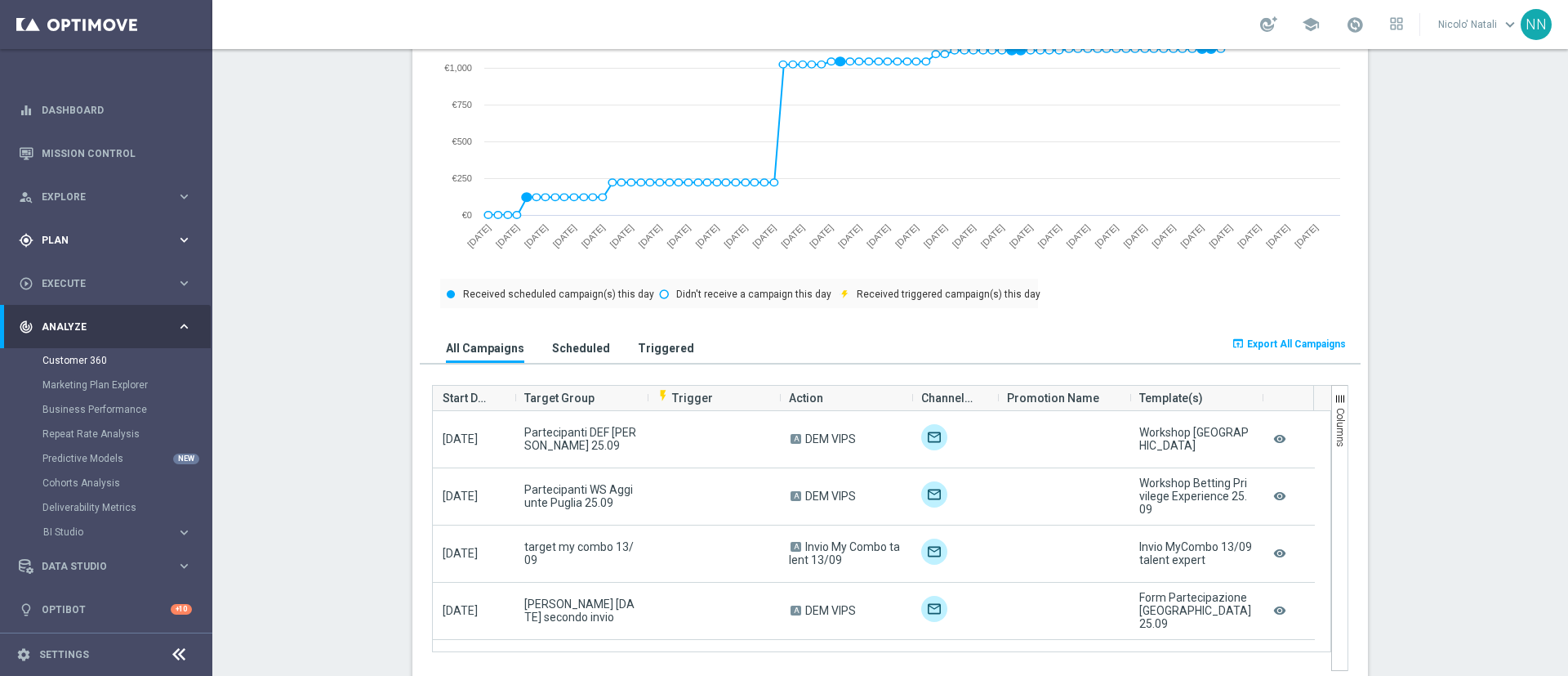
click at [58, 229] on div "gps_fixed Plan keyboard_arrow_right" at bounding box center [105, 240] width 210 height 43
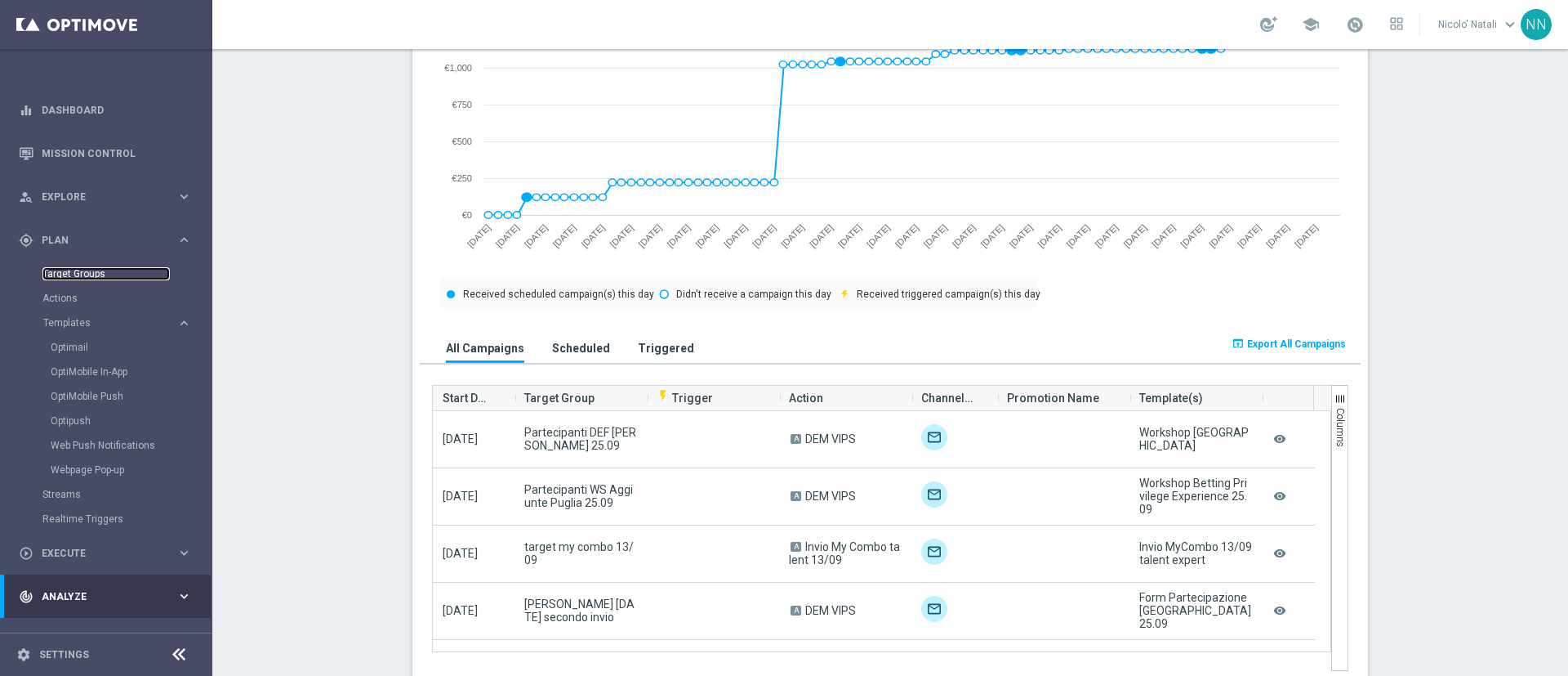
click at [61, 273] on link "Target Groups" at bounding box center [106, 273] width 127 height 13
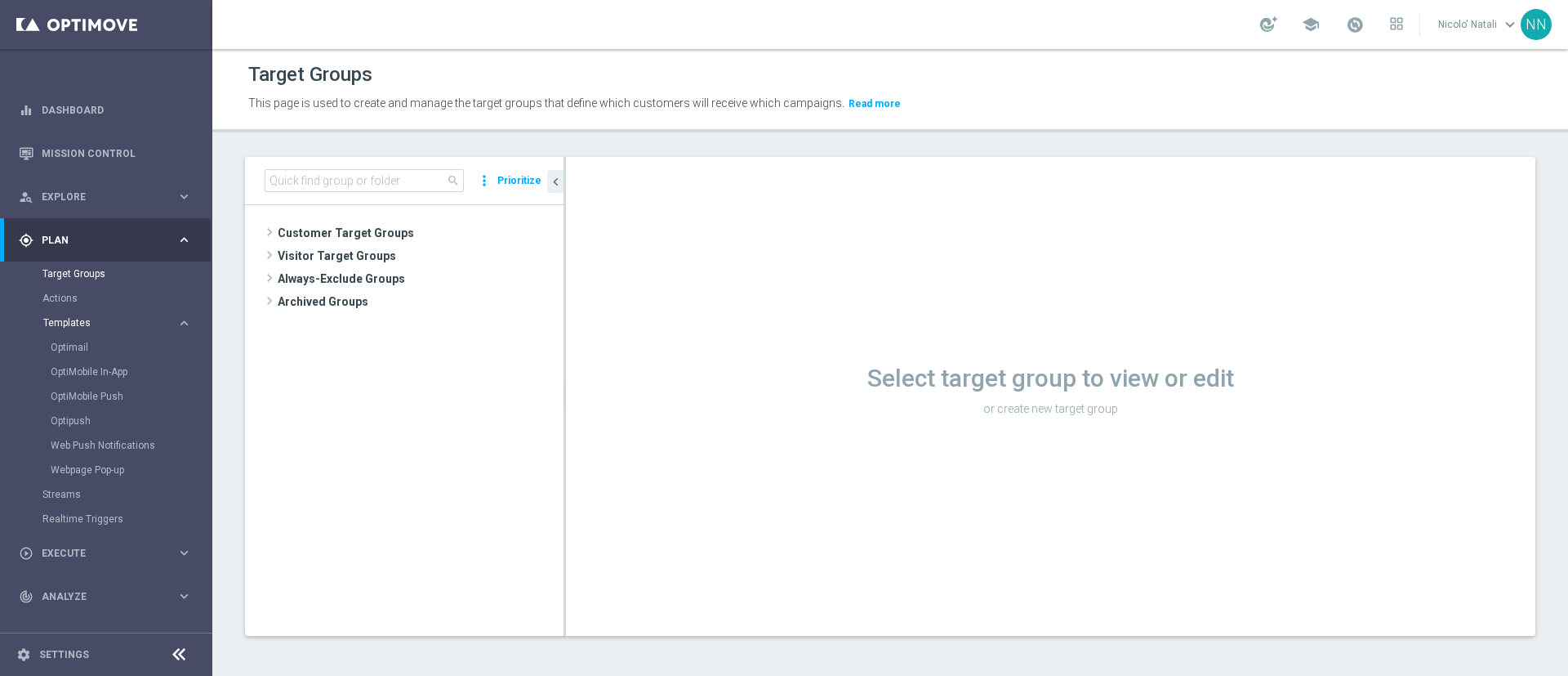
click at [78, 318] on span "Templates" at bounding box center [102, 323] width 117 height 10
click at [78, 347] on link "Optimail" at bounding box center [110, 347] width 120 height 13
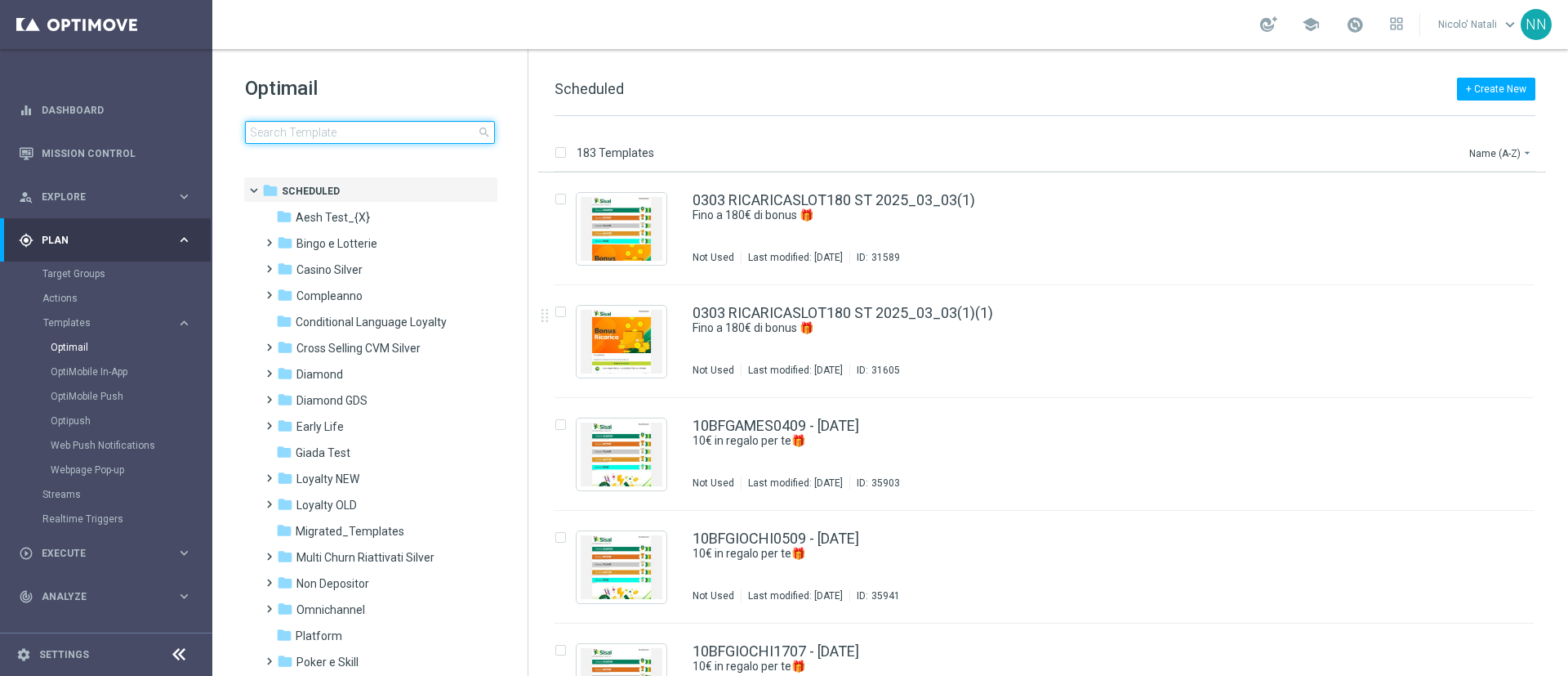
click at [354, 132] on input at bounding box center [370, 131] width 250 height 23
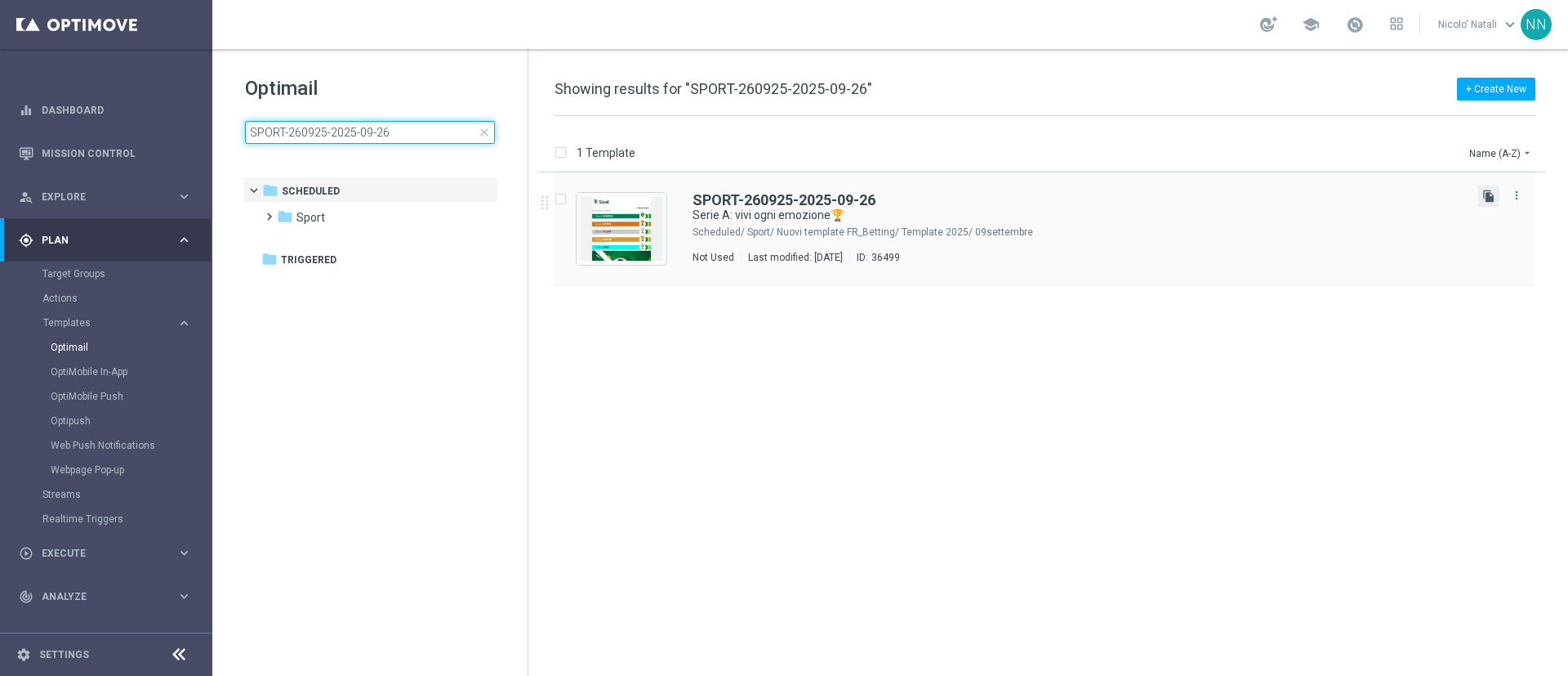
type input "SPORT-260925-2025-09-26"
click at [1488, 203] on button "file_copy" at bounding box center [1489, 196] width 21 height 21
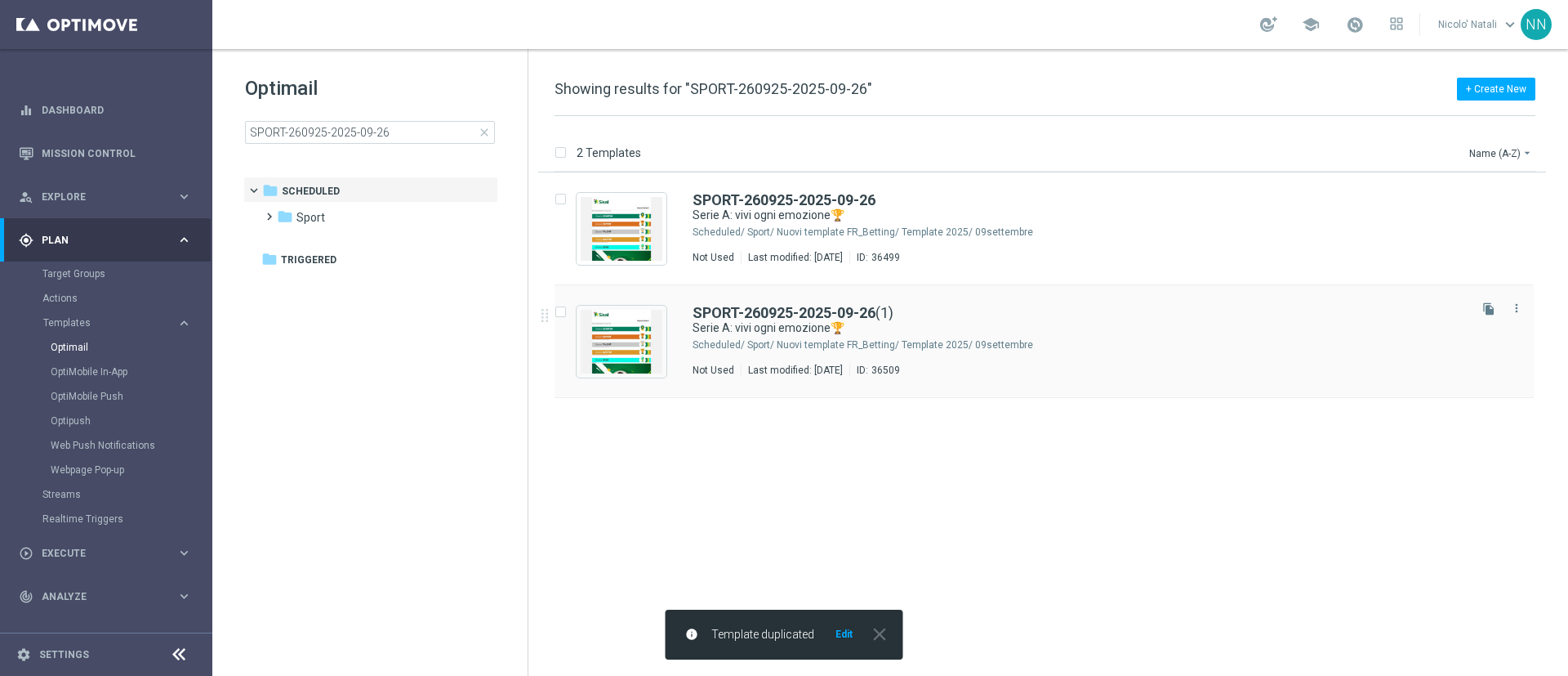
click at [1097, 348] on div "Sport/ Nuovi template FR_Betting/ Template 2025/ 09settembre" at bounding box center [1107, 344] width 718 height 13
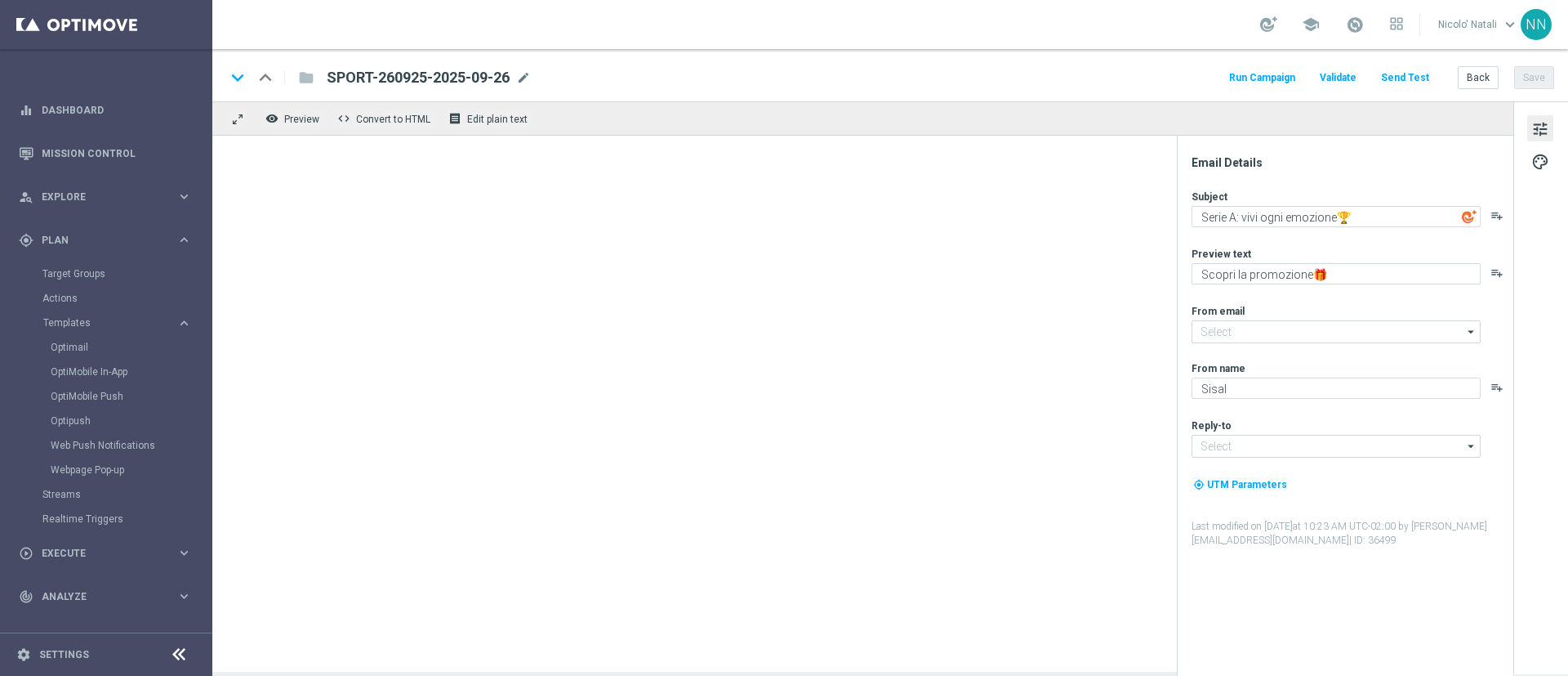
type input "newsletter@comunicazioni.sisal.it"
type input "info@sisal.it"
type input "SPORT-260925-2025-09-26(1)"
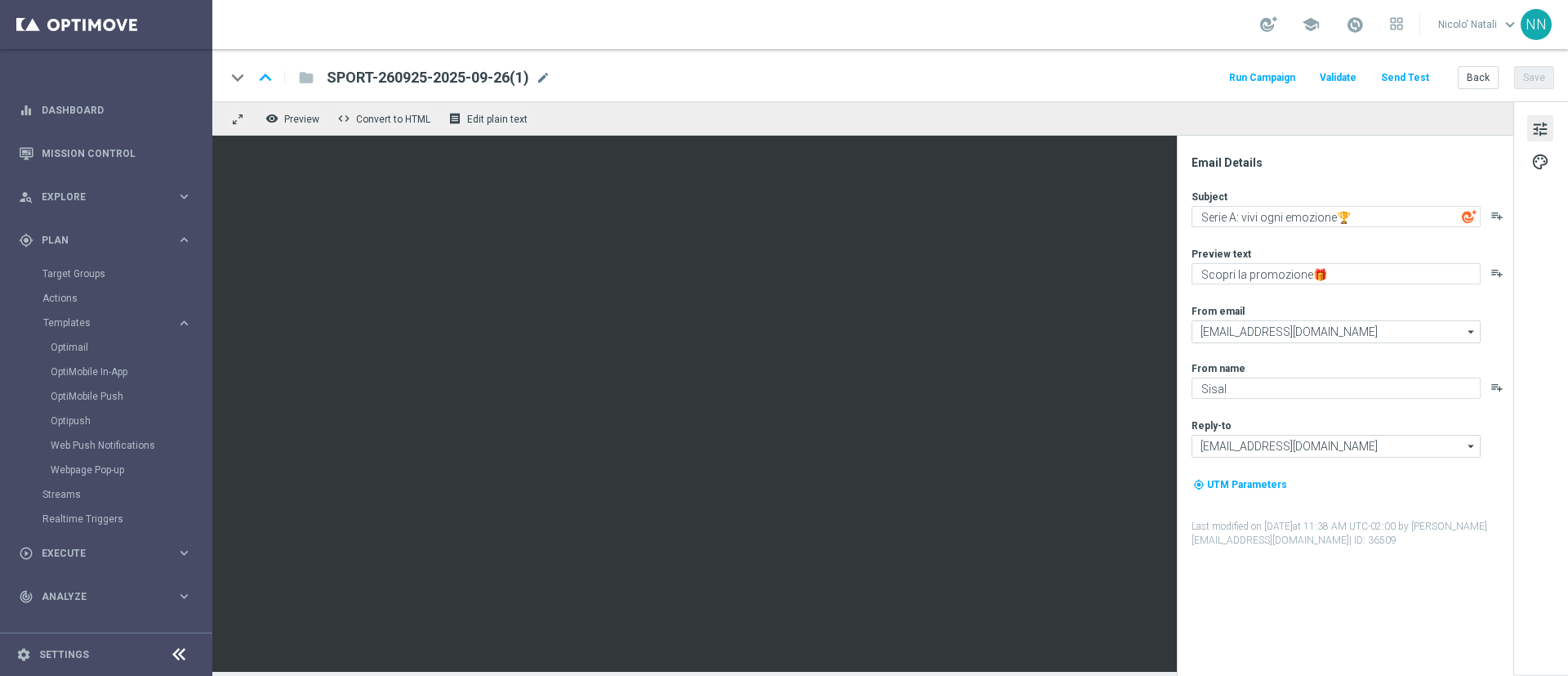
click at [549, 87] on div "SPORT-260925-2025-09-26(1) mode_edit" at bounding box center [439, 77] width 224 height 21
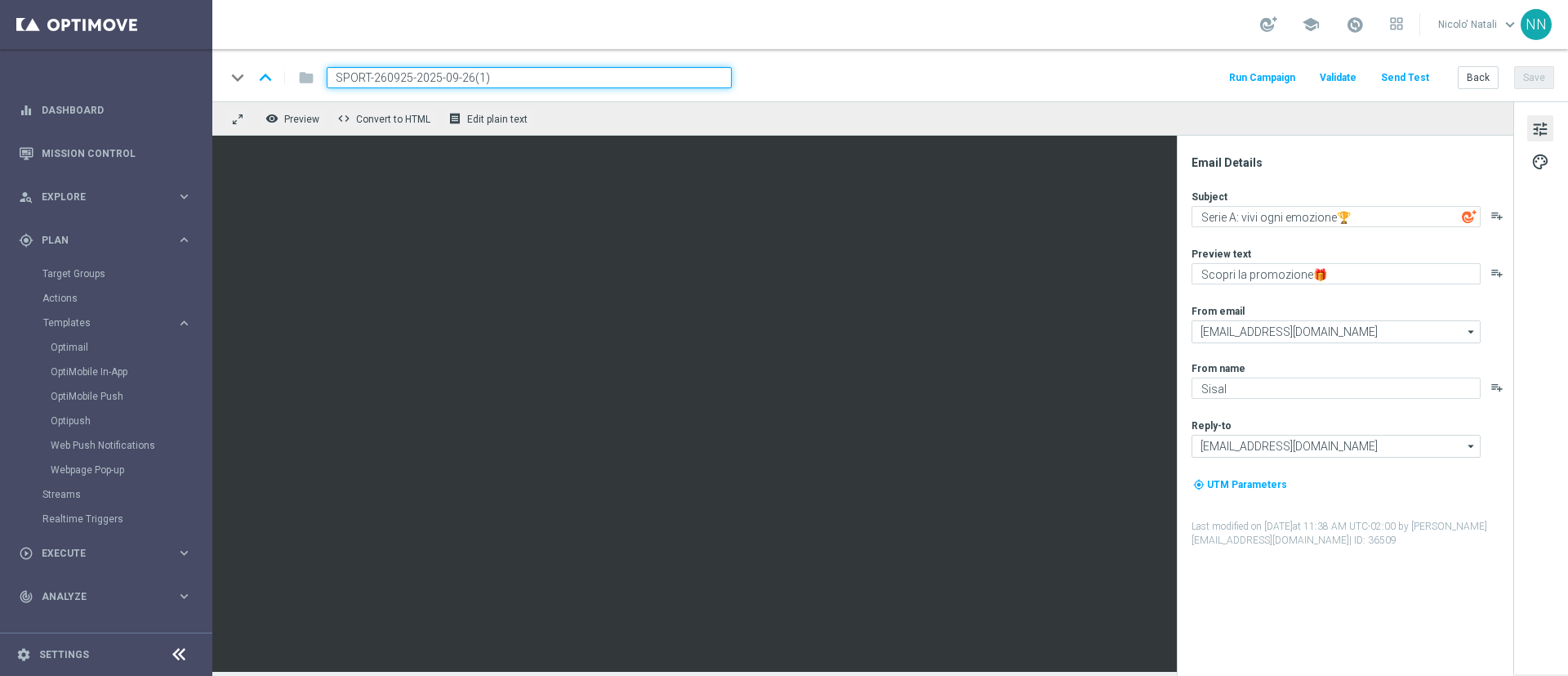
click at [549, 87] on input "SPORT-260925-2025-09-26(1)" at bounding box center [530, 77] width 405 height 21
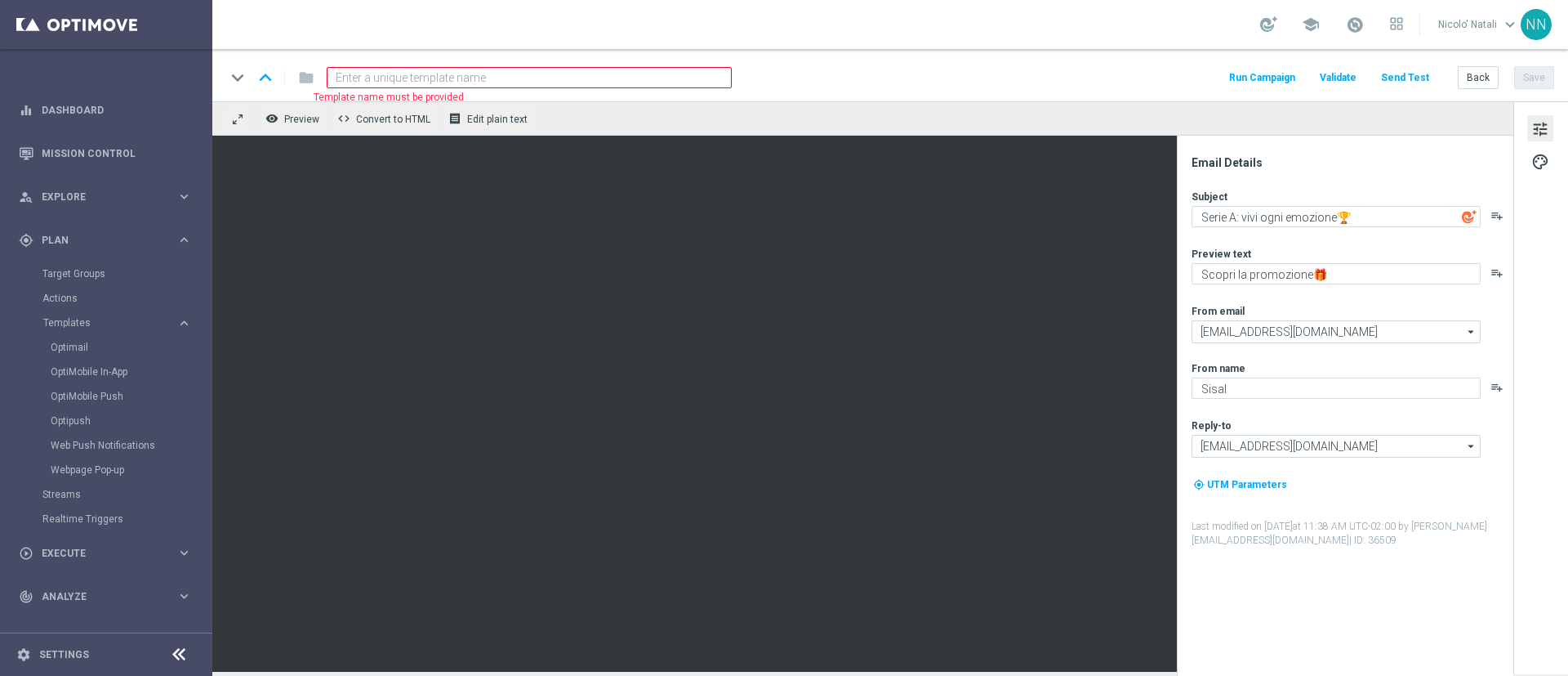
paste input "SPORT20DEP260925-2025-09-26"
type input "SPORT20DEP260925-2025-09-26"
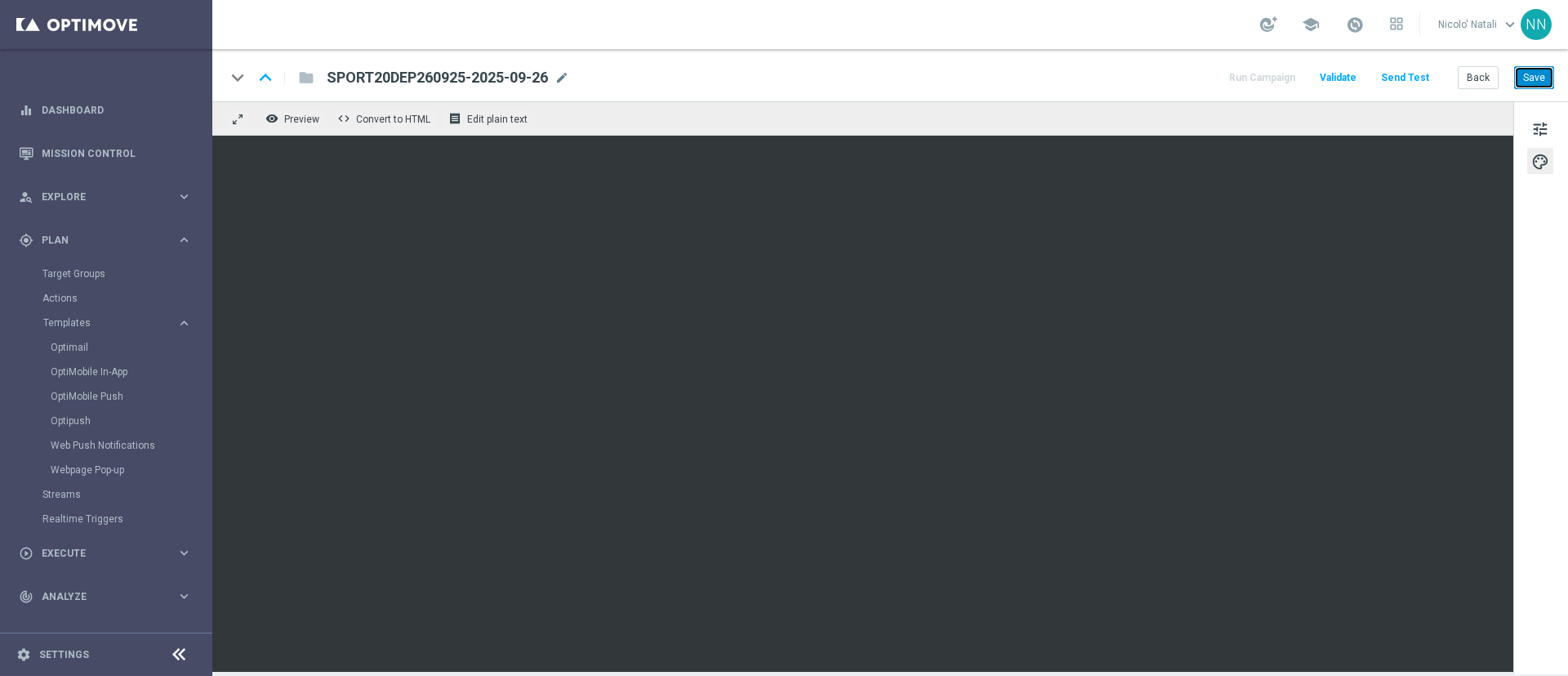
click at [1530, 69] on button "Save" at bounding box center [1534, 77] width 41 height 23
click at [73, 345] on link "Optimail" at bounding box center [110, 347] width 120 height 13
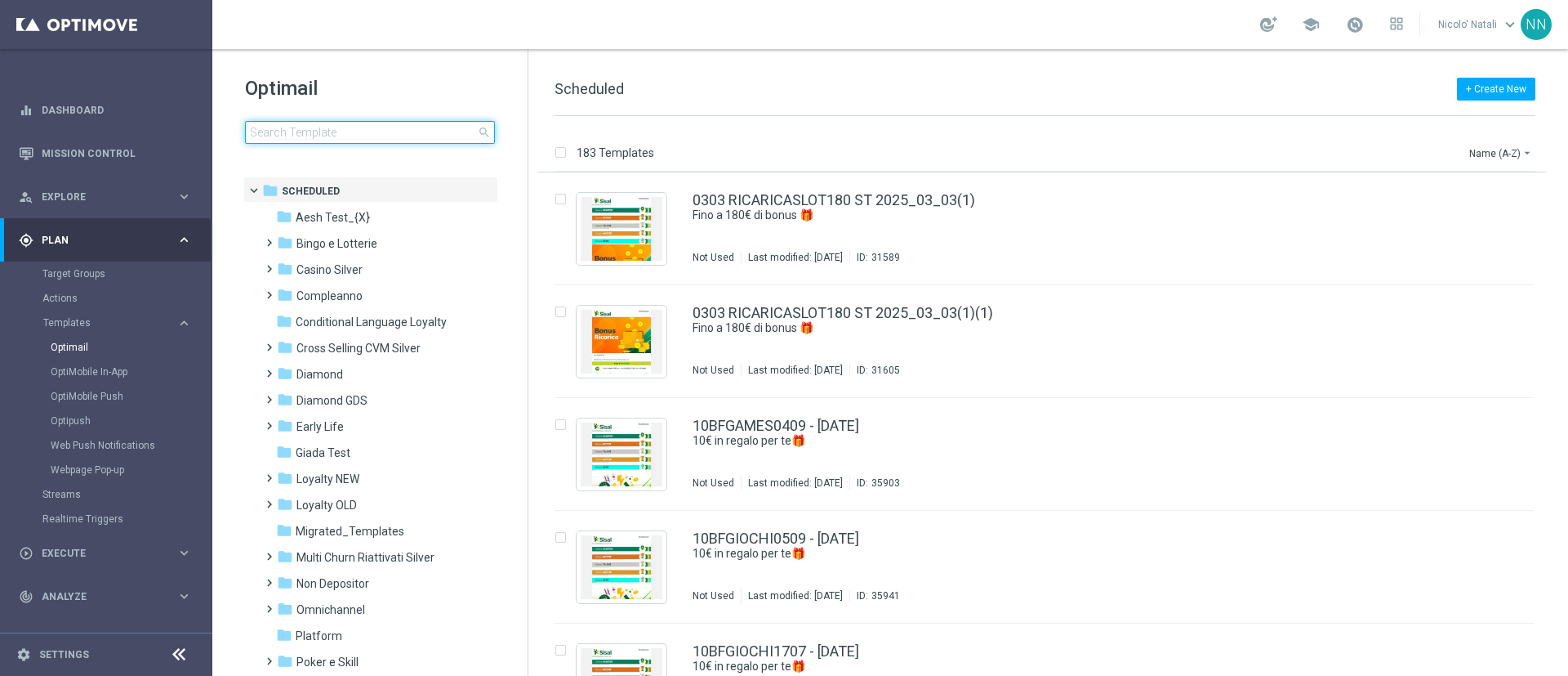
click at [359, 133] on input at bounding box center [370, 131] width 250 height 23
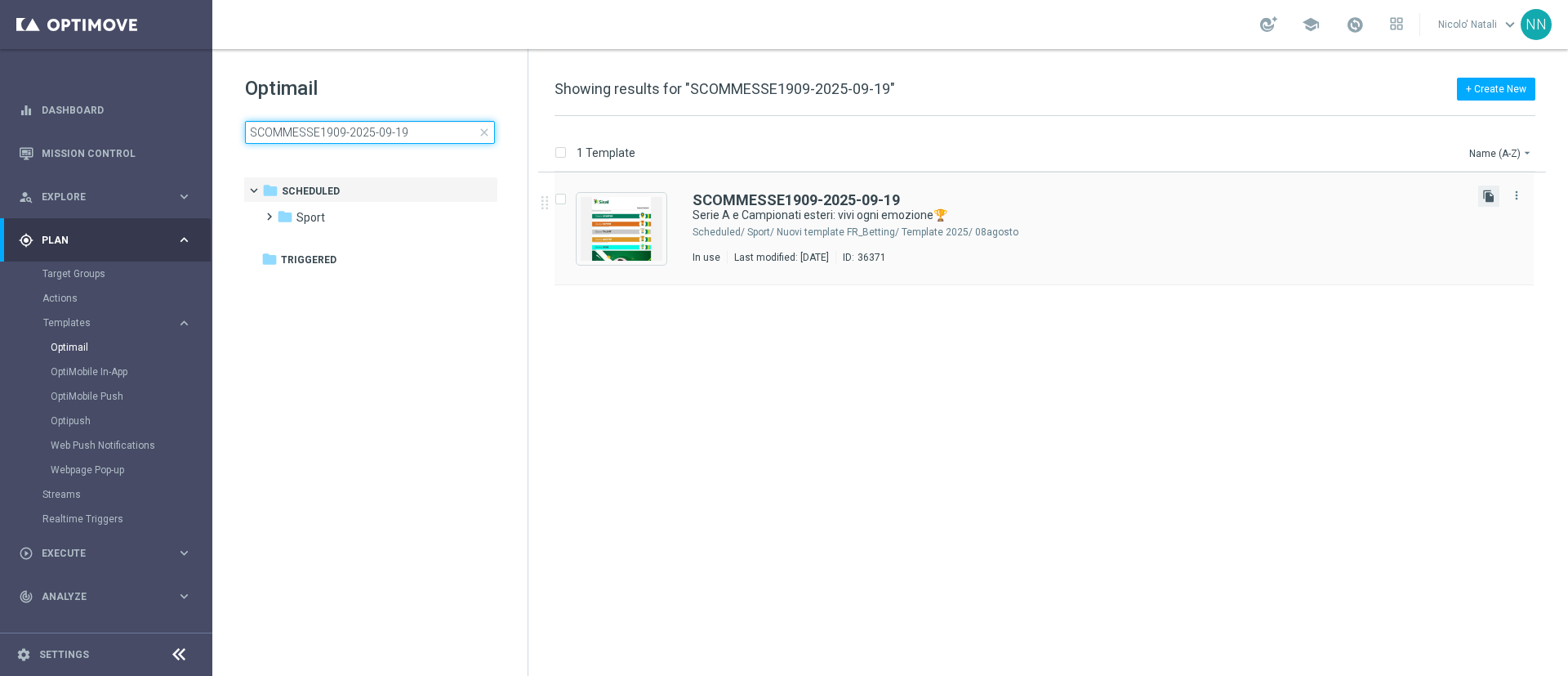
type input "SCOMMESSE1909-2025-09-19"
click at [1489, 196] on icon "file_copy" at bounding box center [1489, 196] width 13 height 13
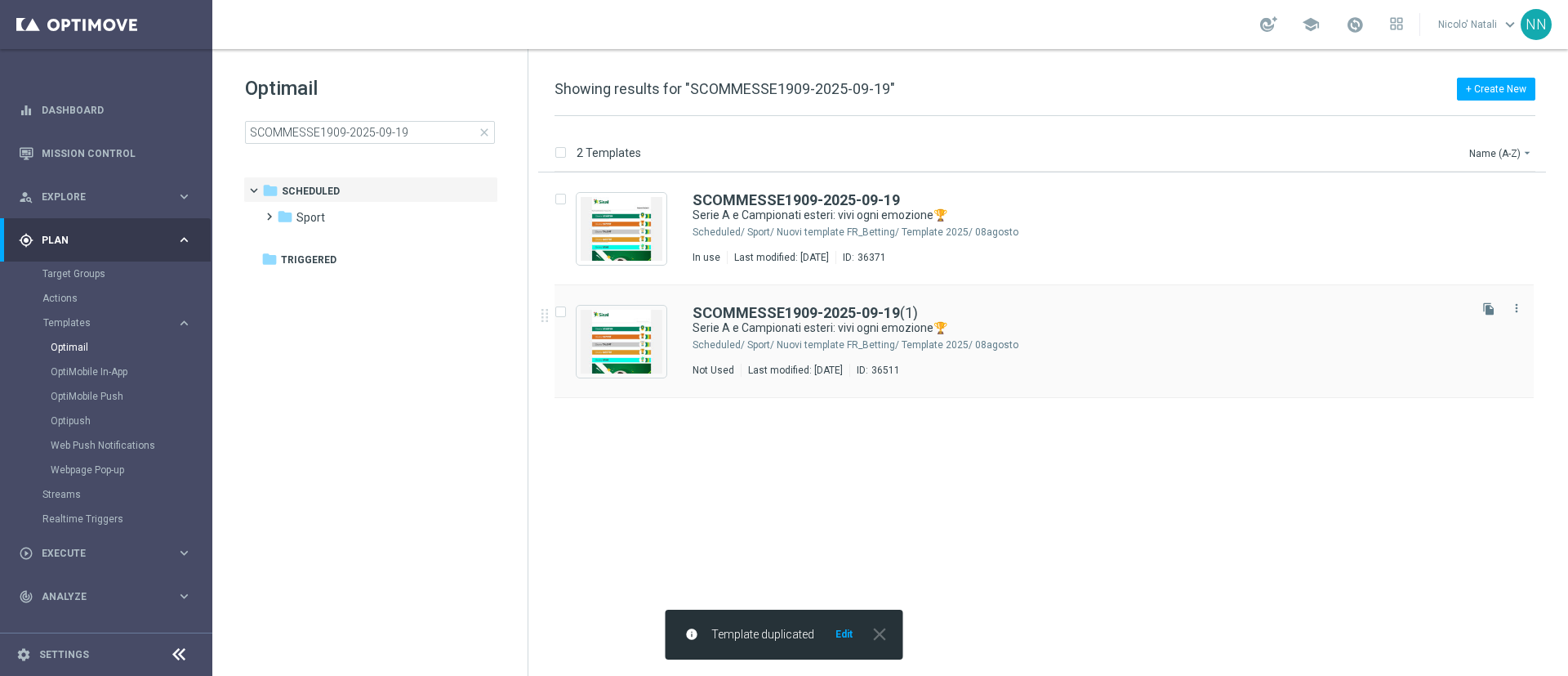
drag, startPoint x: 1103, startPoint y: 347, endPoint x: 1056, endPoint y: 342, distance: 47.3
click at [1056, 342] on div "Sport/ Nuovi template FR_Betting/ Template 2025/ 08agosto" at bounding box center [1107, 344] width 718 height 13
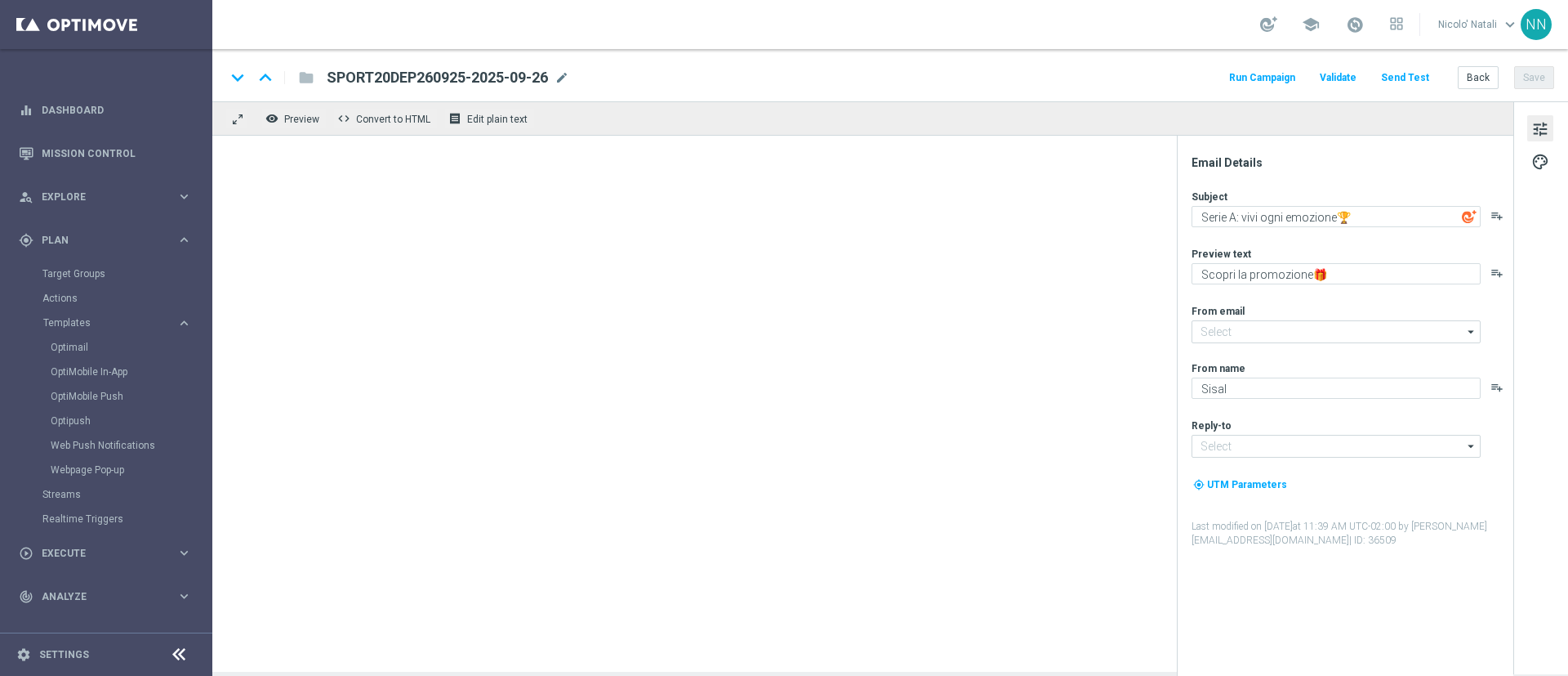
type input "newsletter@comunicazioni.sisal.it"
type input "info@sisal.it"
type textarea "Serie A e Campionati esteri: vivi ogni emozione🏆"
type textarea "fino a 200€ bonus🎁"
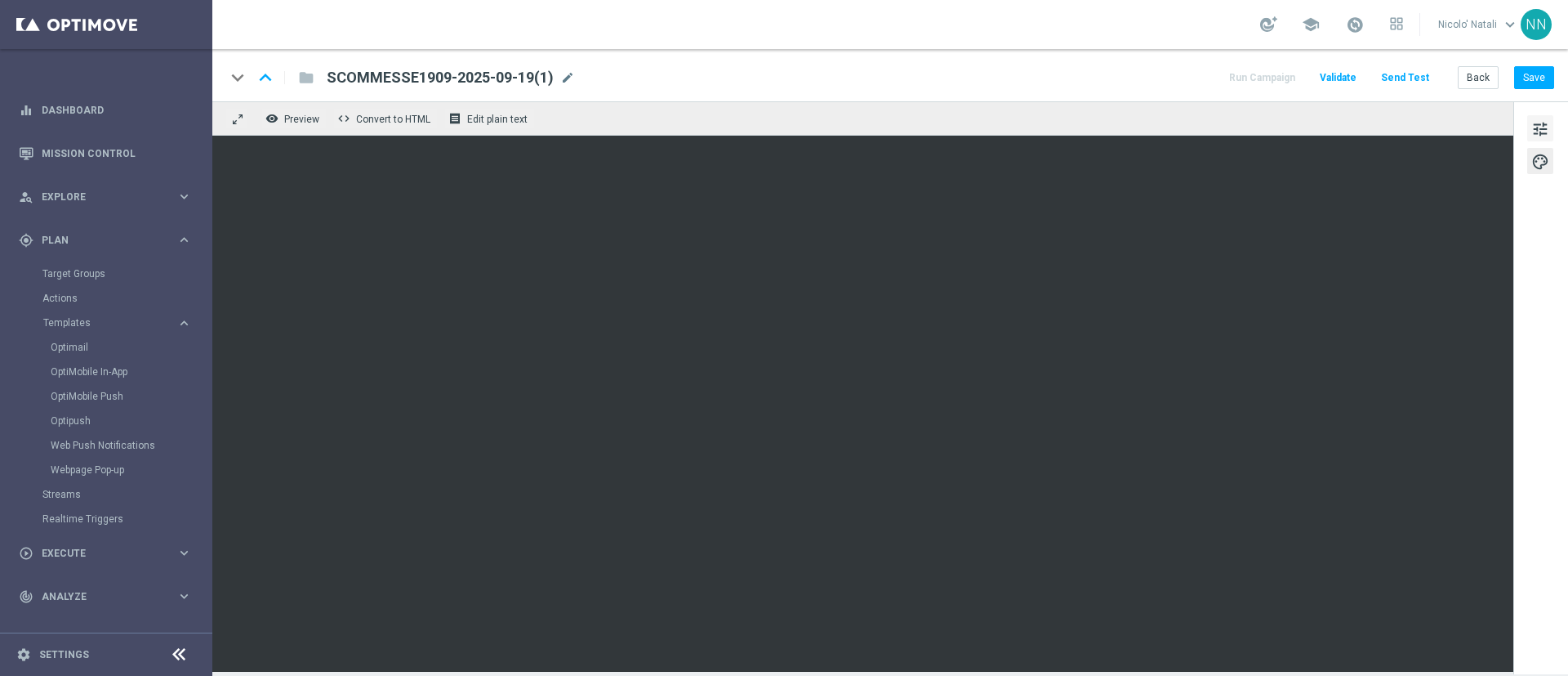
click at [1554, 127] on button "tune" at bounding box center [1540, 128] width 26 height 26
click at [568, 67] on div "SCOMMESSE1909-2025-09-19(1) mode_edit" at bounding box center [451, 77] width 248 height 21
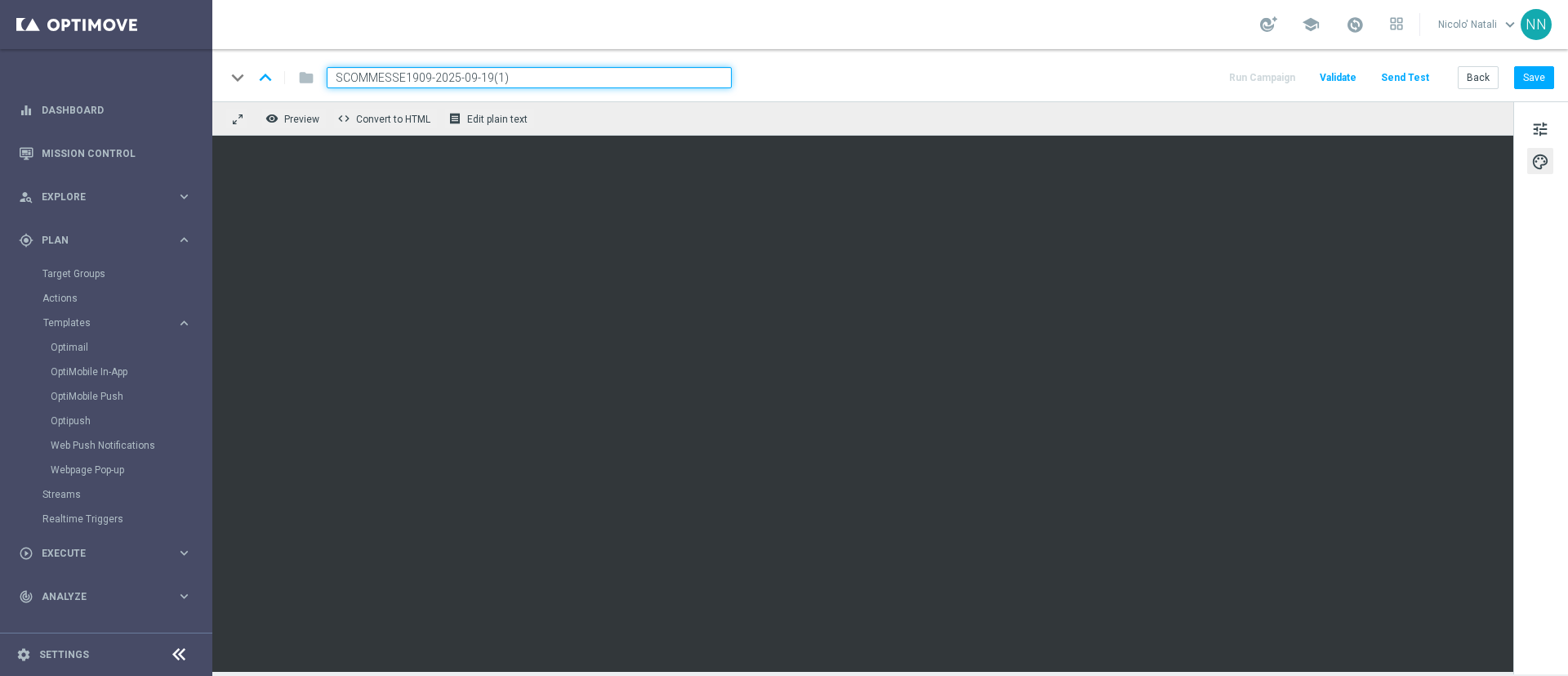
click at [566, 77] on input "SCOMMESSE1909-2025-09-19(1)" at bounding box center [530, 77] width 405 height 21
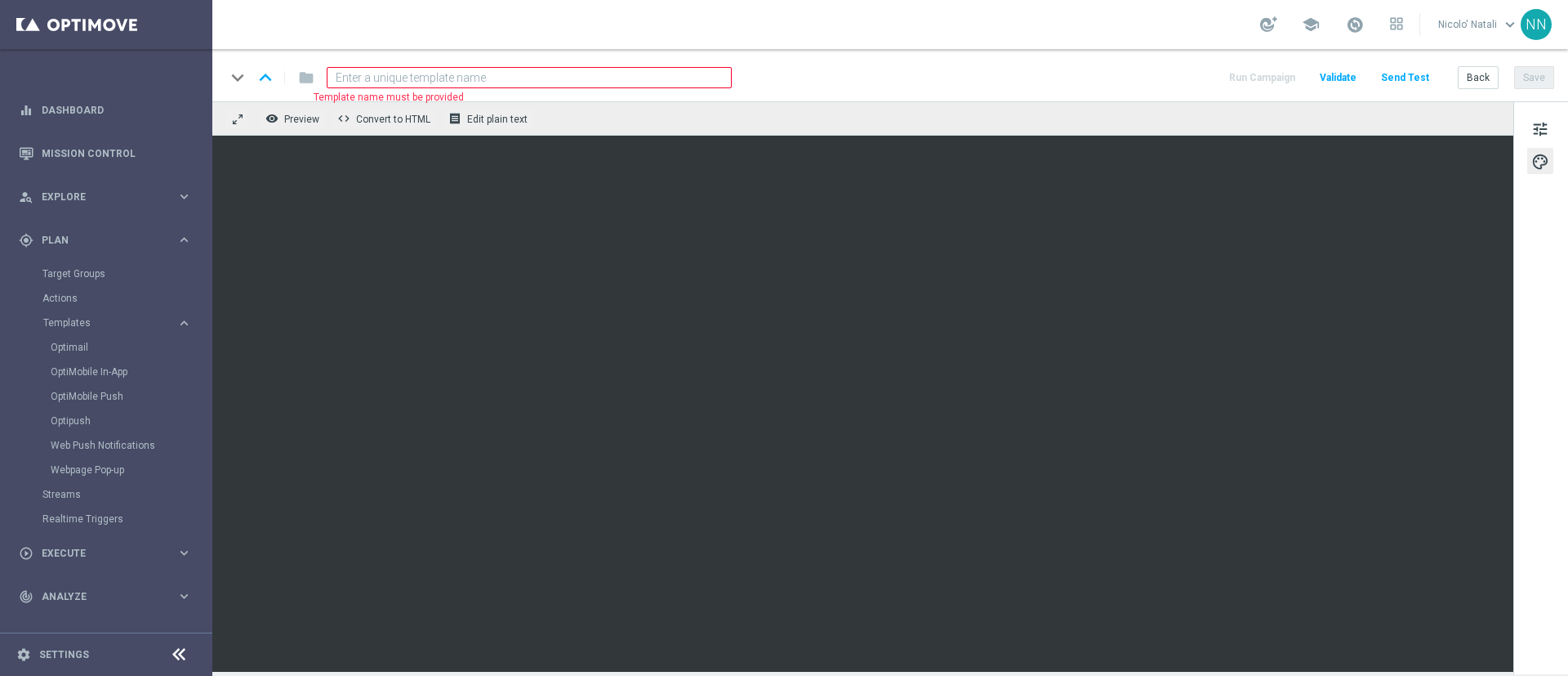
paste input "SCOMMESSE-2609-2025-09-26"
type input "SCOMMESSE-2609-2025-09-26"
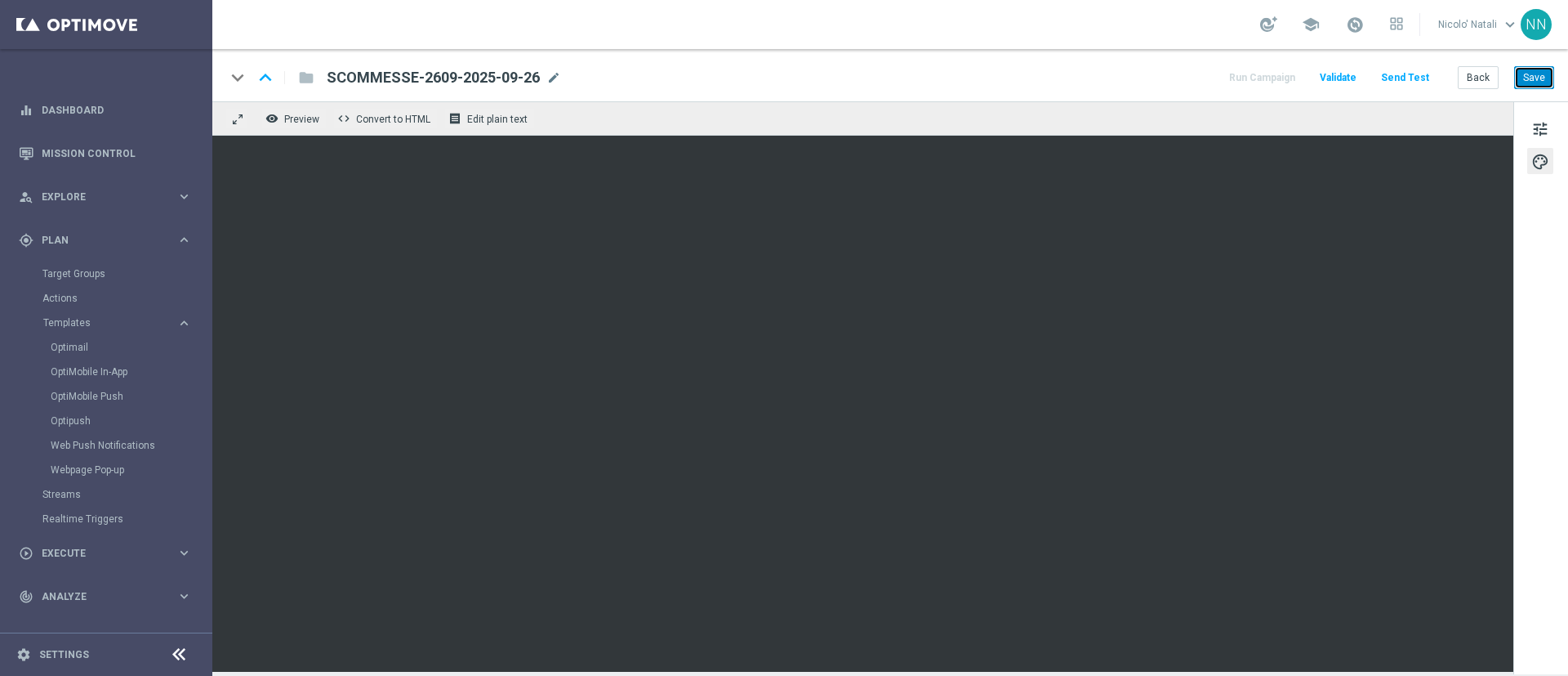
click at [1532, 81] on button "Save" at bounding box center [1534, 77] width 41 height 23
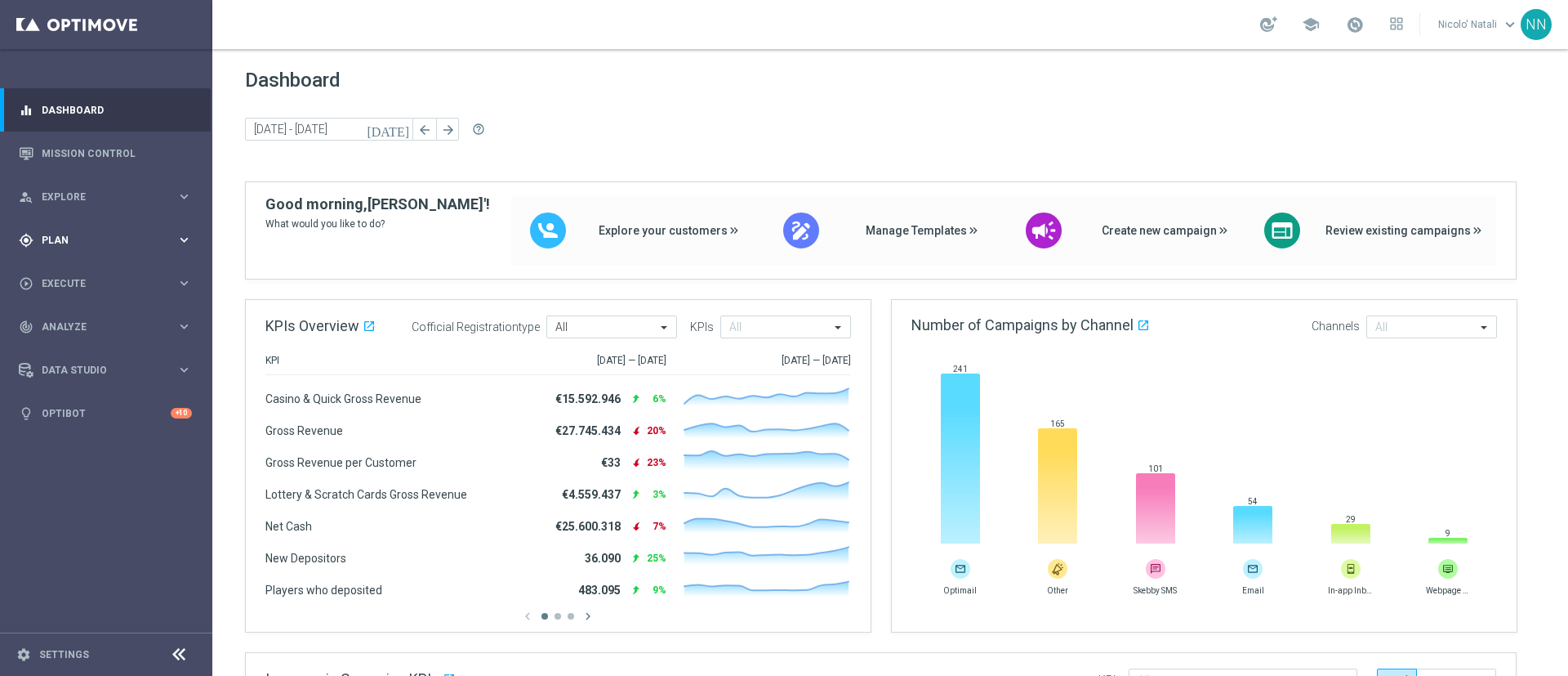
click at [82, 242] on span "Plan" at bounding box center [109, 240] width 134 height 10
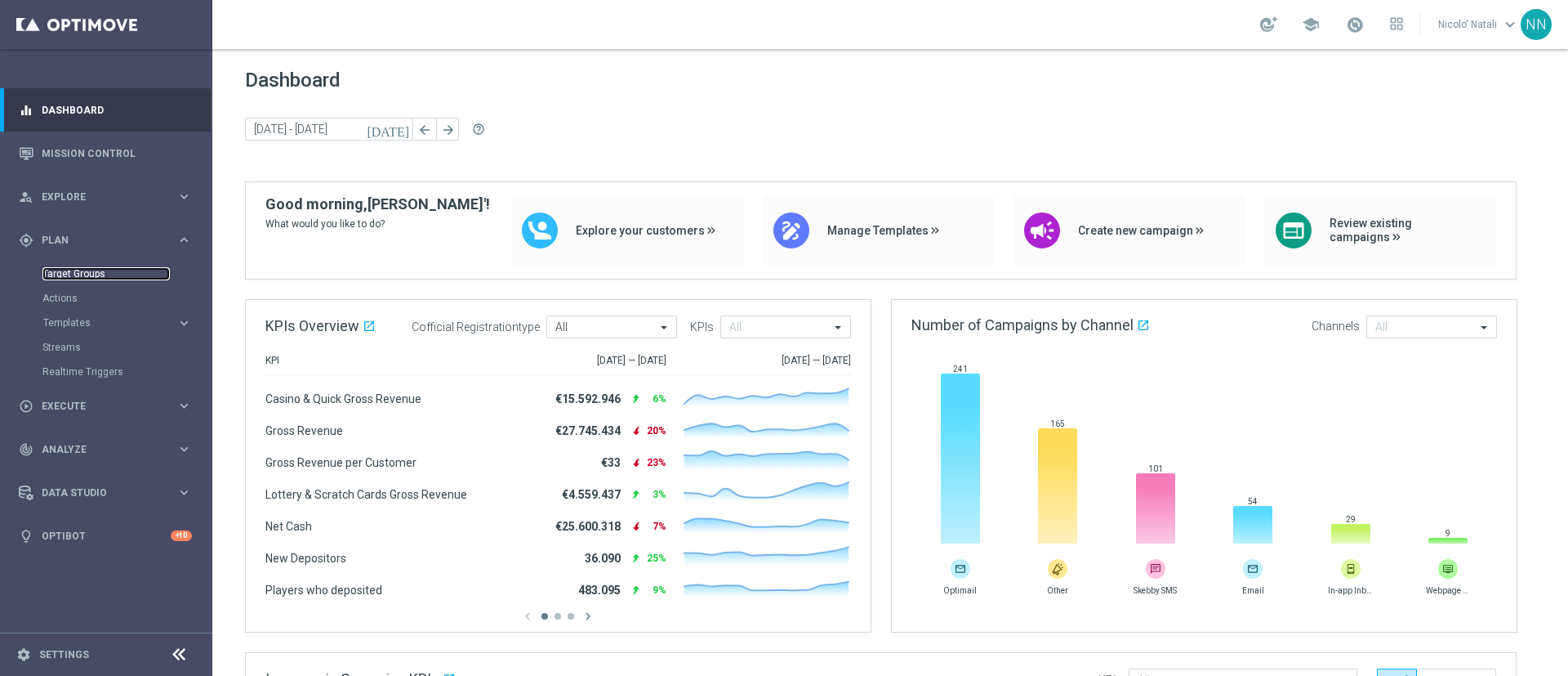
click at [79, 274] on link "Target Groups" at bounding box center [106, 273] width 127 height 13
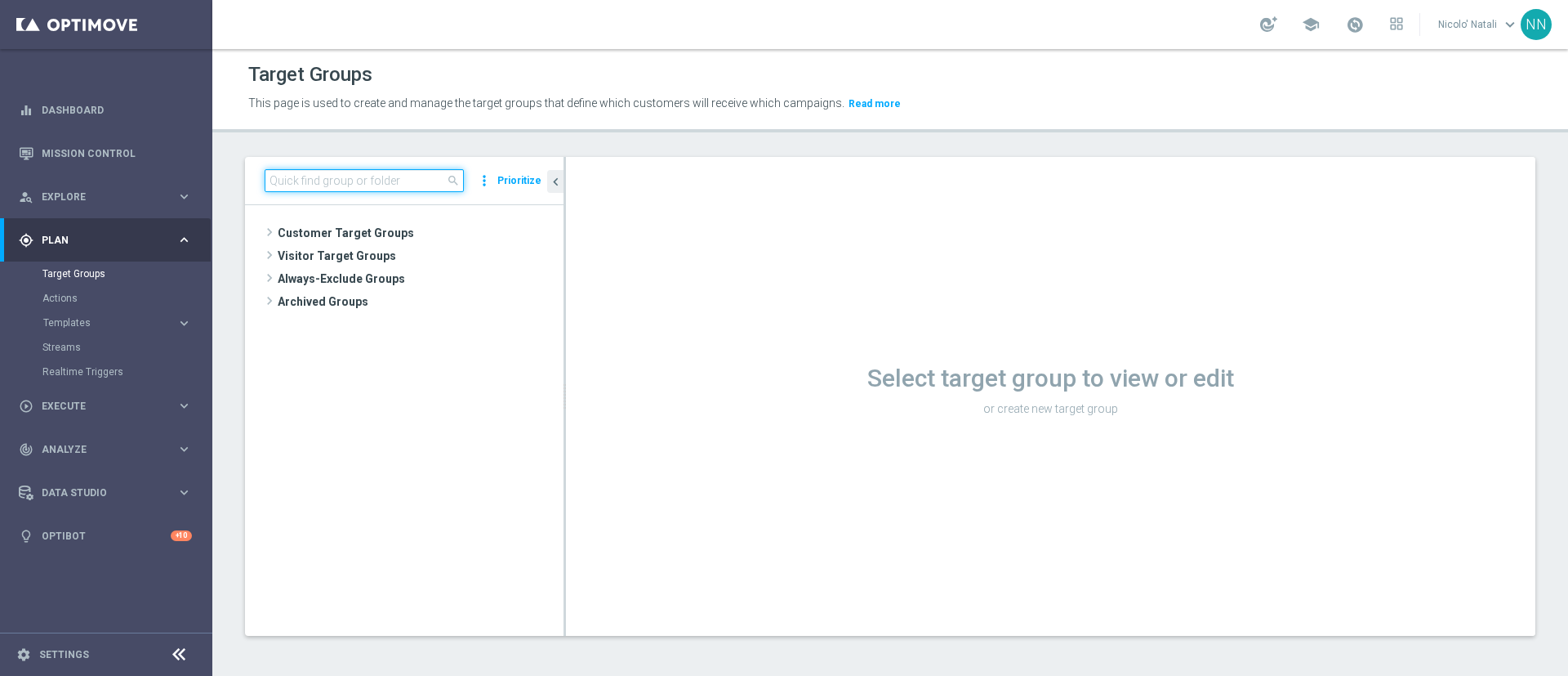
click at [365, 184] on input at bounding box center [365, 180] width 200 height 23
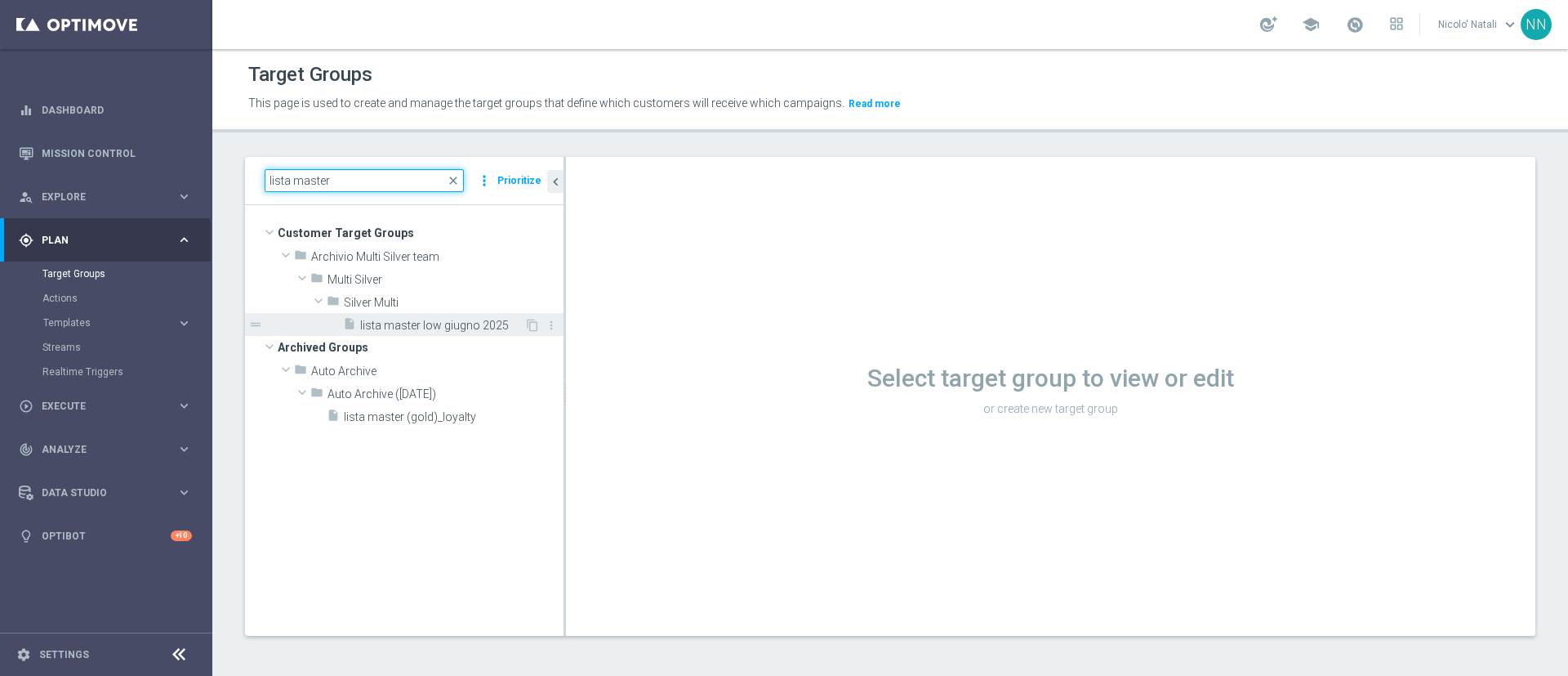
type input "lista master"
click at [404, 323] on span "lista master low giugno 2025" at bounding box center [443, 325] width 164 height 14
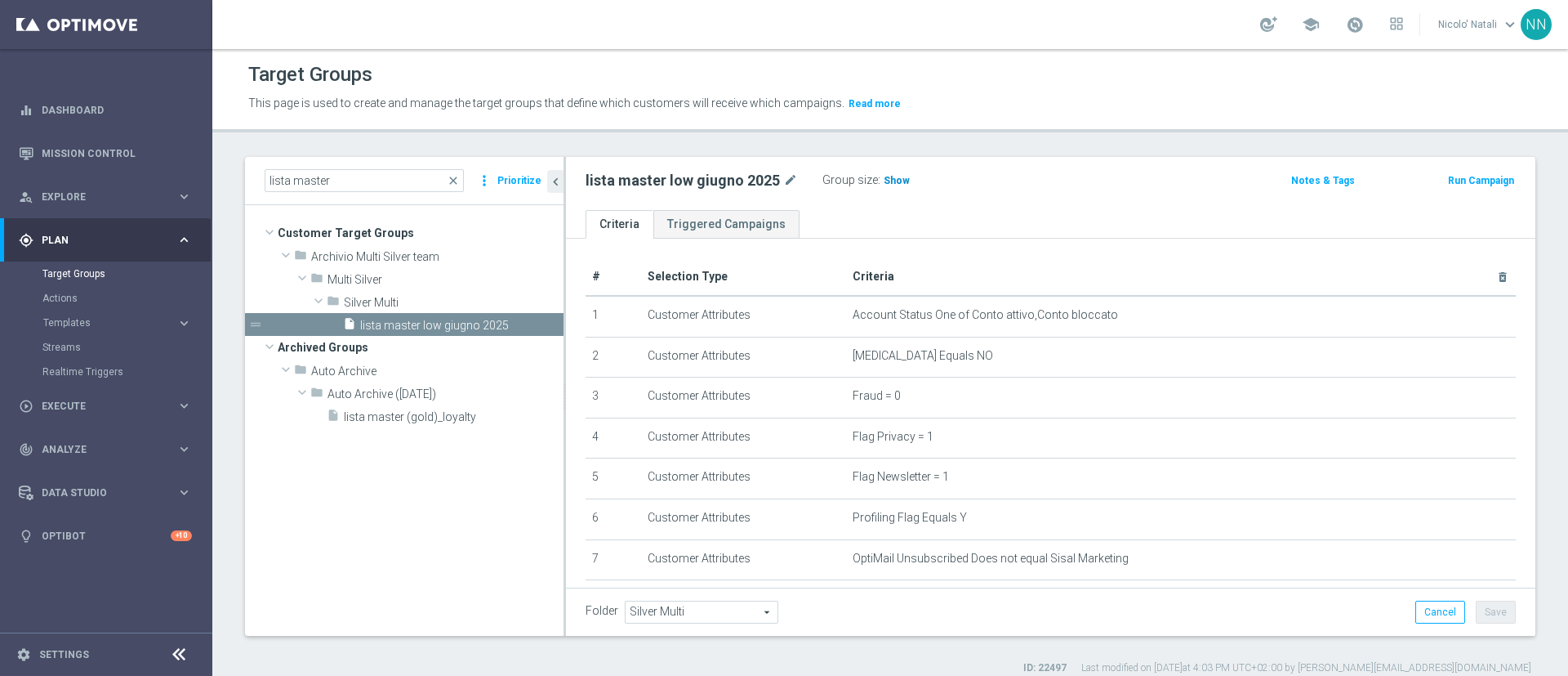
click at [884, 183] on span "Show" at bounding box center [897, 181] width 26 height 12
click at [891, 182] on span "41,220" at bounding box center [901, 183] width 35 height 16
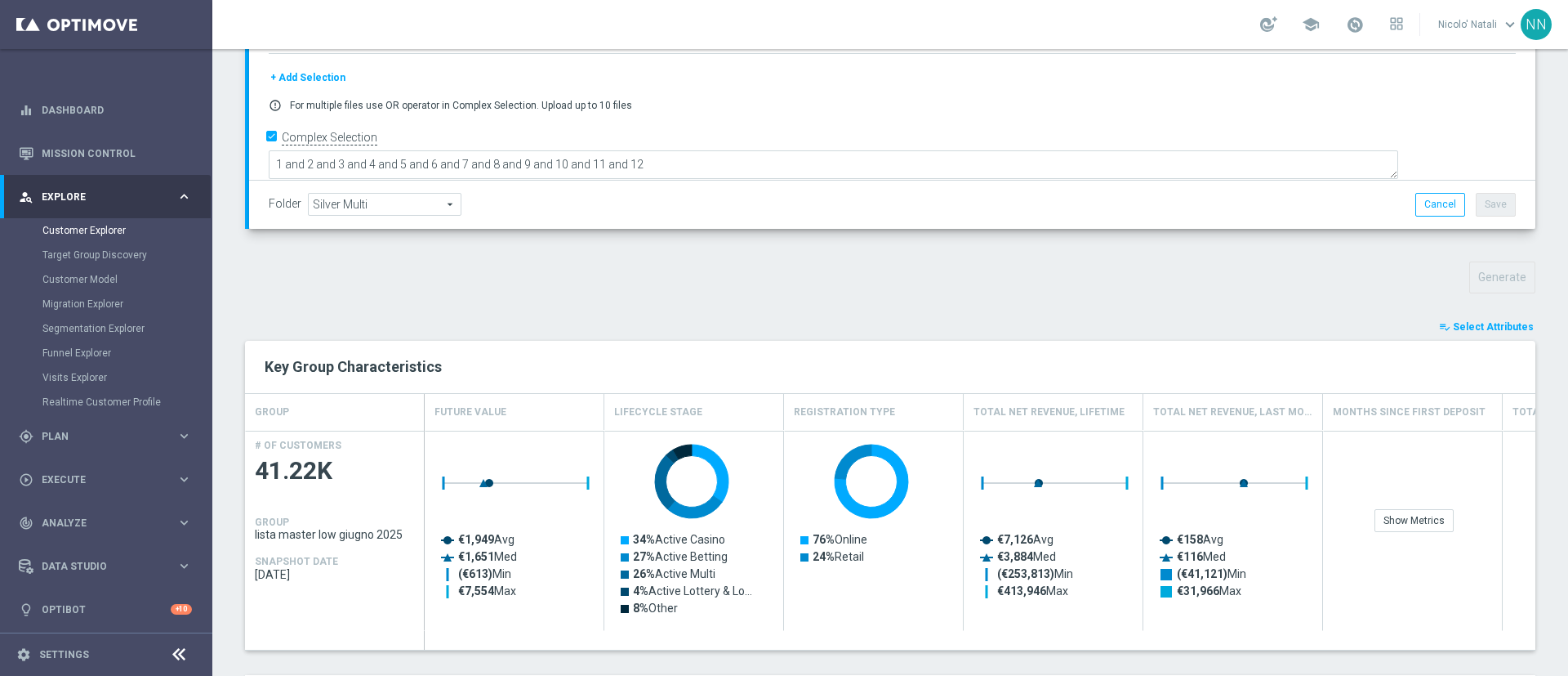
scroll to position [512, 0]
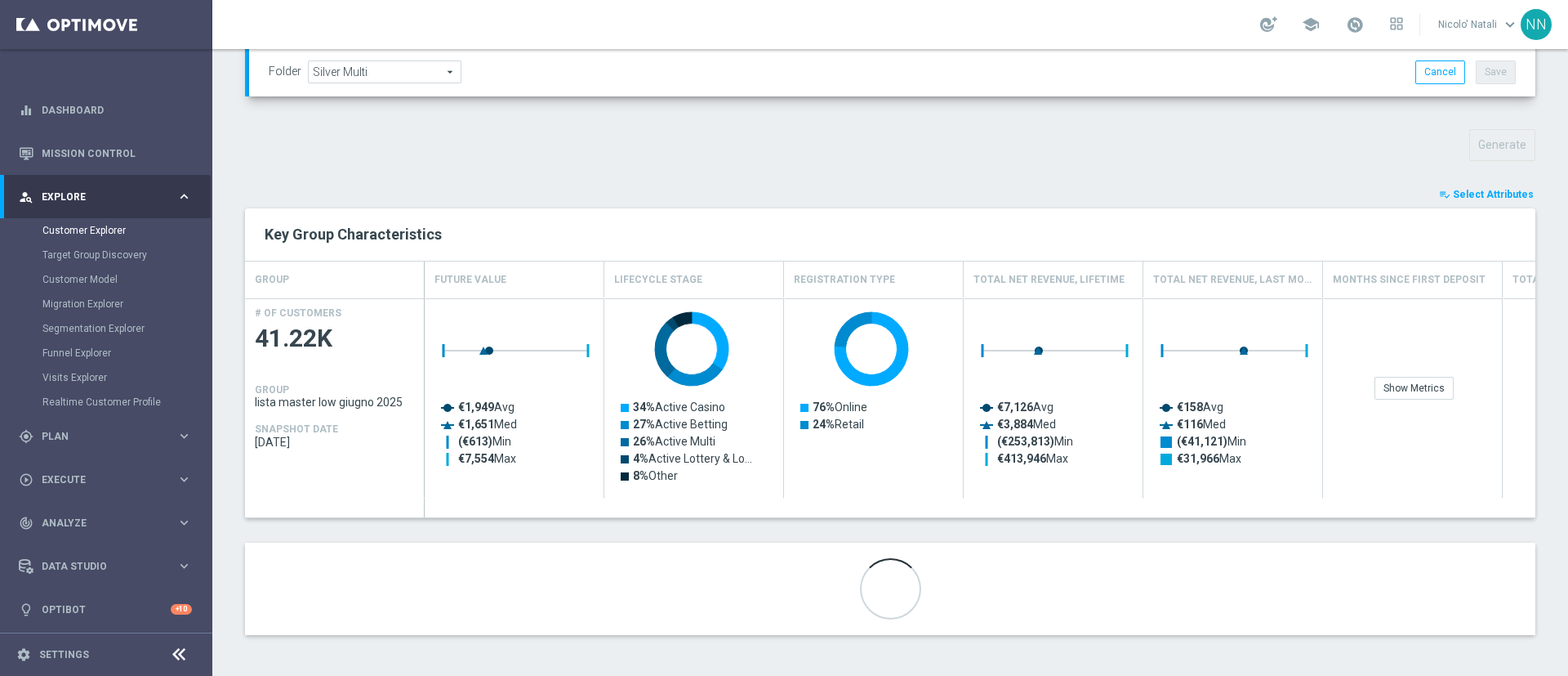
drag, startPoint x: 1483, startPoint y: 192, endPoint x: 919, endPoint y: 165, distance: 564.6
click at [919, 165] on div "TARGET GROUP lista master low giugno 2025 lista master low giugno 2025 arrow_dr…" at bounding box center [890, 153] width 1357 height 1011
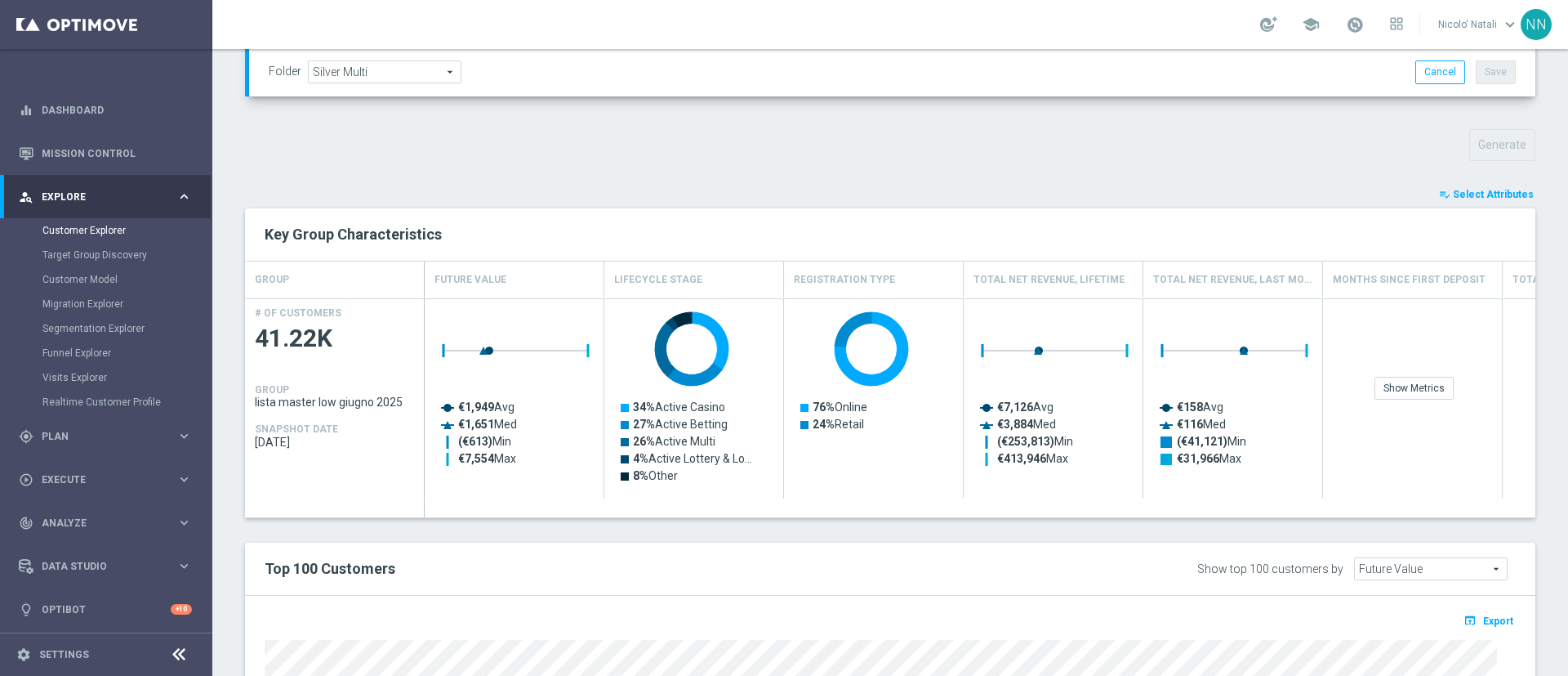
click at [1453, 189] on span "Select Attributes" at bounding box center [1494, 195] width 81 height 12
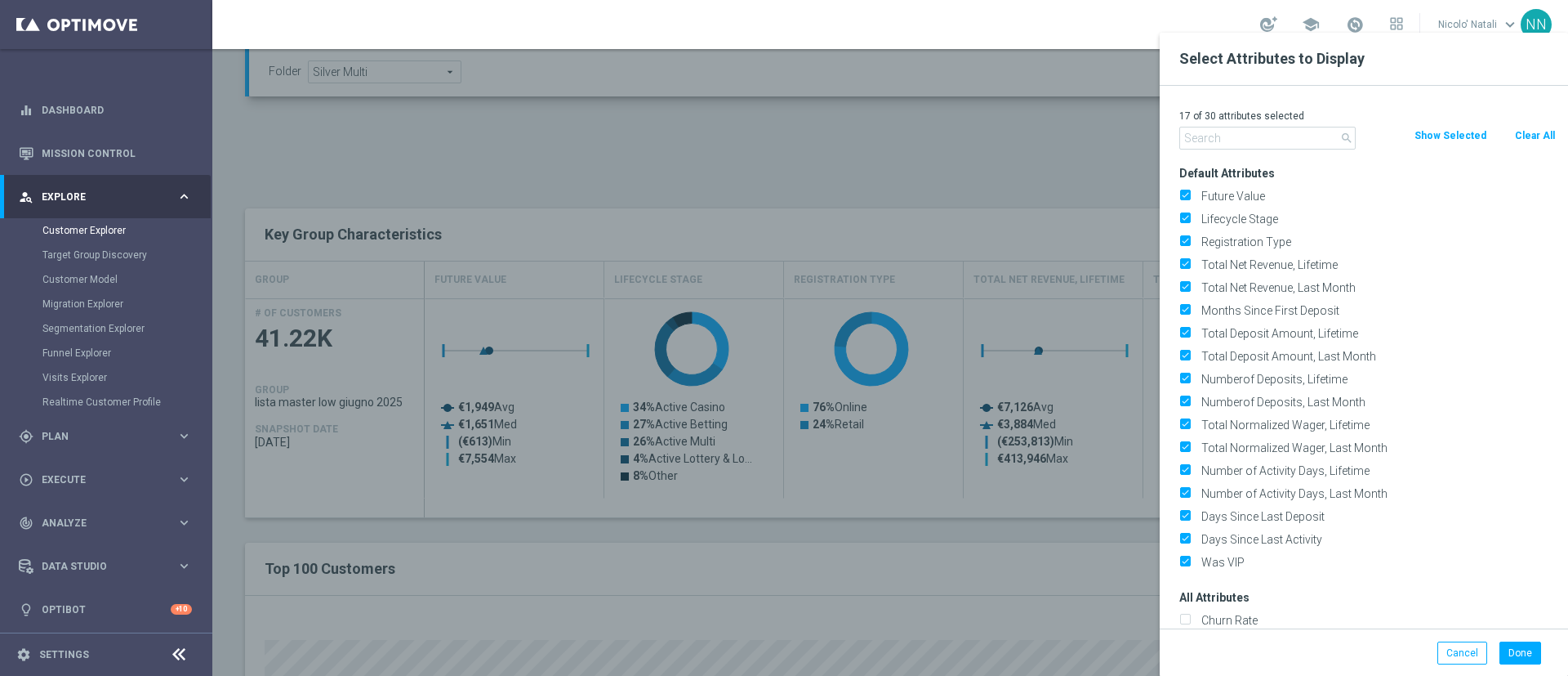
click at [1535, 129] on button "Clear All" at bounding box center [1535, 135] width 43 height 18
checkbox input "false"
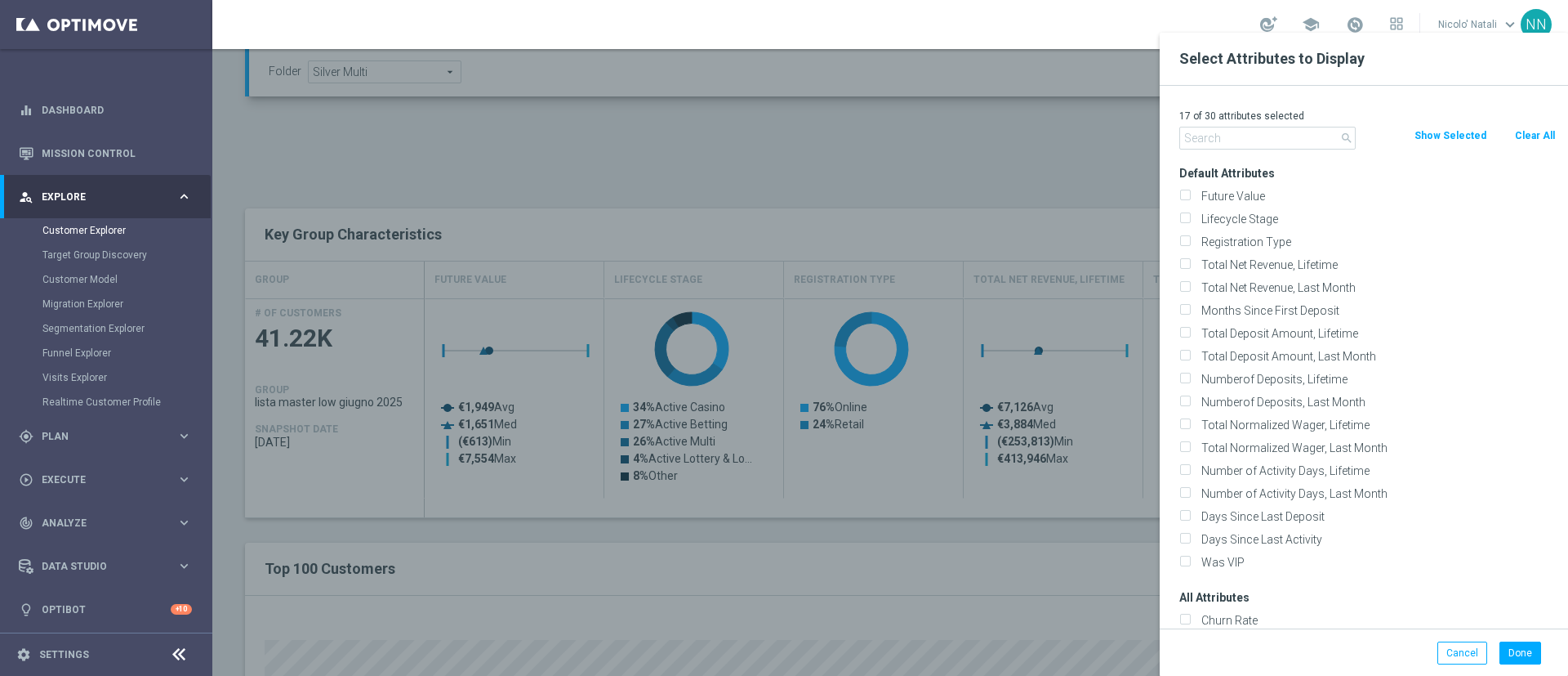
checkbox input "false"
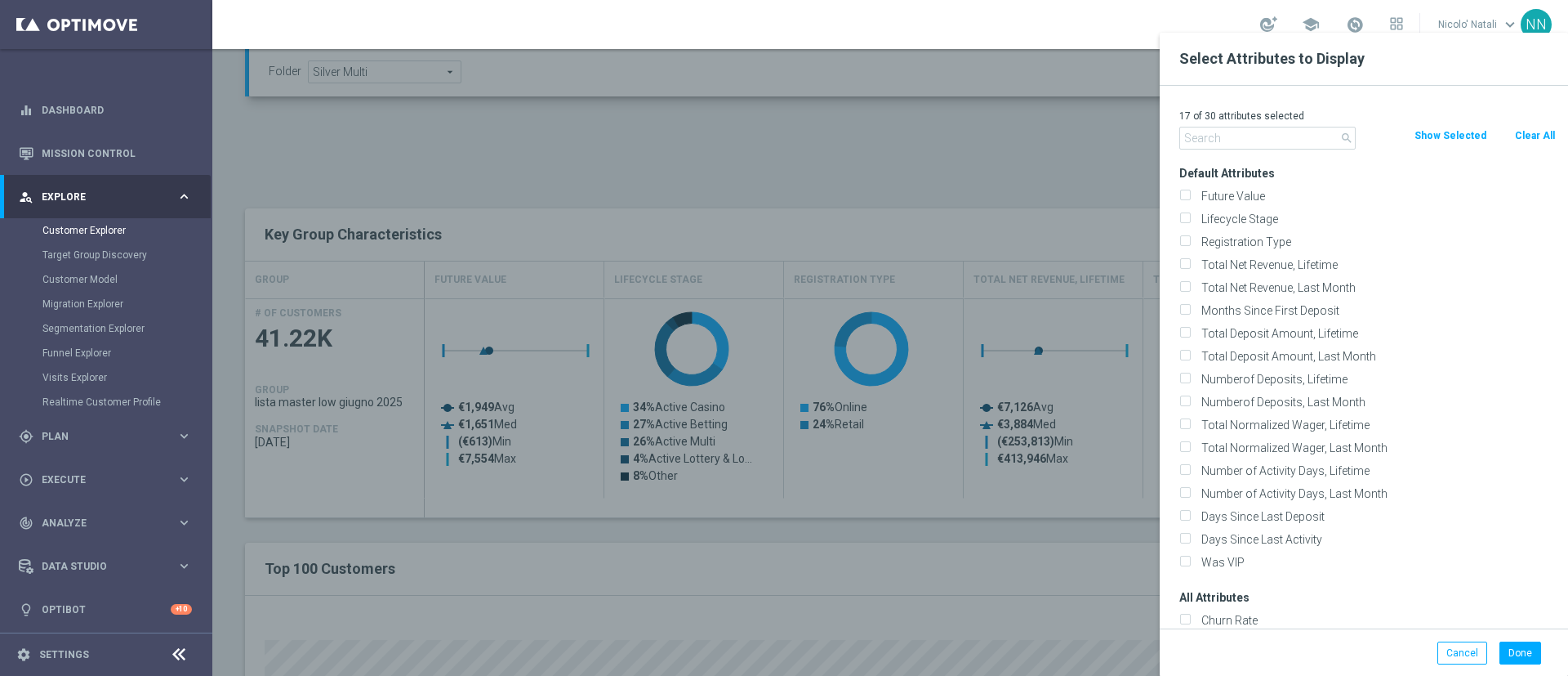
checkbox input "false"
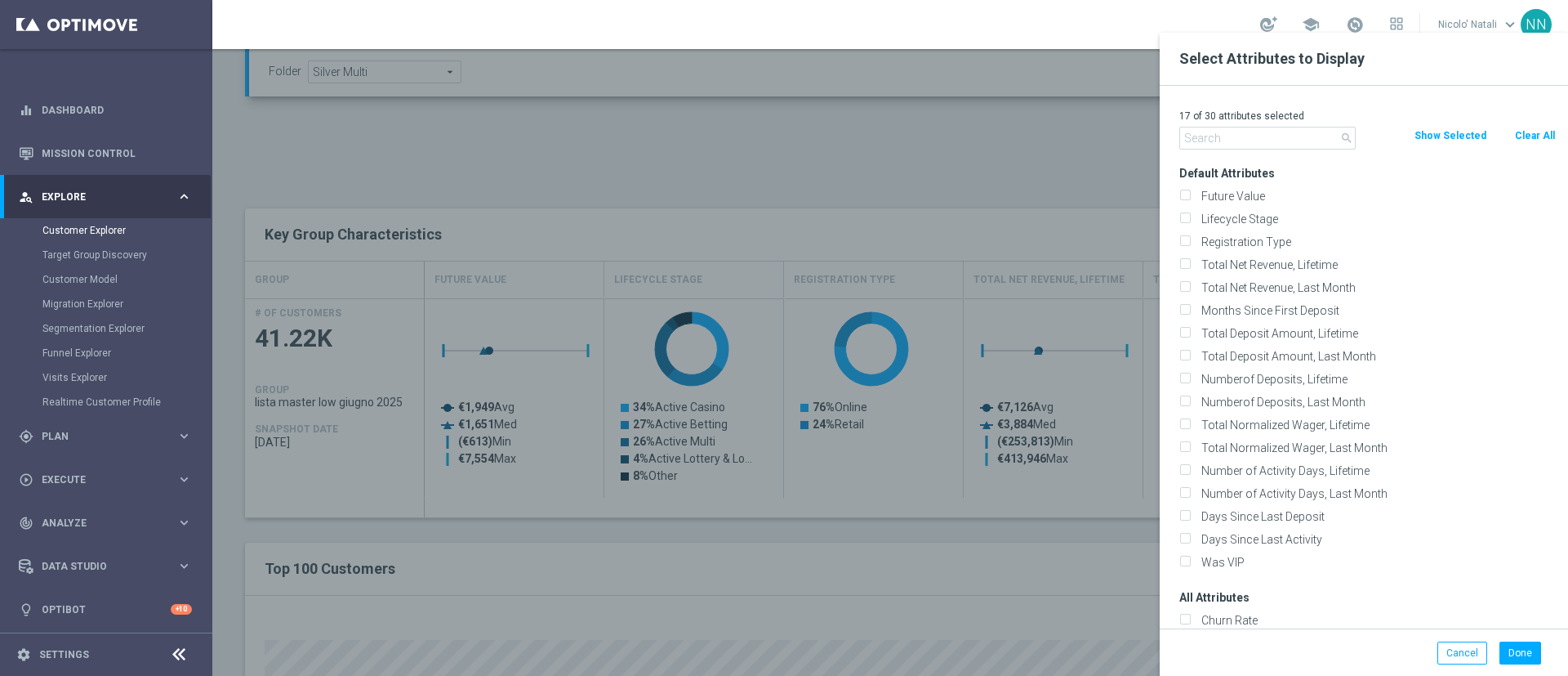
checkbox input "false"
click at [1257, 129] on input "text" at bounding box center [1268, 137] width 177 height 23
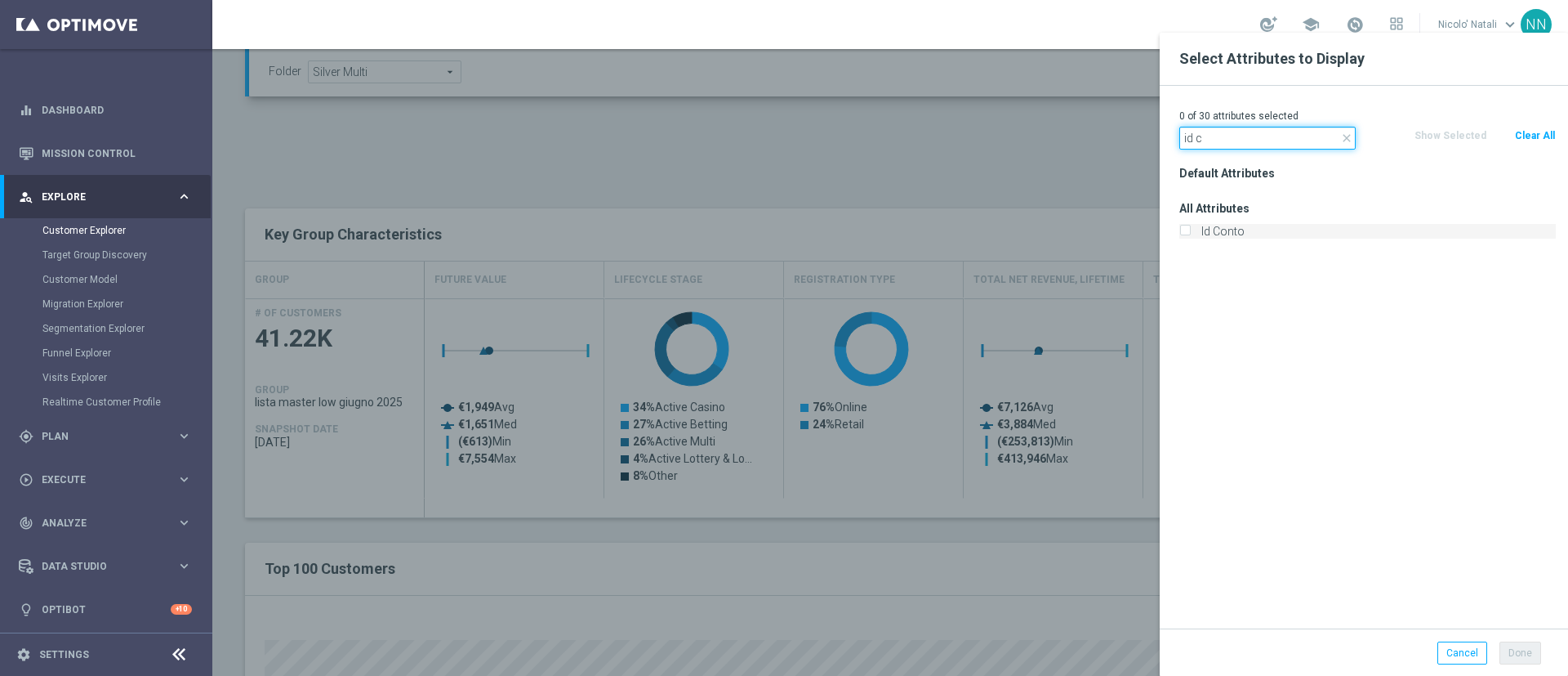
type input "id c"
click at [1245, 234] on label "Id Conto" at bounding box center [1375, 231] width 361 height 15
click at [1191, 234] on input "Id Conto" at bounding box center [1185, 233] width 11 height 11
checkbox input "true"
click at [1522, 647] on button "Done" at bounding box center [1521, 652] width 41 height 23
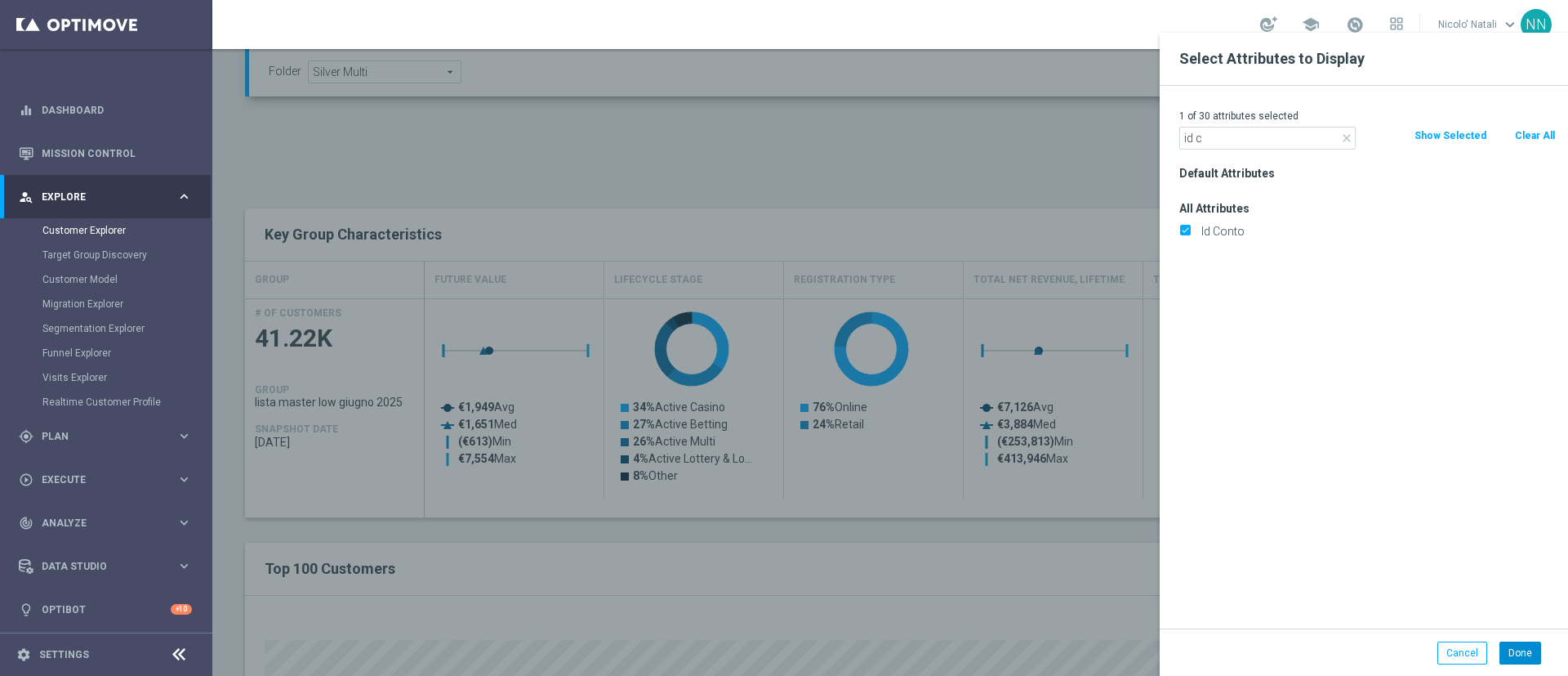
type input "Search"
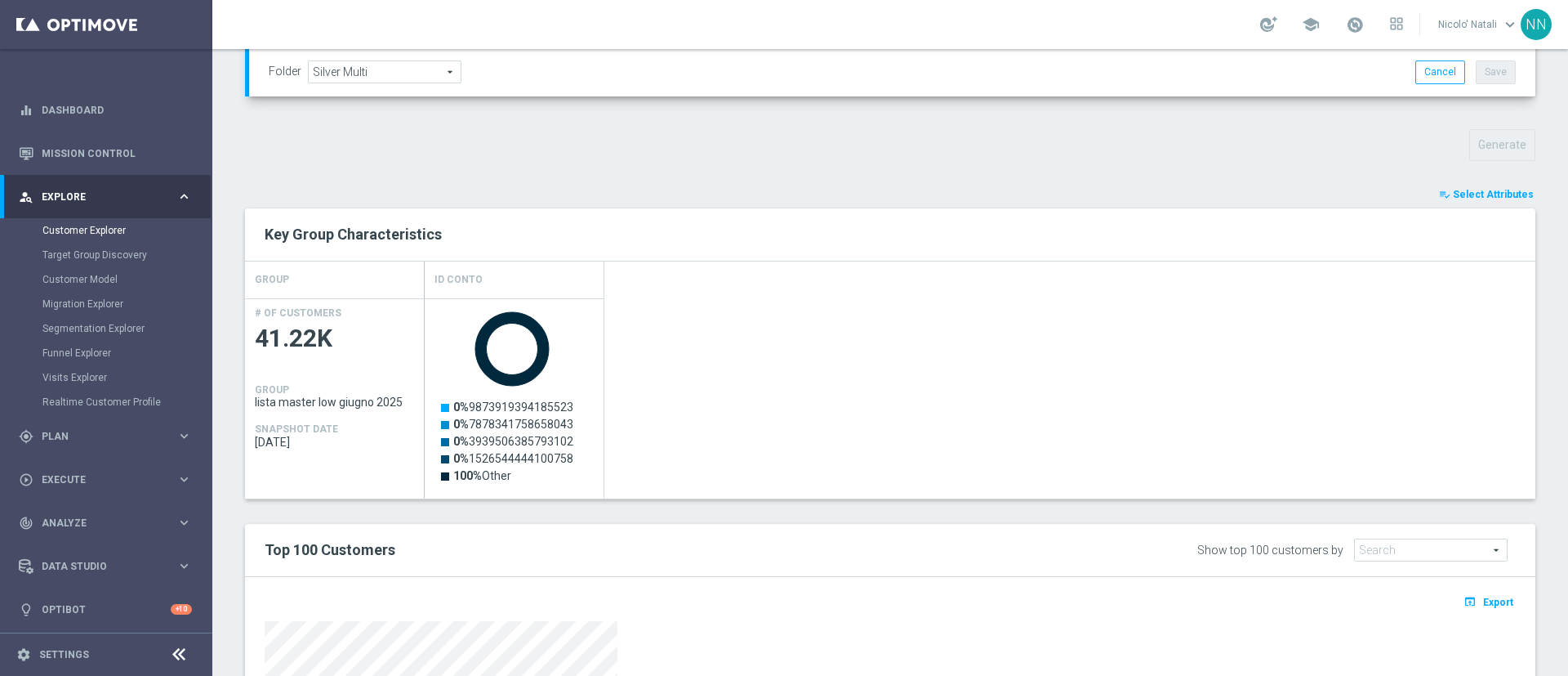
scroll to position [852, 0]
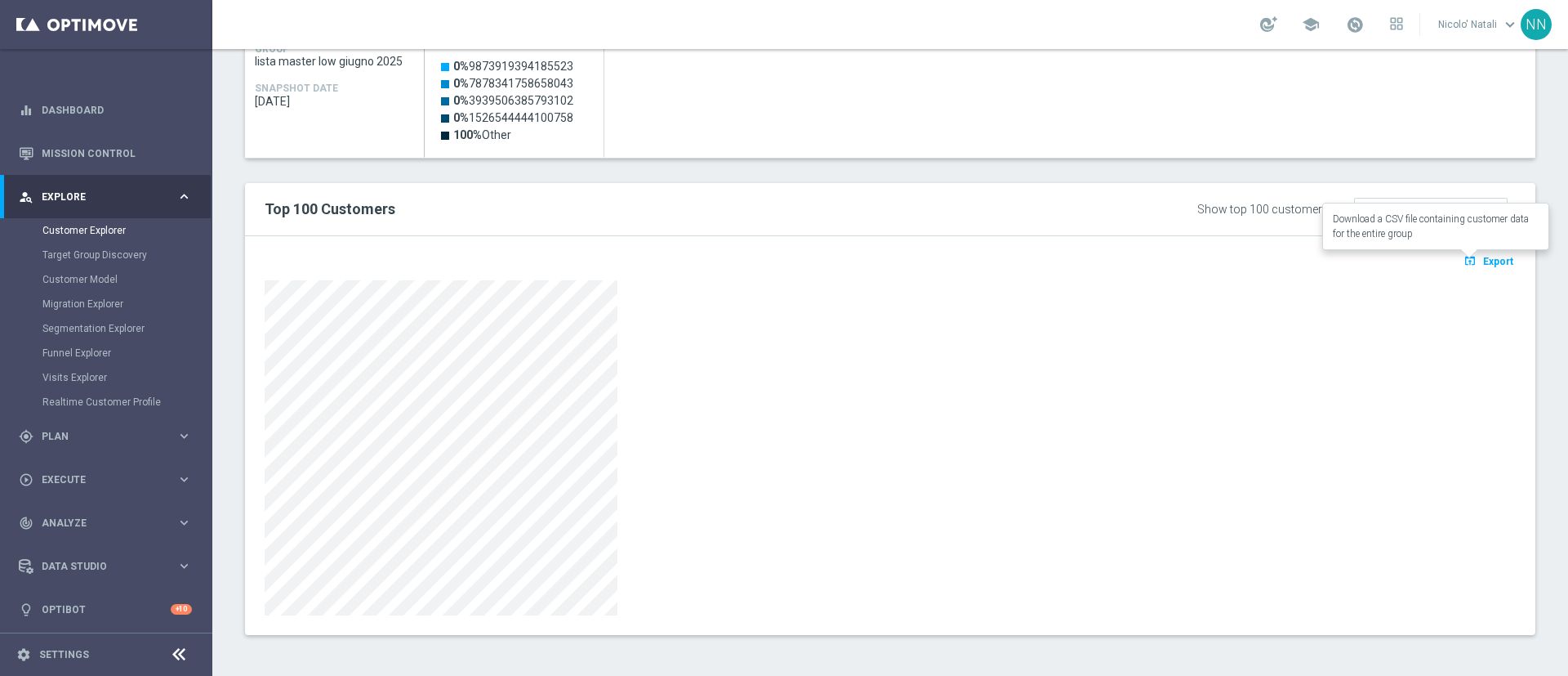
click at [1483, 267] on span "Export" at bounding box center [1498, 262] width 31 height 12
